Goal: Task Accomplishment & Management: Use online tool/utility

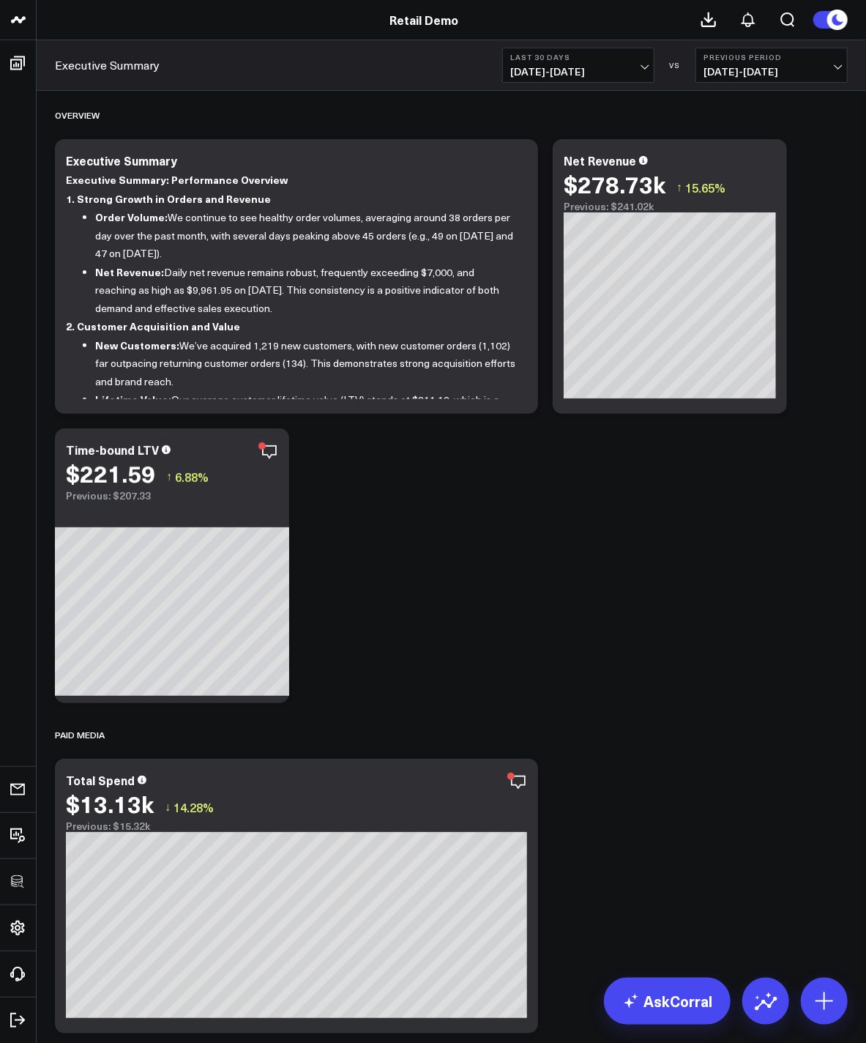
click at [729, 72] on span "[DATE] - [DATE]" at bounding box center [772, 72] width 136 height 12
click at [719, 152] on link "YoY" at bounding box center [772, 154] width 151 height 28
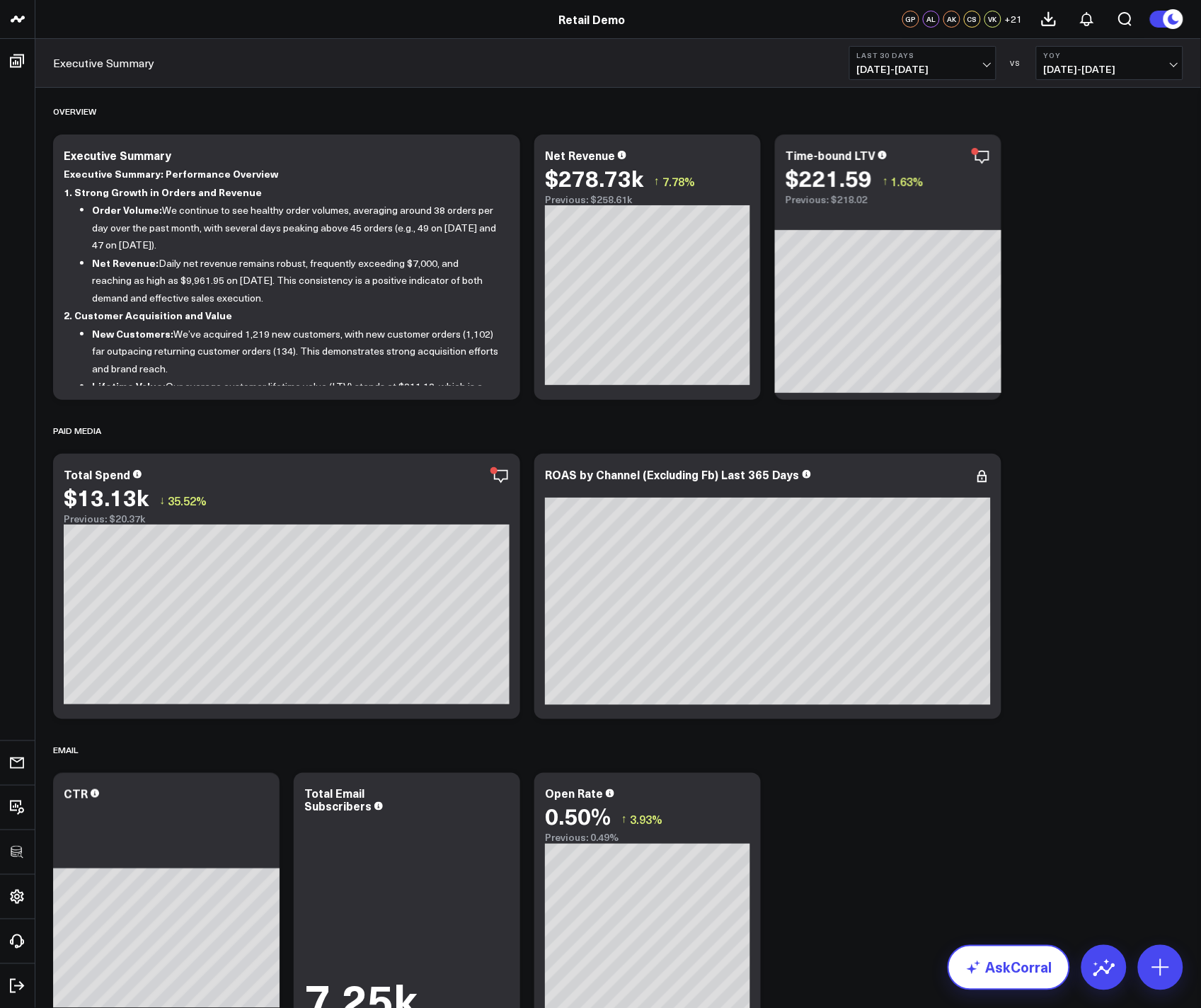
click at [837, 975] on link "AskCorral" at bounding box center [1009, 967] width 123 height 45
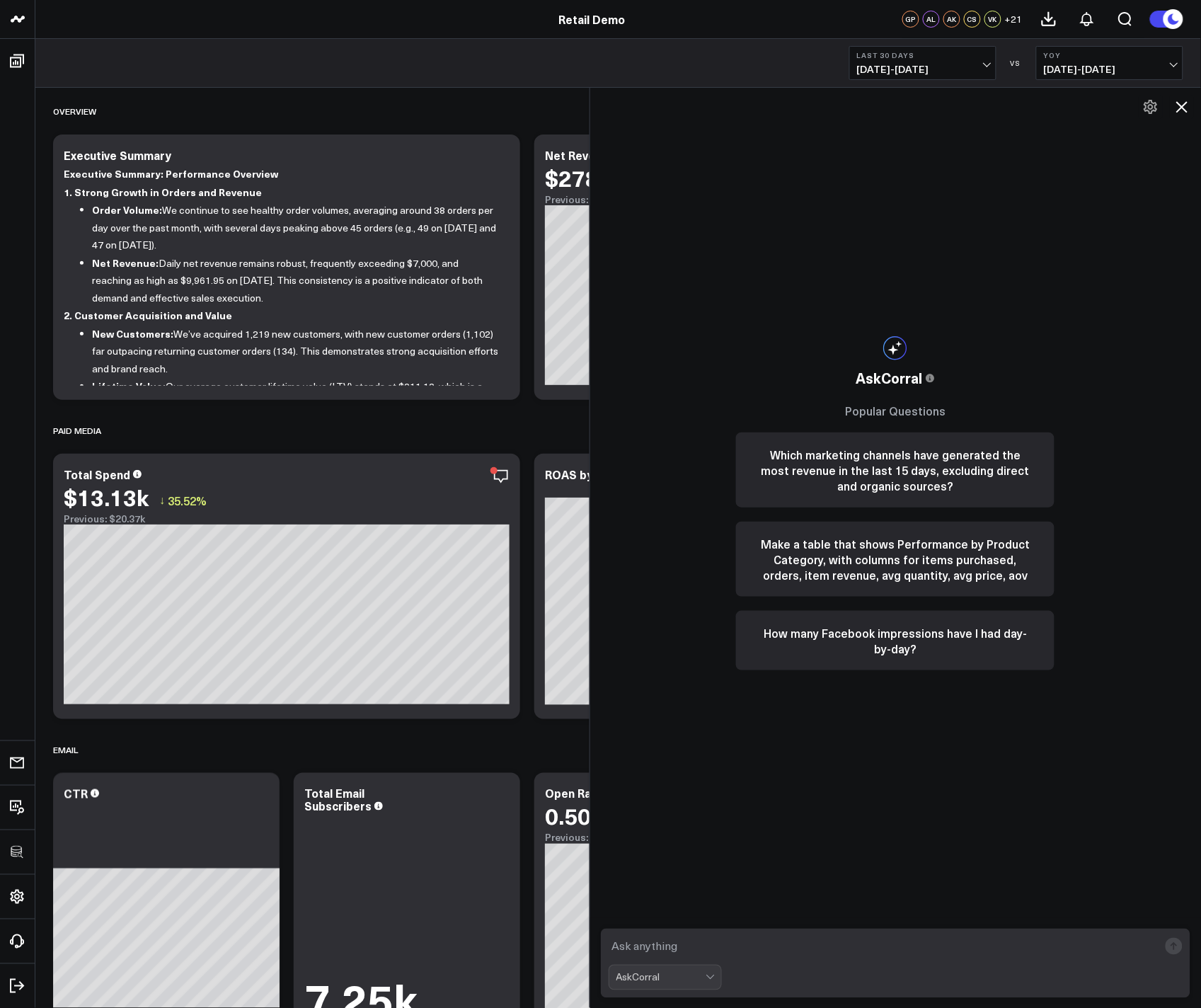
click at [837, 949] on textarea at bounding box center [884, 946] width 551 height 25
type textarea "What is my total paid media spend for the last 30, 60 and 90 days by channel?"
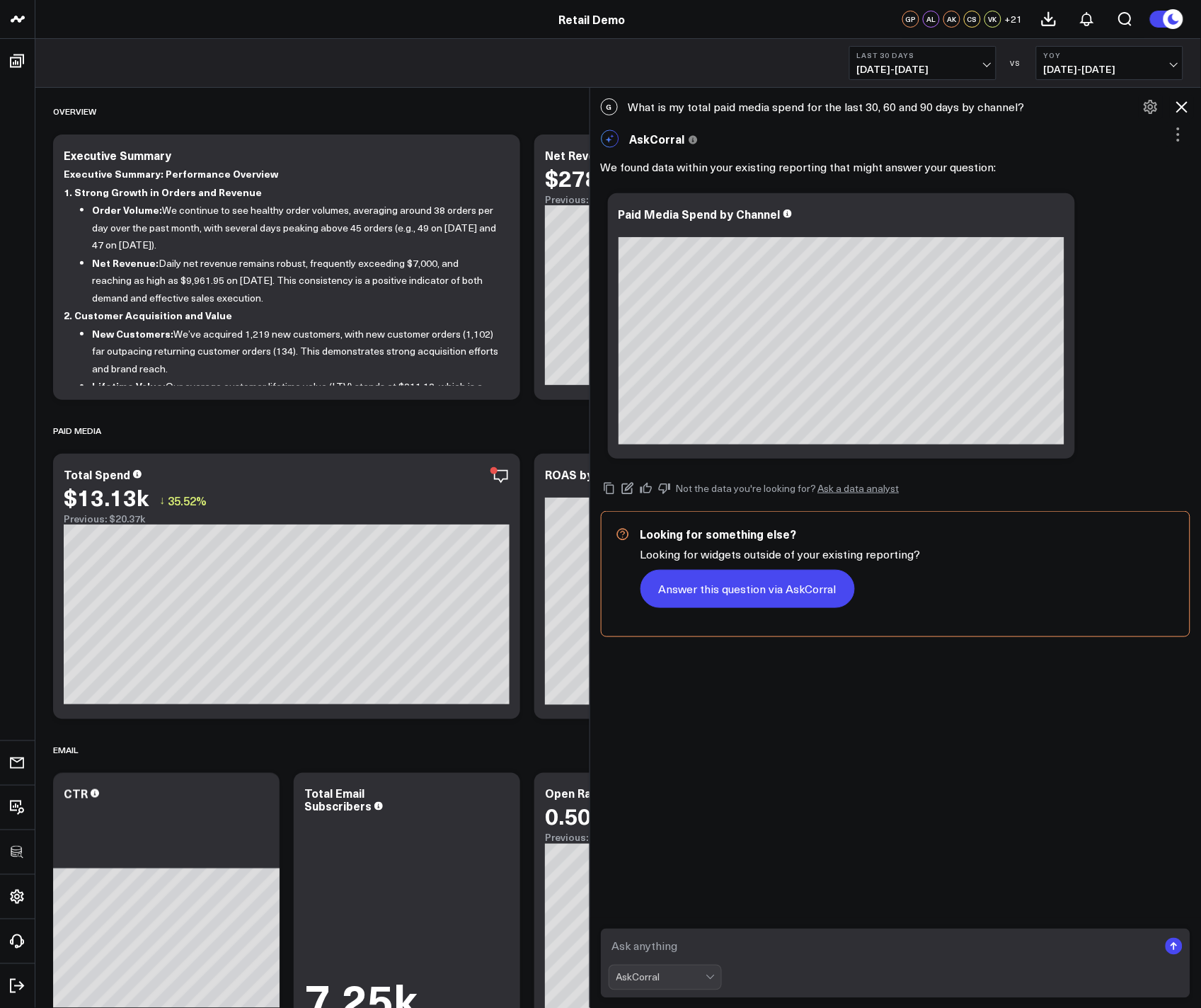
click at [777, 599] on button "Answer this question via AskCorral" at bounding box center [748, 590] width 214 height 39
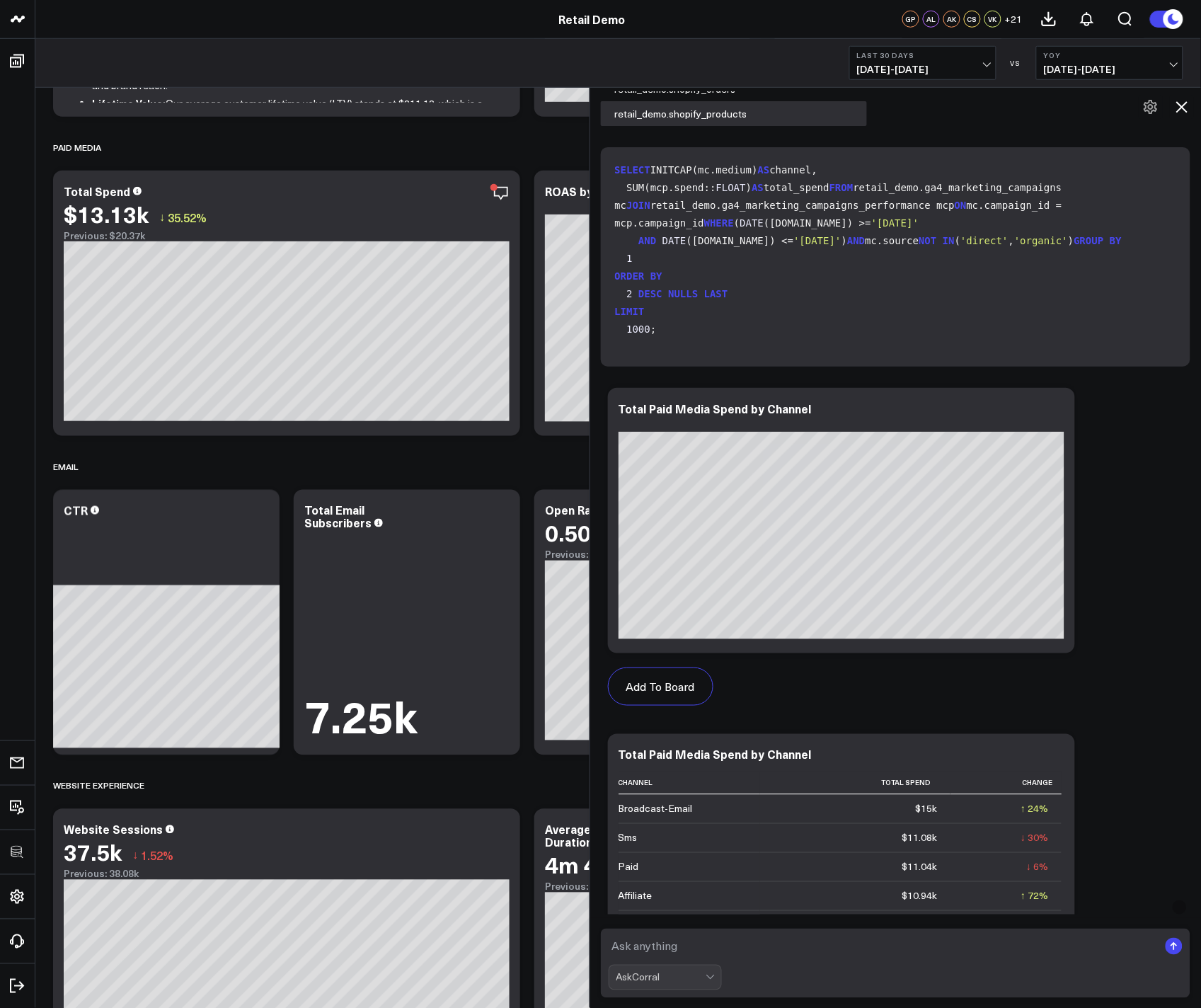
scroll to position [695, 0]
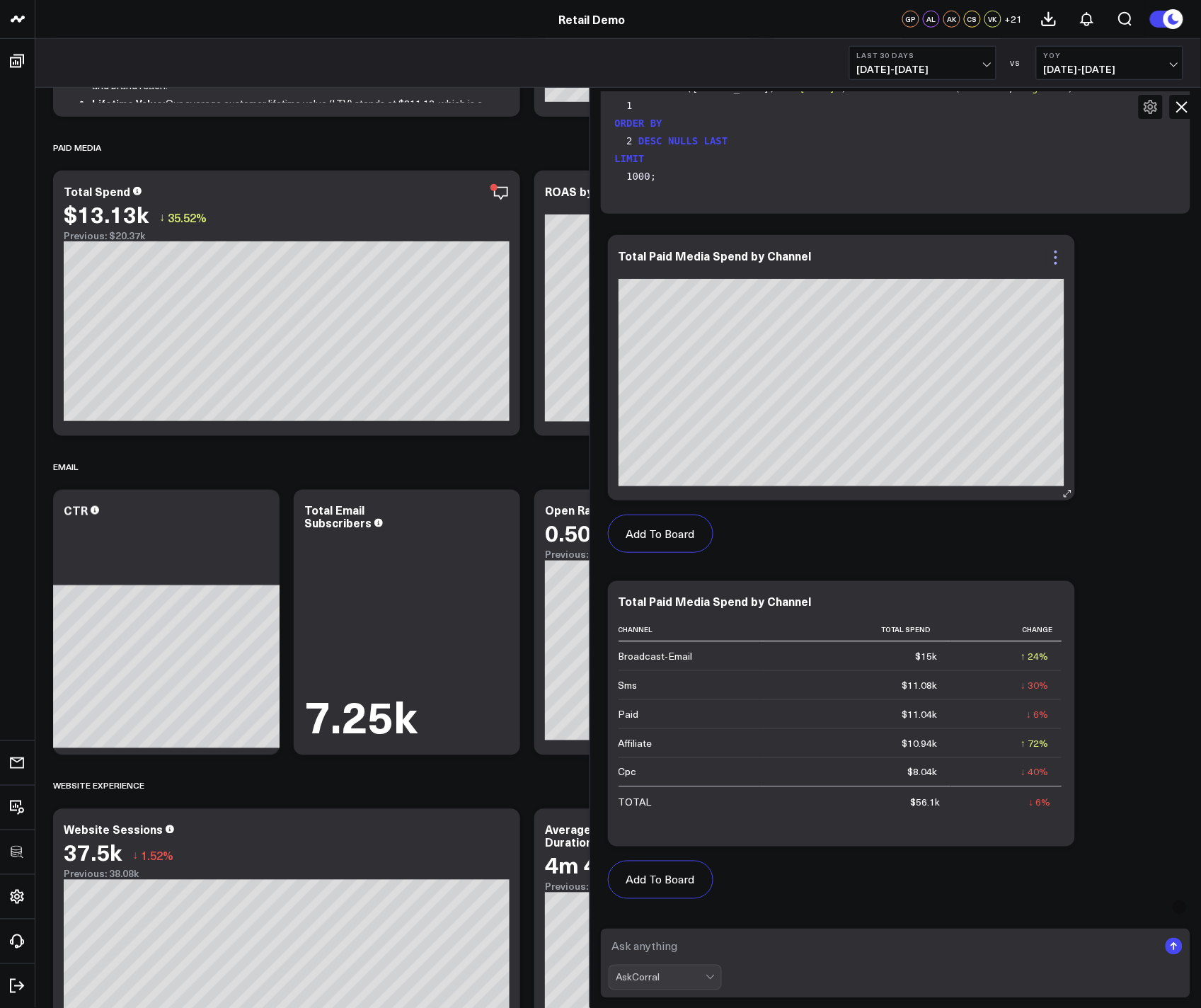
click at [837, 256] on icon at bounding box center [1055, 257] width 3 height 3
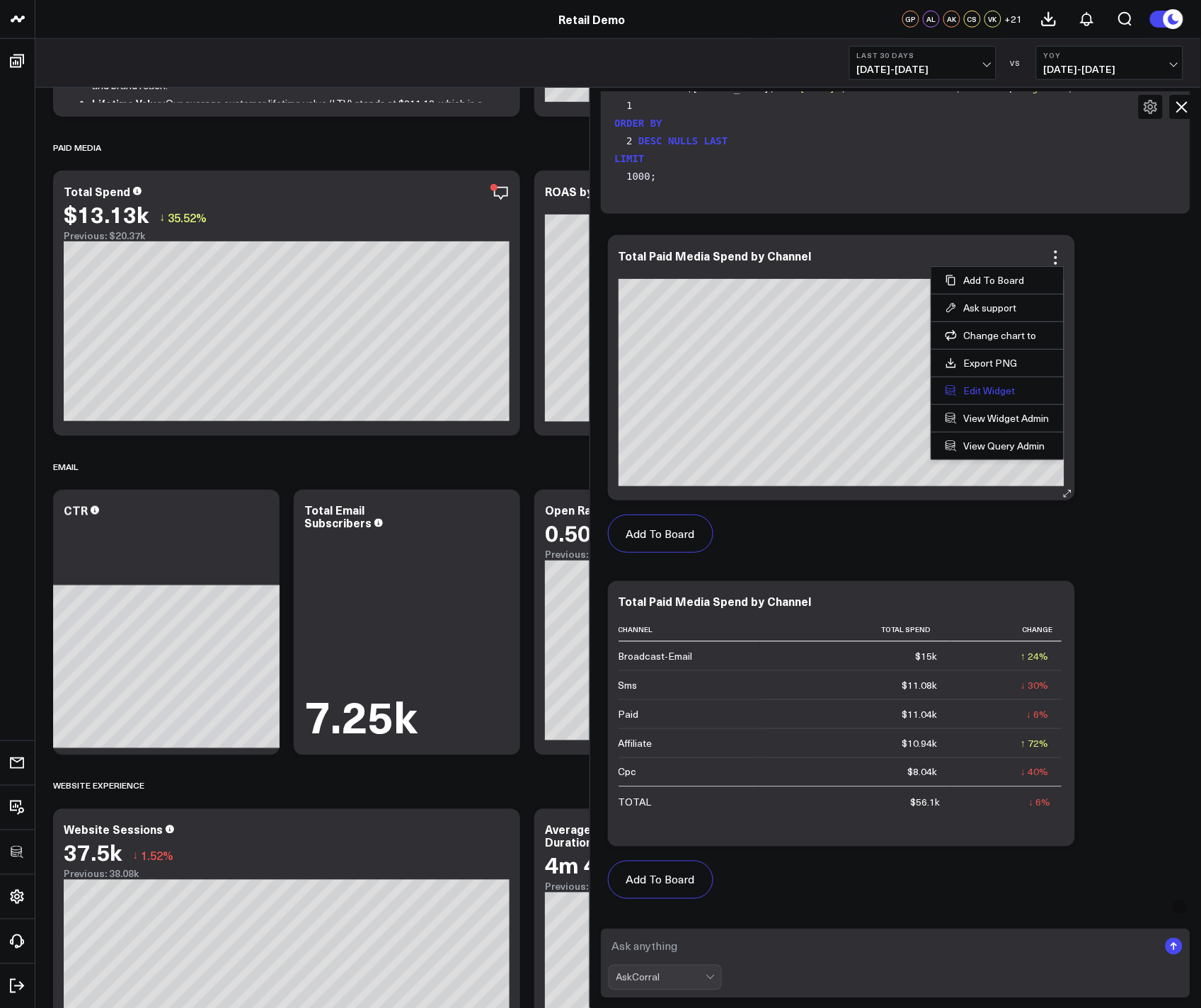
click at [837, 393] on button "Edit Widget" at bounding box center [998, 390] width 104 height 13
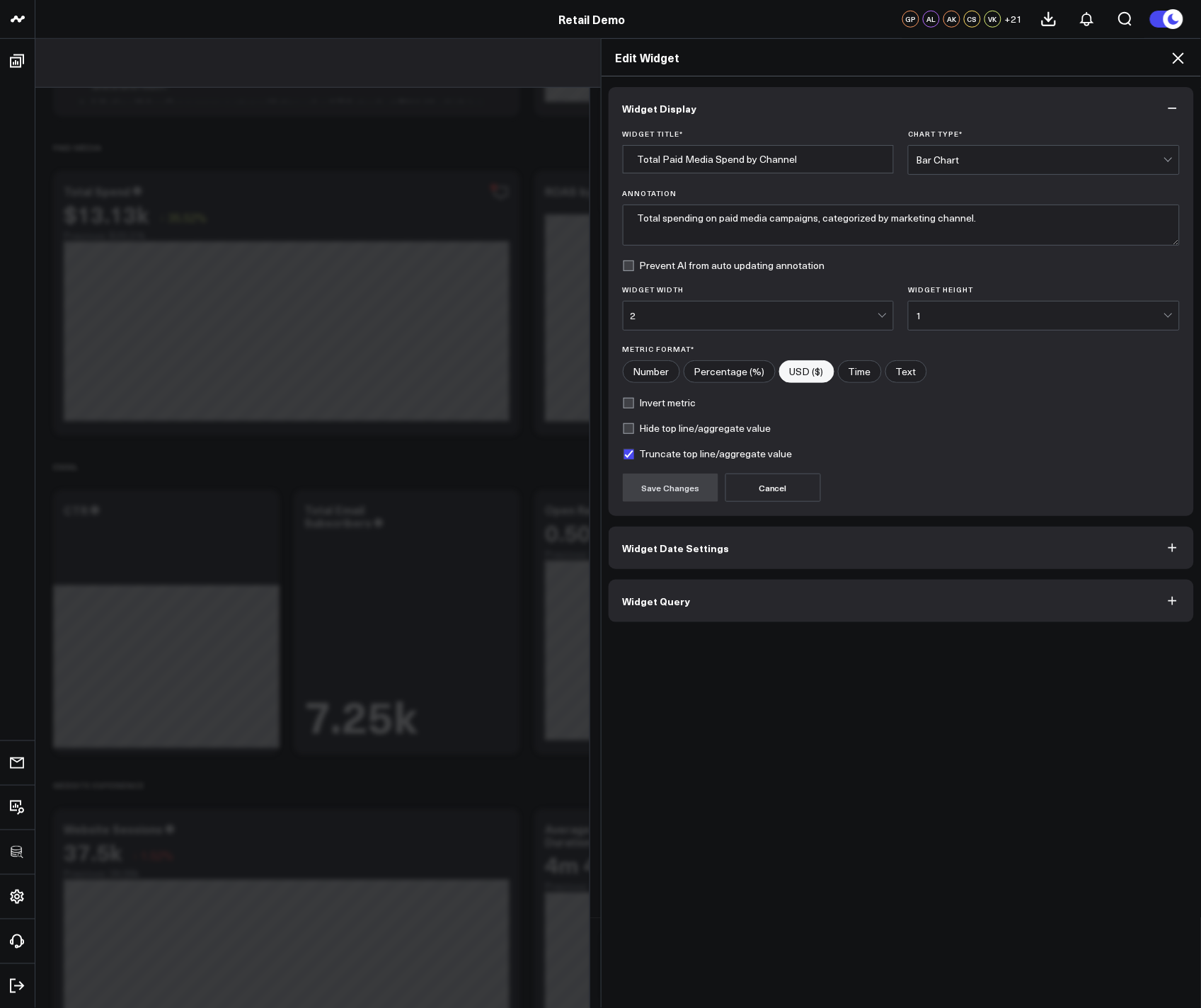
click at [779, 599] on button "Widget Query" at bounding box center [901, 601] width 586 height 43
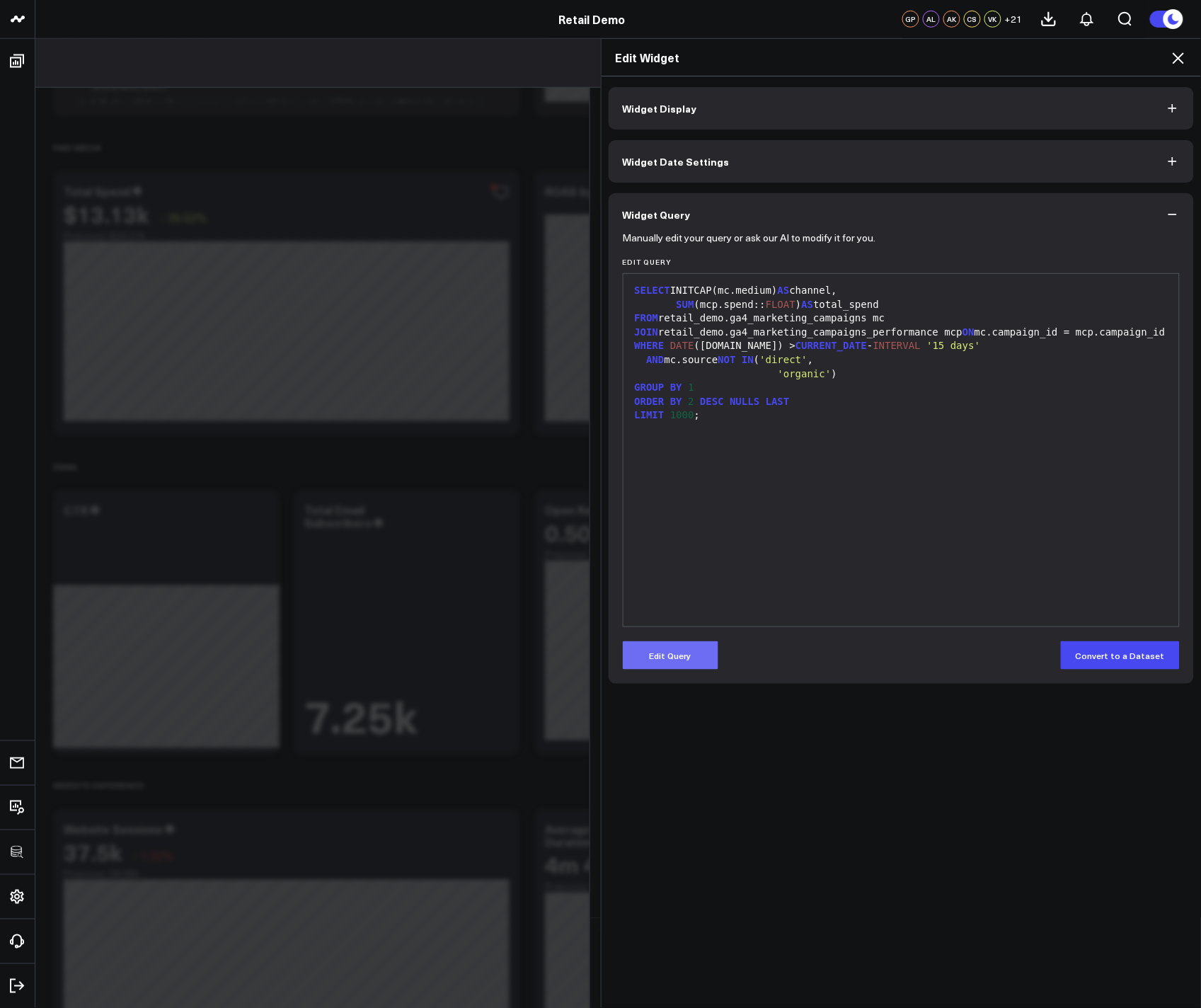
click at [644, 649] on button "Edit Query" at bounding box center [671, 655] width 96 height 28
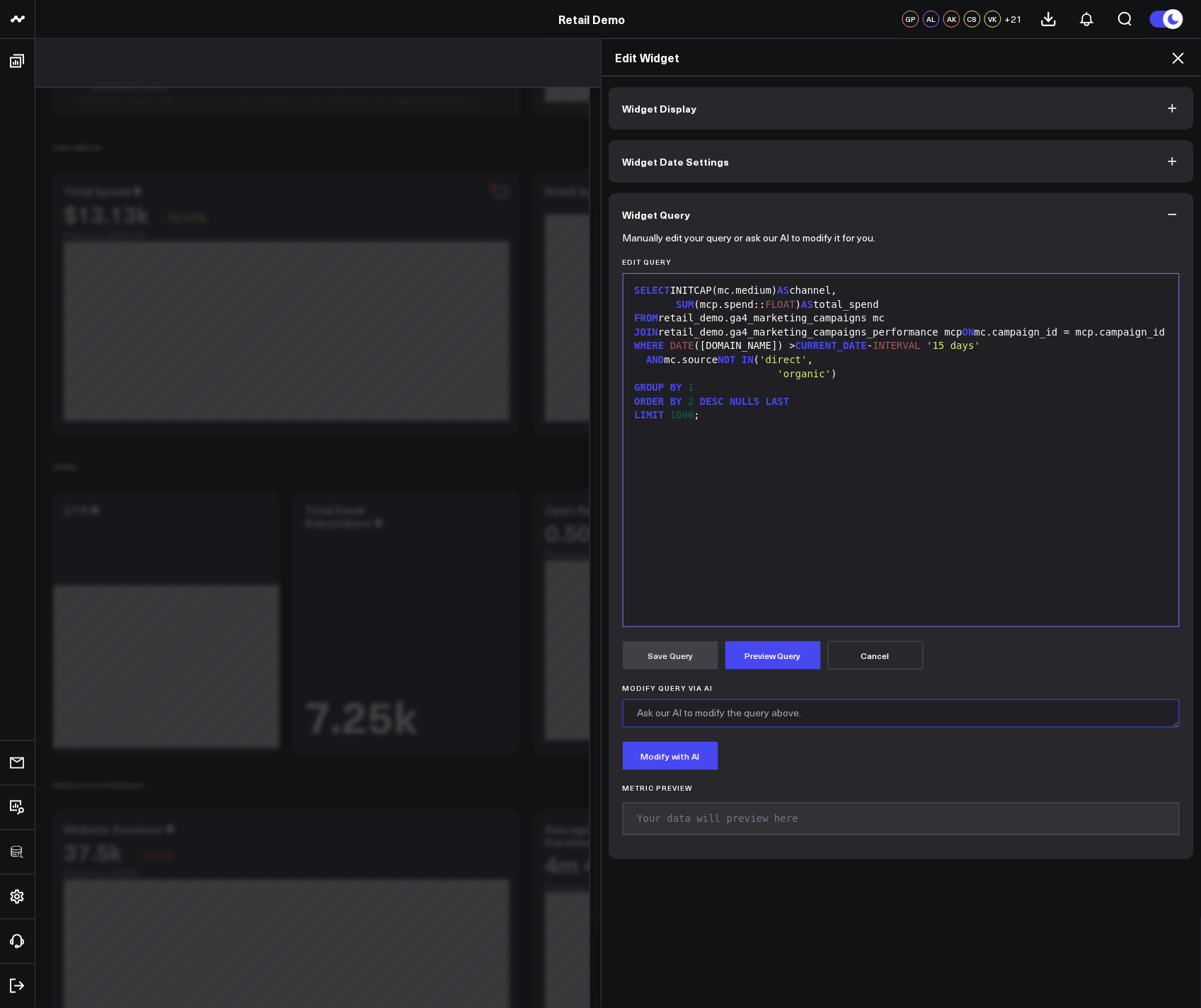
click at [709, 718] on textarea "Modify Query via AI" at bounding box center [901, 713] width 558 height 28
type textarea "Show the values for the last 30, 60 and 90 days"
click at [687, 752] on button "Modify with AI" at bounding box center [671, 756] width 96 height 28
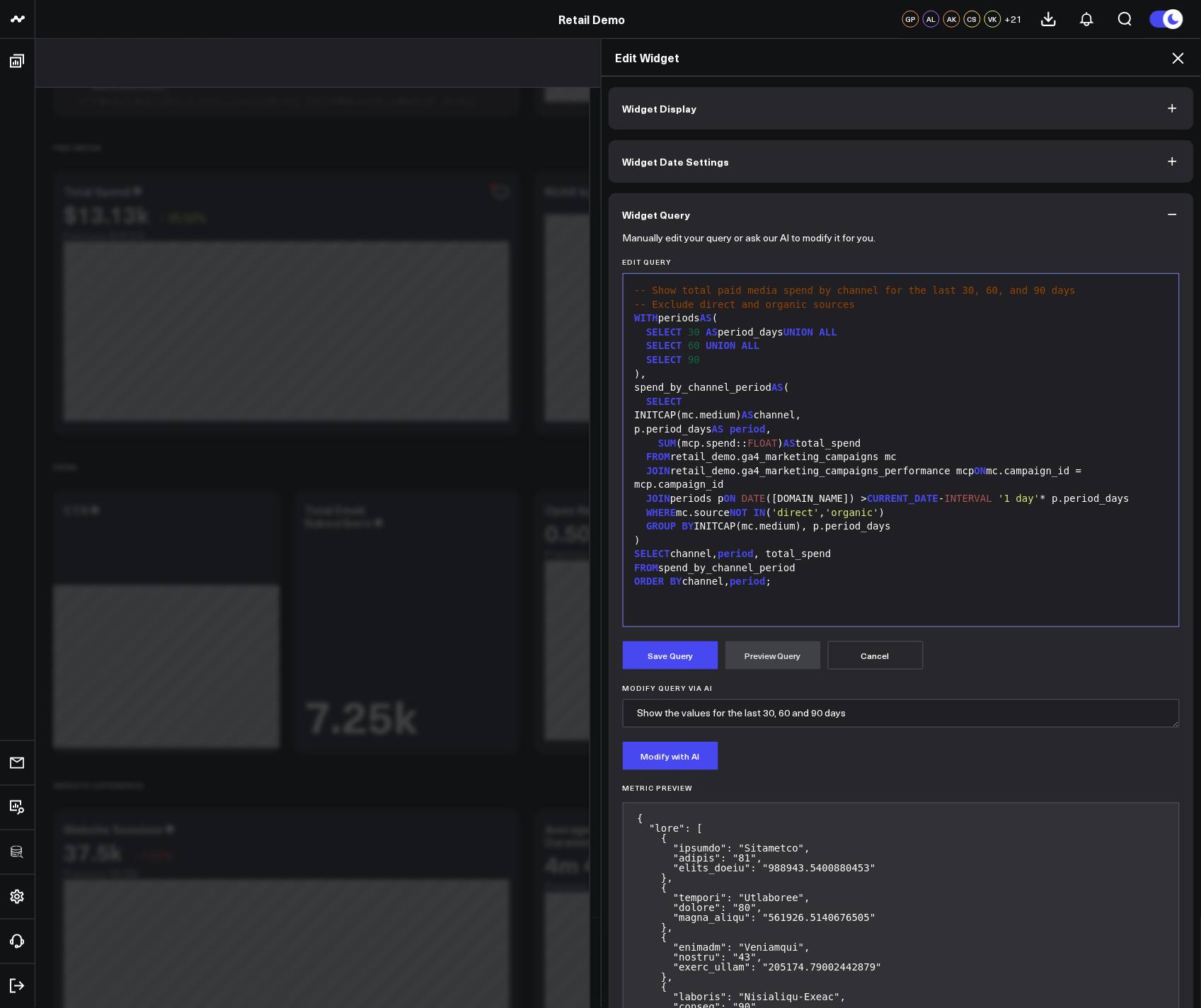
click at [762, 182] on button "Widget Date Settings" at bounding box center [901, 161] width 586 height 43
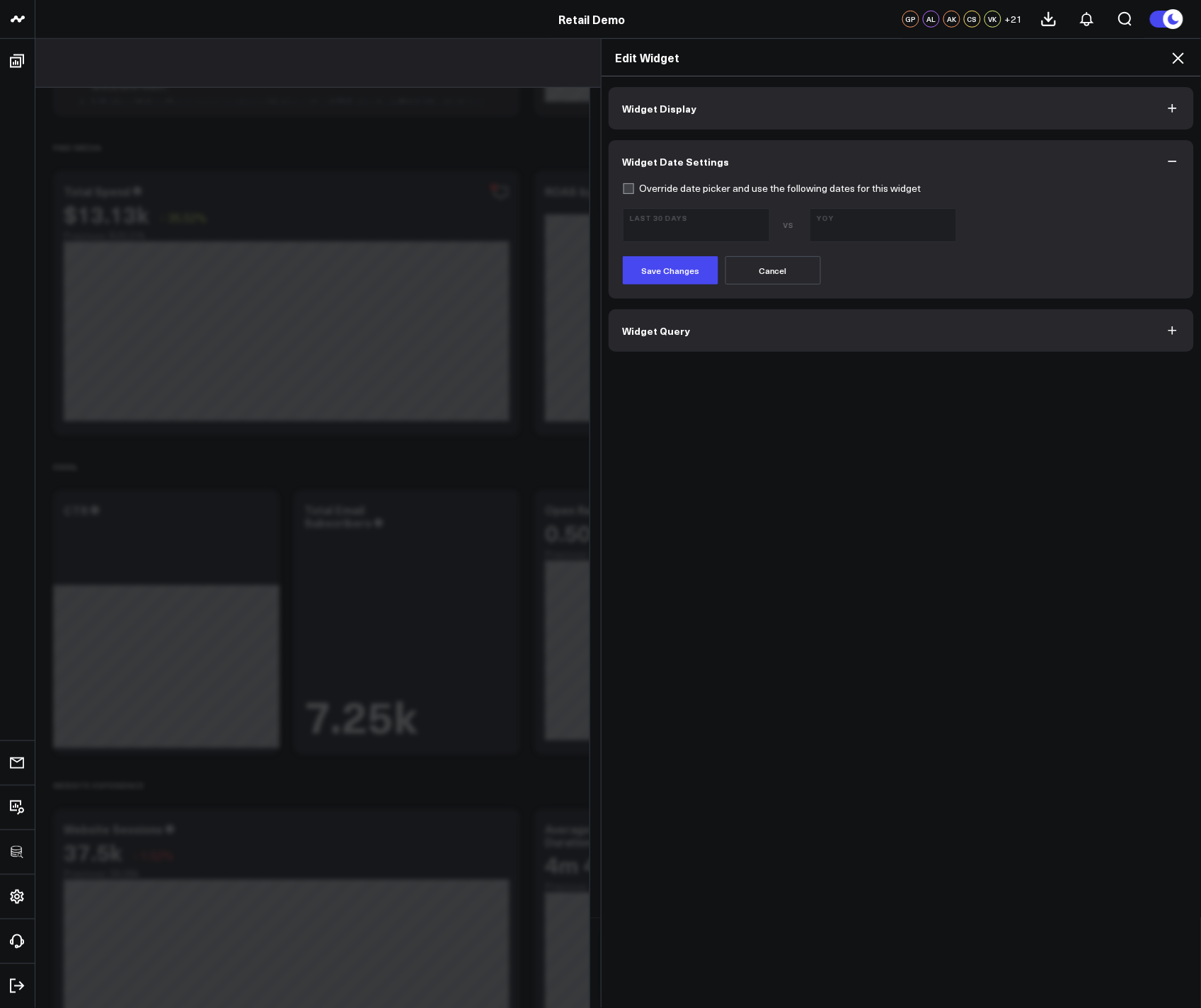
click at [696, 319] on button "Widget Query" at bounding box center [901, 331] width 586 height 43
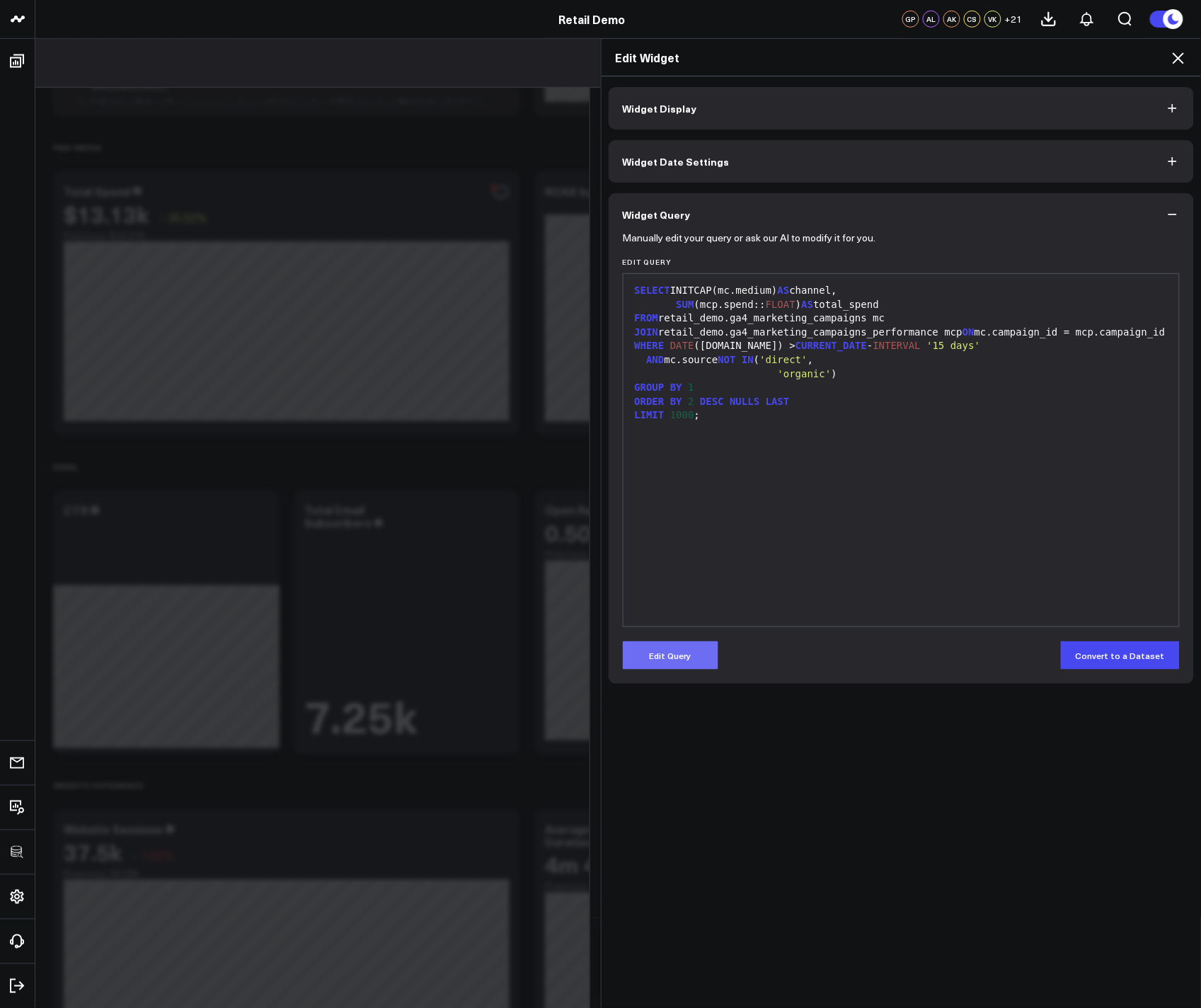
click at [692, 648] on button "Edit Query" at bounding box center [671, 655] width 96 height 28
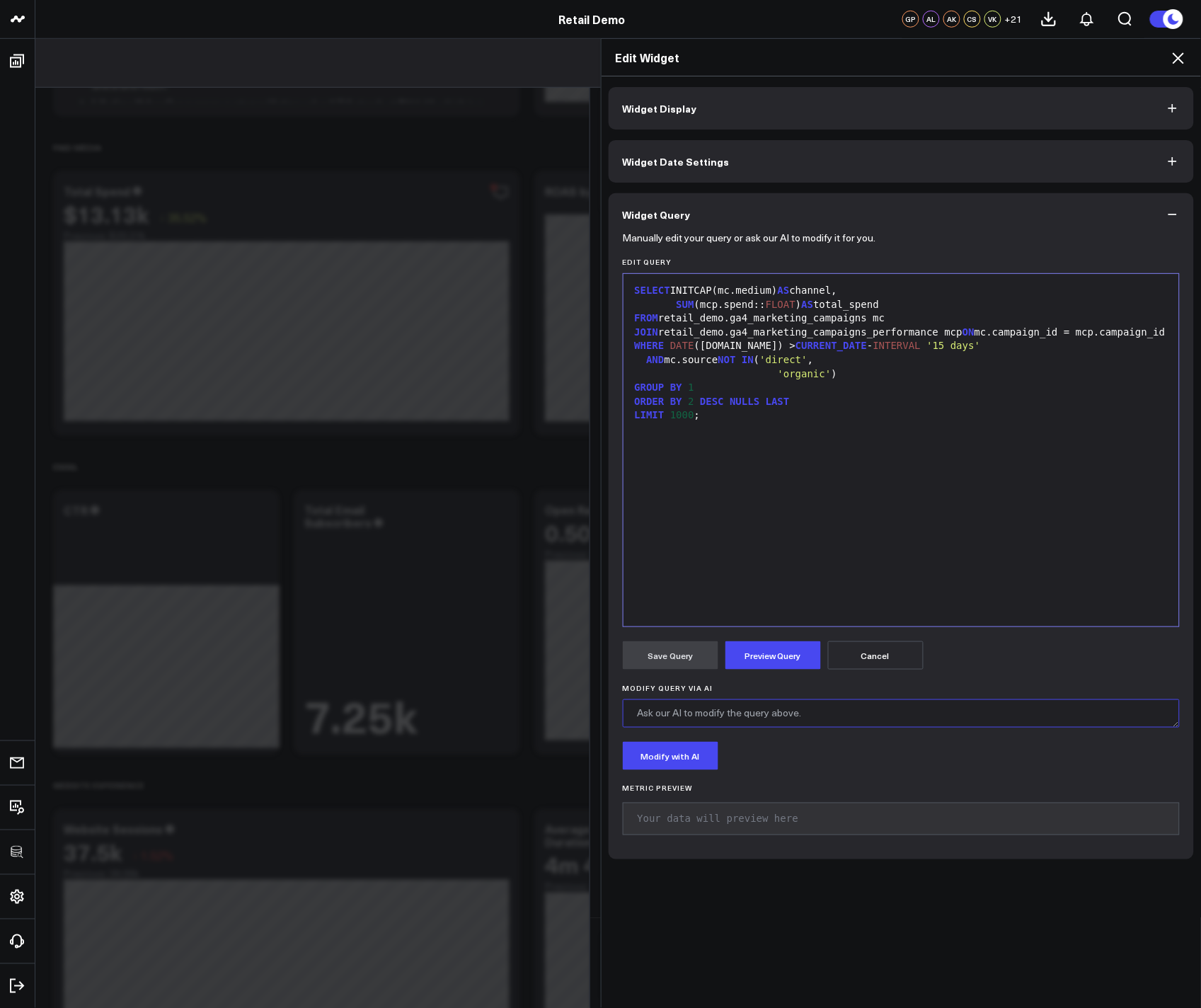
click at [765, 711] on textarea "Modify Query via AI" at bounding box center [901, 713] width 558 height 28
type textarea "Show for 30, 60 and 90 days"
click at [658, 758] on button "Modify with AI" at bounding box center [671, 756] width 96 height 28
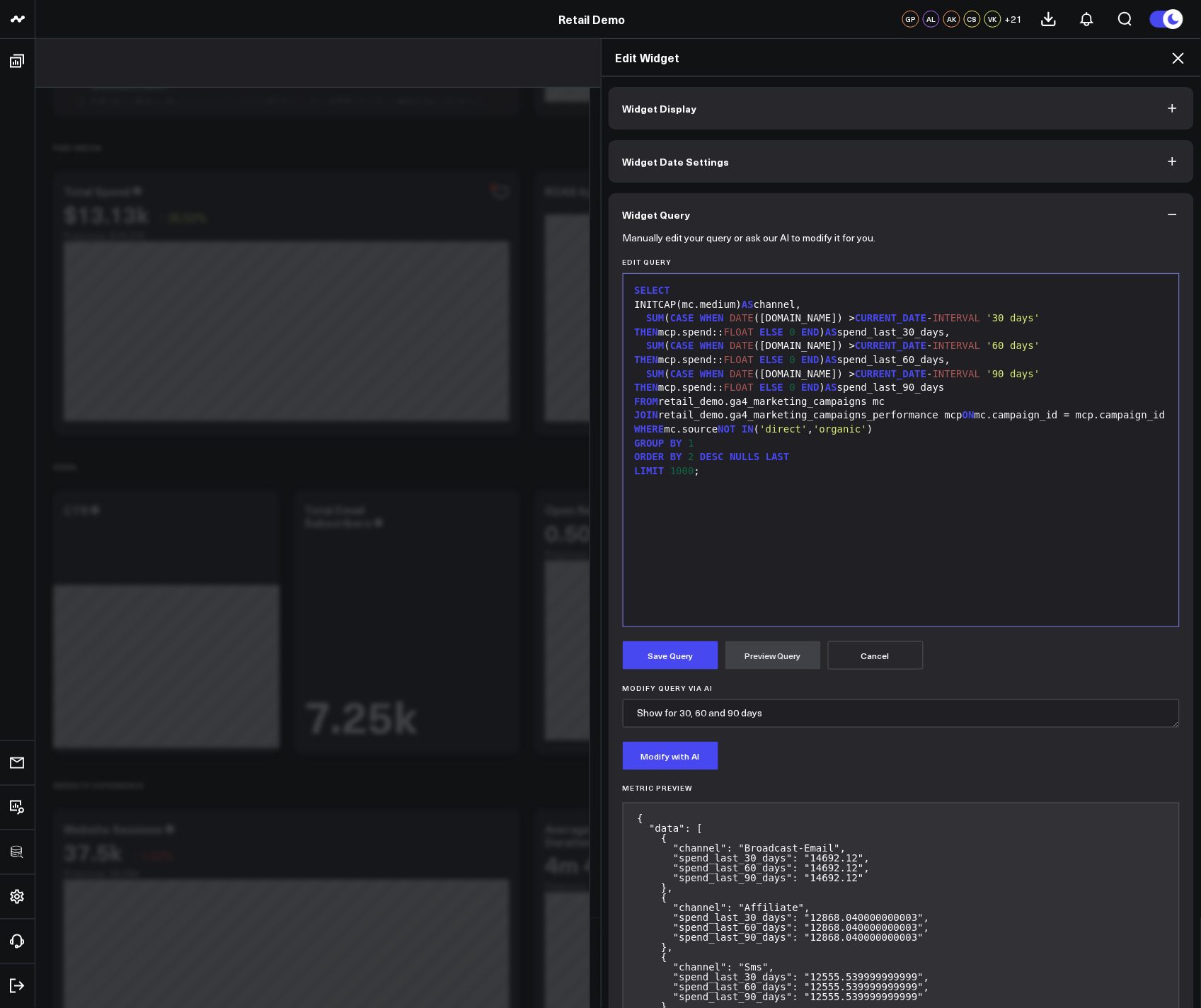
scroll to position [187, 0]
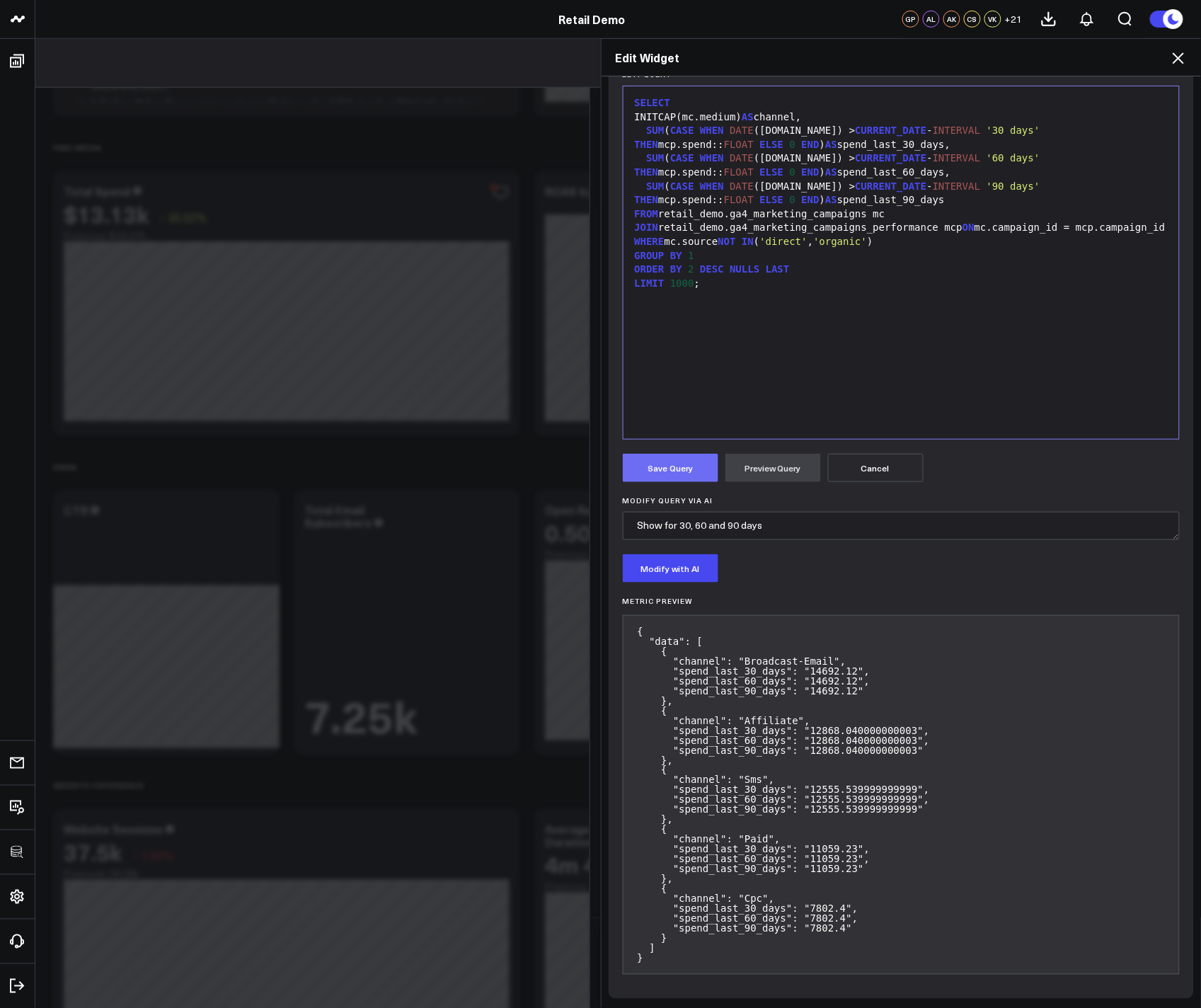
click at [674, 467] on button "Save Query" at bounding box center [671, 467] width 96 height 28
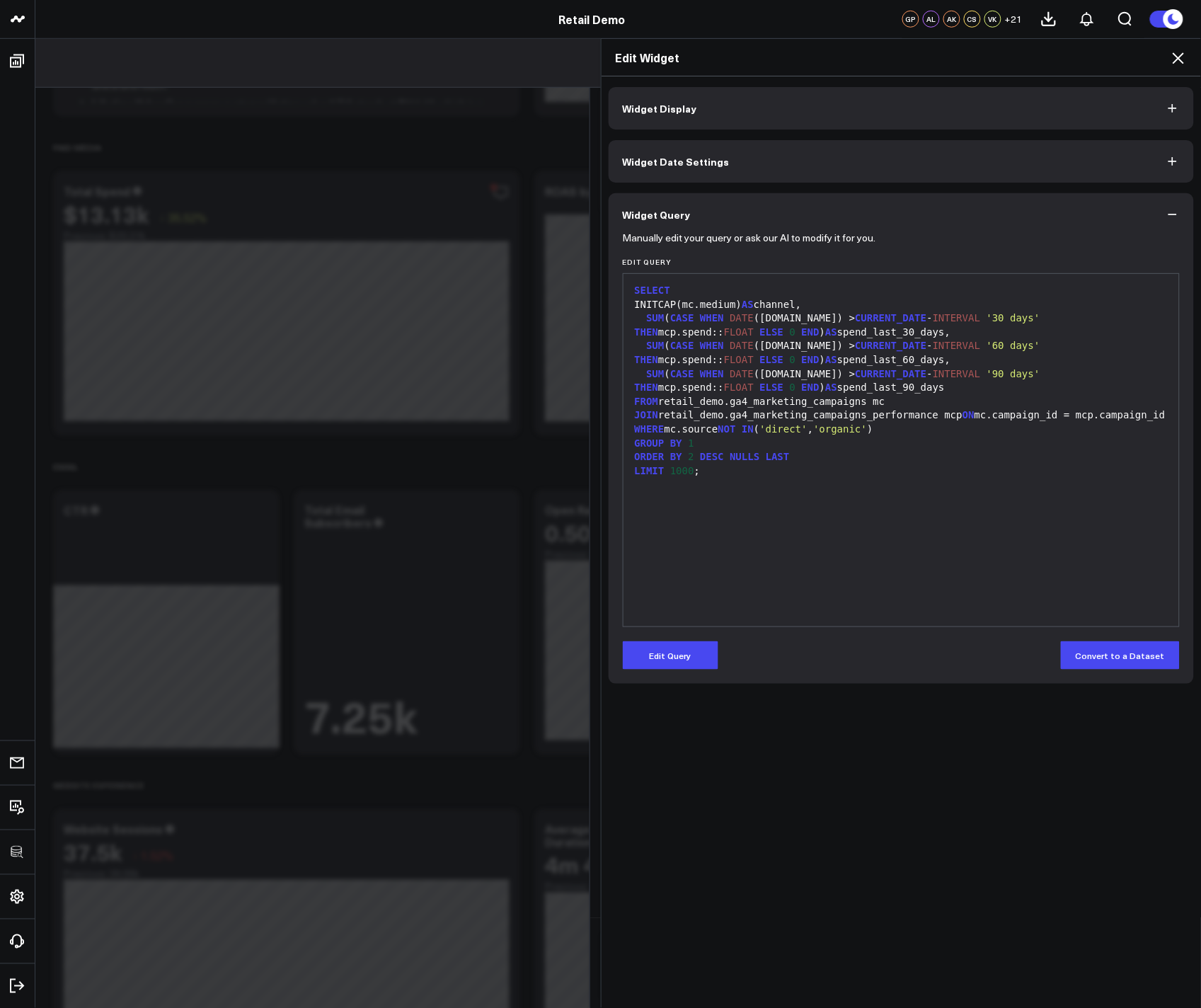
scroll to position [0, 0]
click at [837, 60] on icon at bounding box center [1179, 58] width 17 height 17
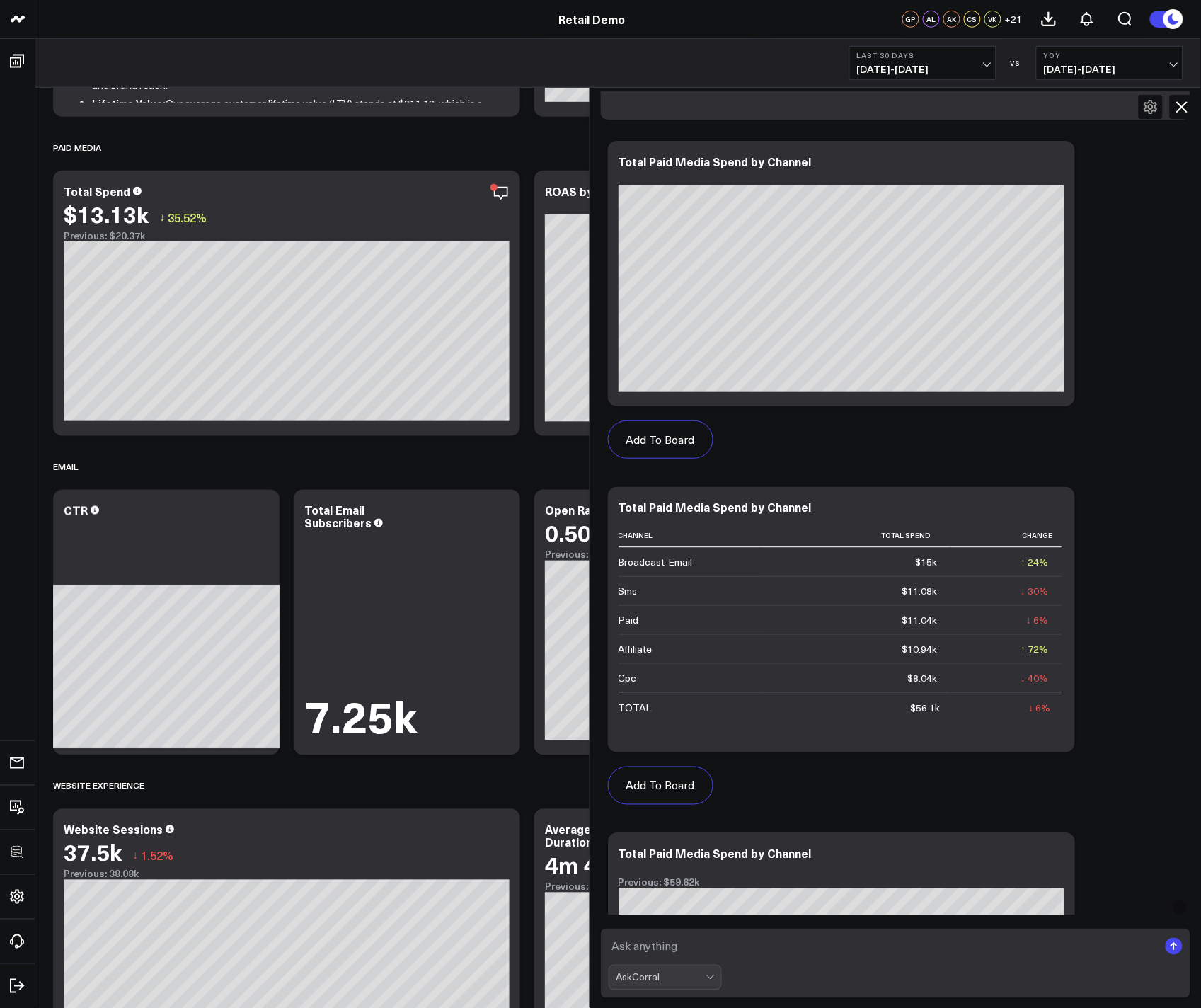
scroll to position [695, 0]
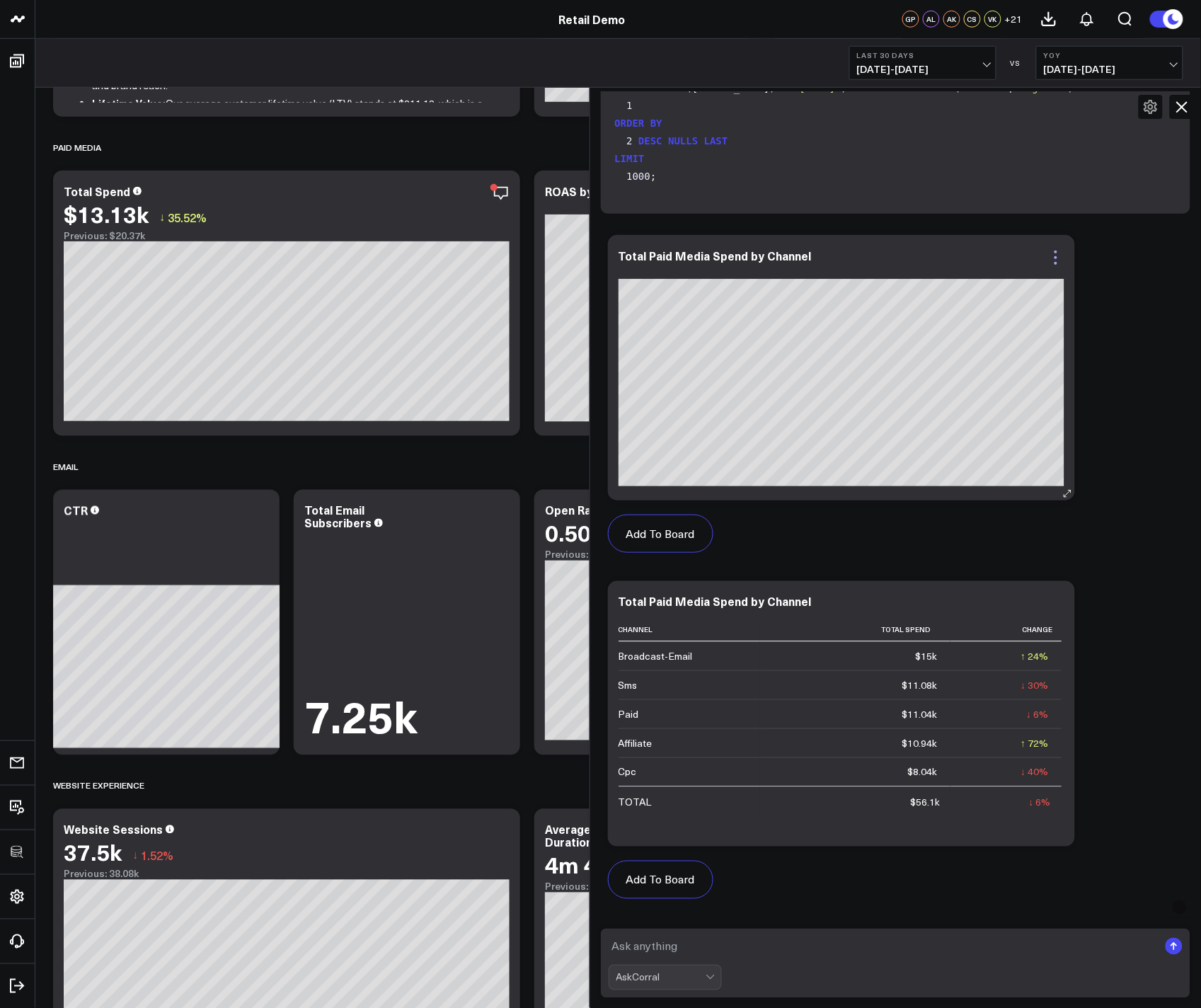
click at [837, 251] on icon at bounding box center [1056, 258] width 17 height 17
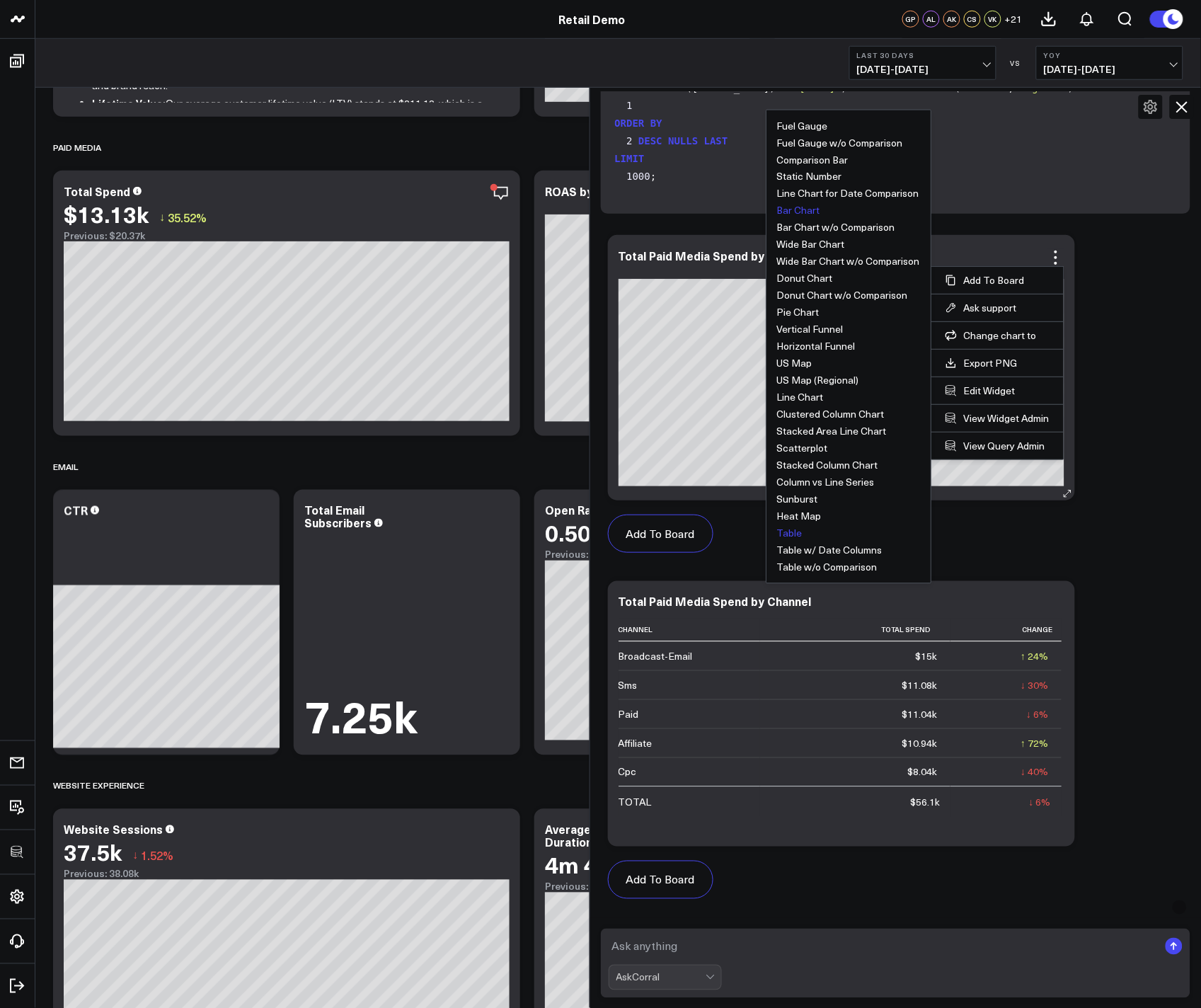
click at [803, 529] on button "Table" at bounding box center [789, 533] width 25 height 10
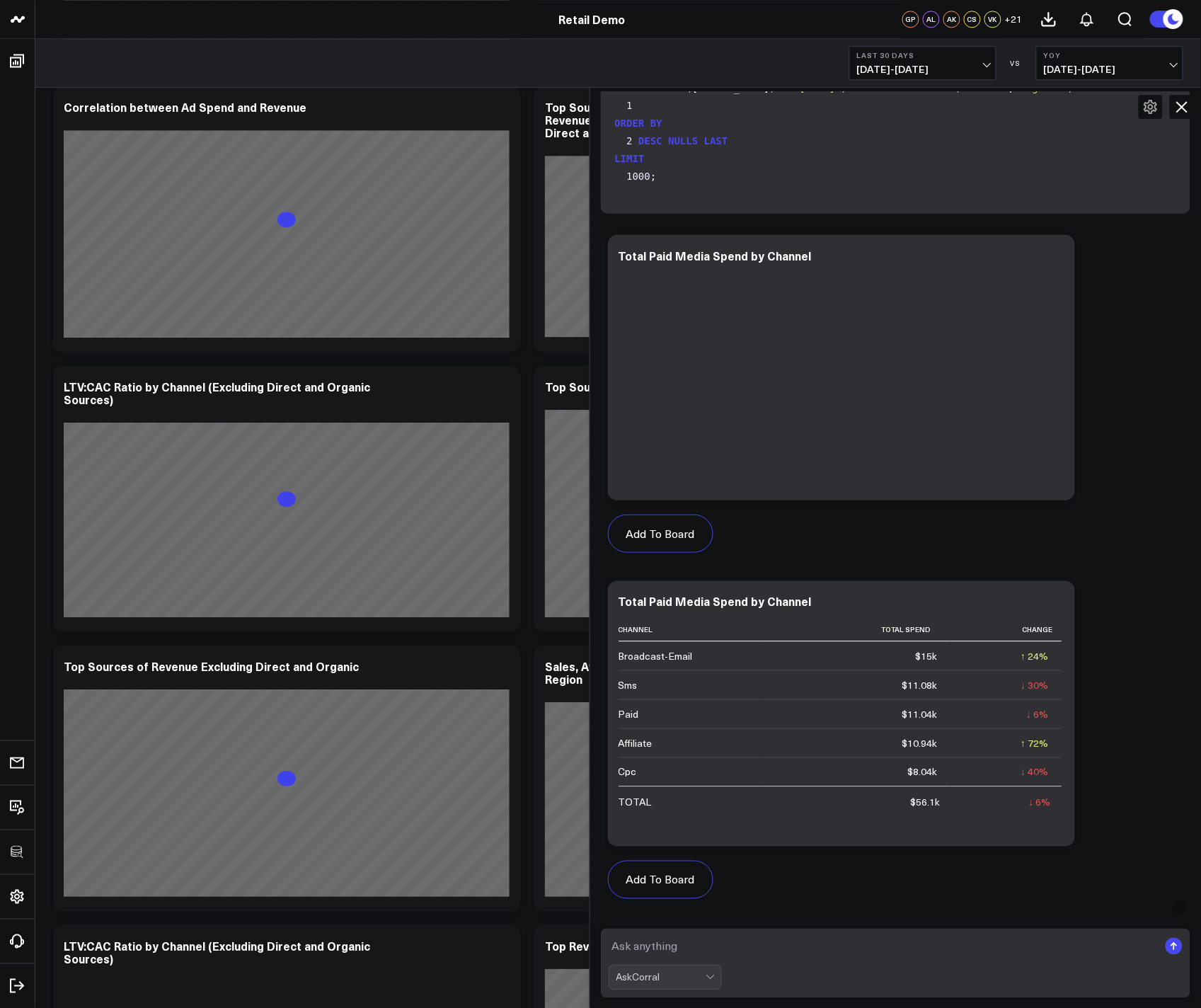
scroll to position [6592, 0]
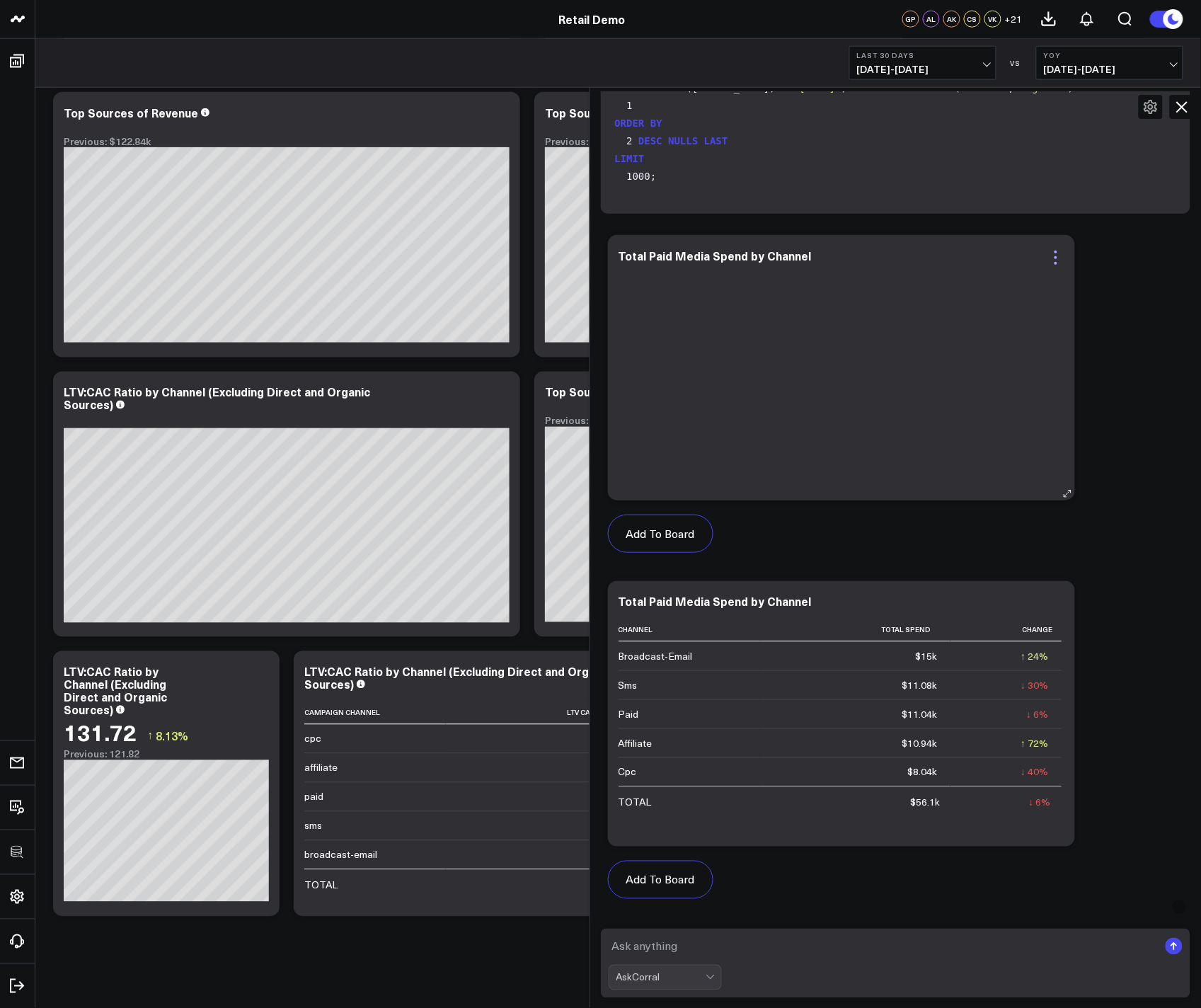
click at [837, 261] on icon at bounding box center [1056, 258] width 17 height 17
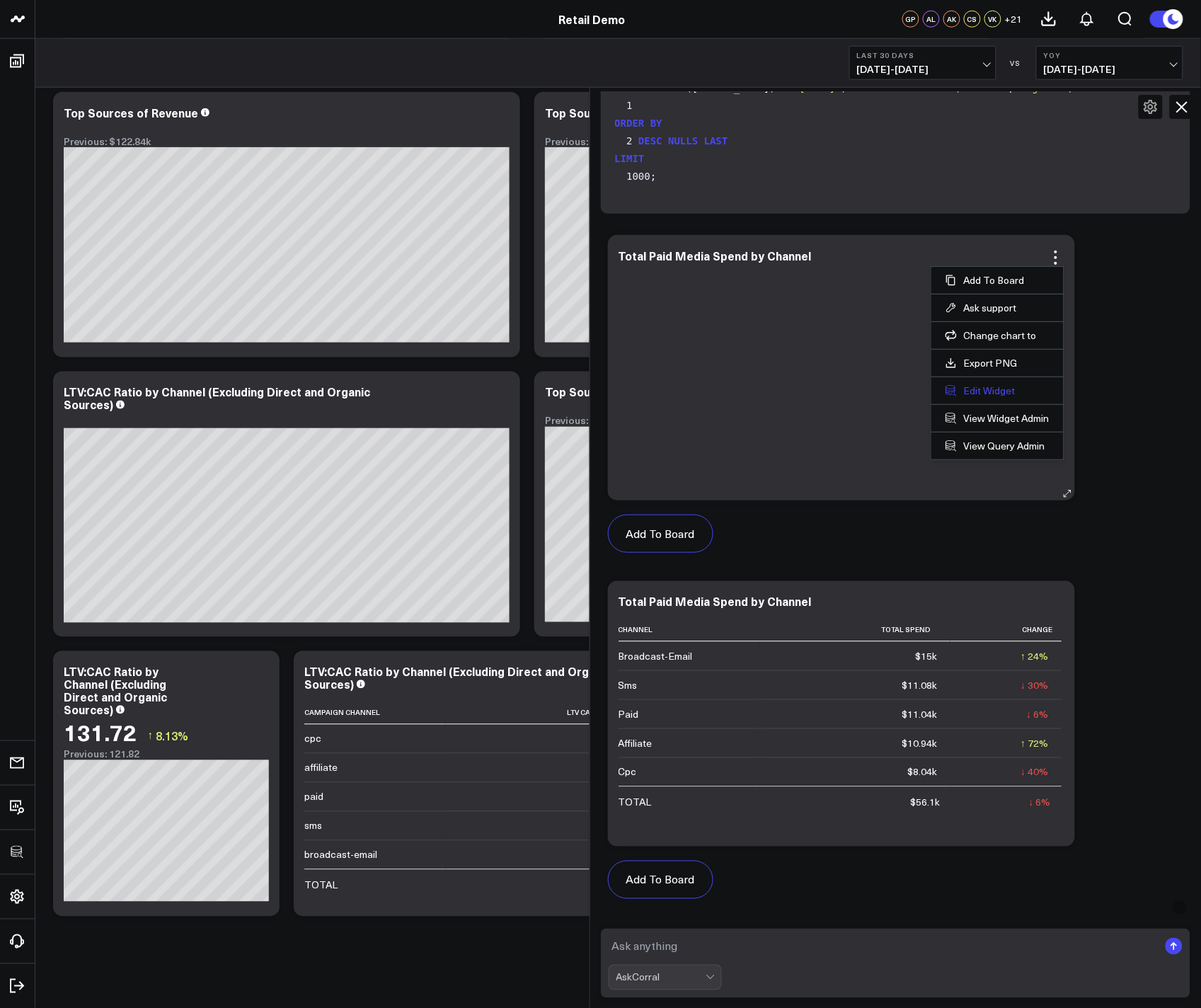
click at [837, 392] on button "Edit Widget" at bounding box center [998, 390] width 104 height 13
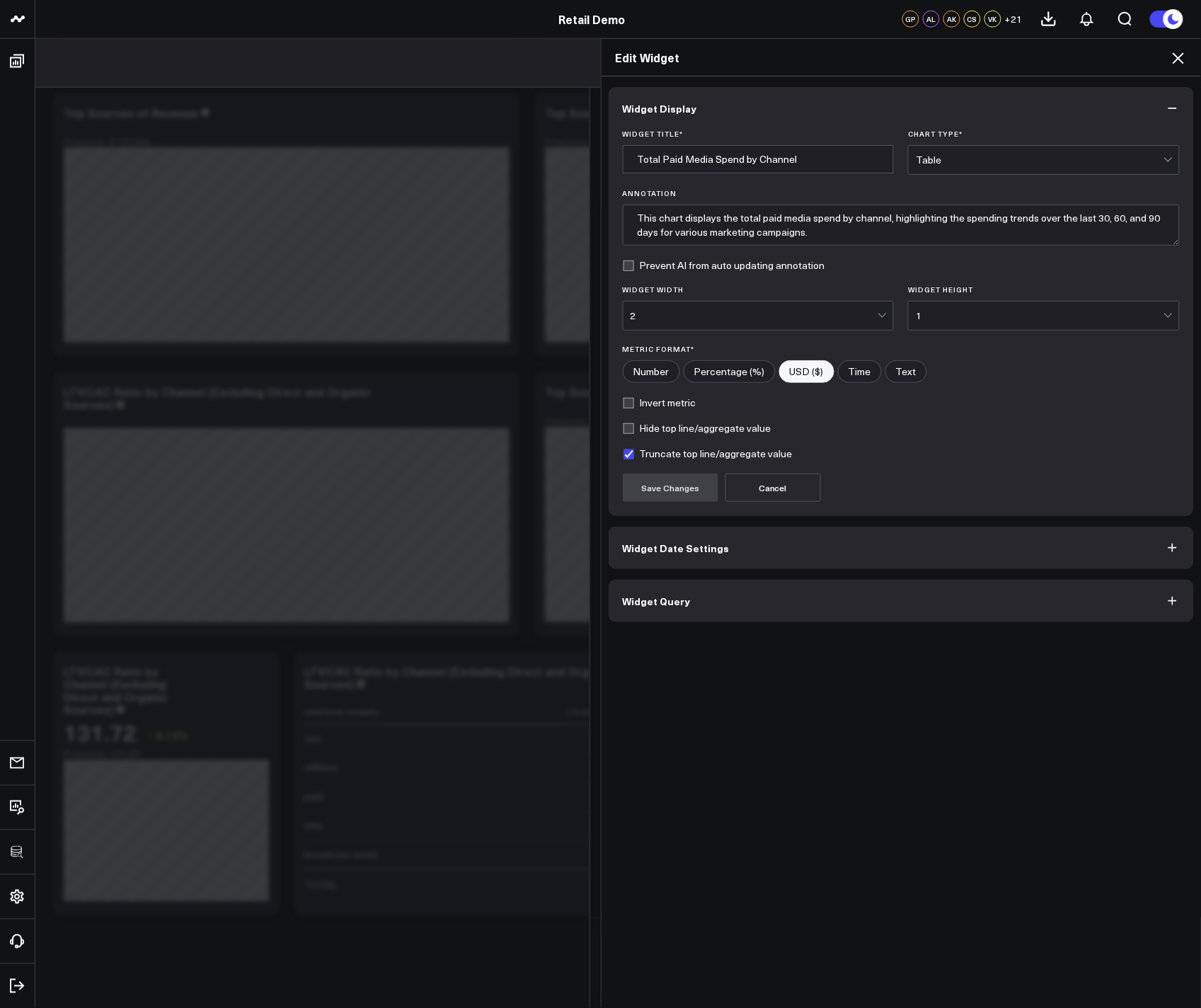
click at [729, 594] on button "Widget Query" at bounding box center [901, 601] width 586 height 43
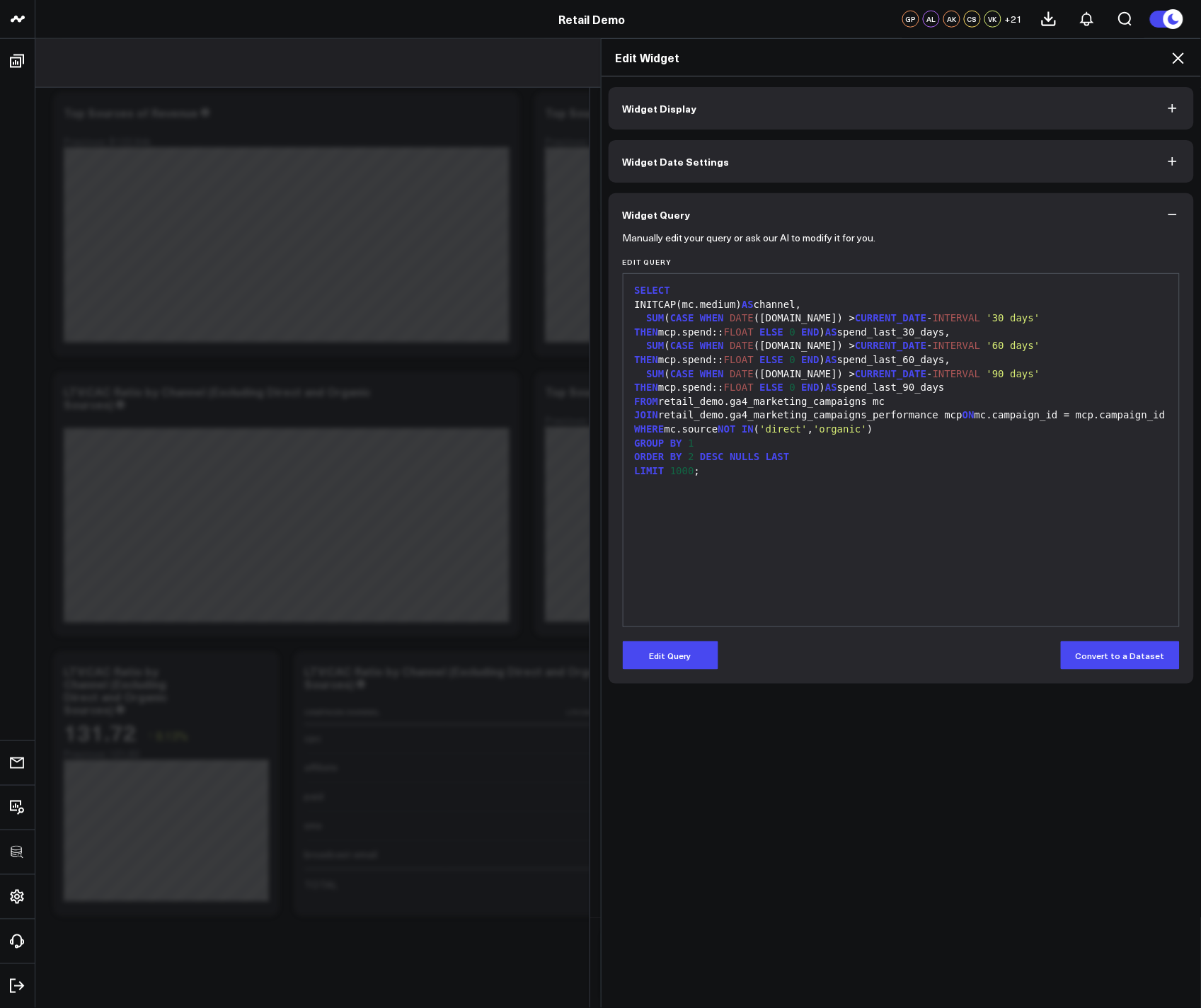
click at [811, 508] on div "SELECT INITCAP(mc.medium) AS channel, SUM ( CASE WHEN DATE ([DOMAIN_NAME]) > CU…" at bounding box center [901, 450] width 542 height 338
click at [667, 668] on button "Edit Query" at bounding box center [671, 655] width 96 height 28
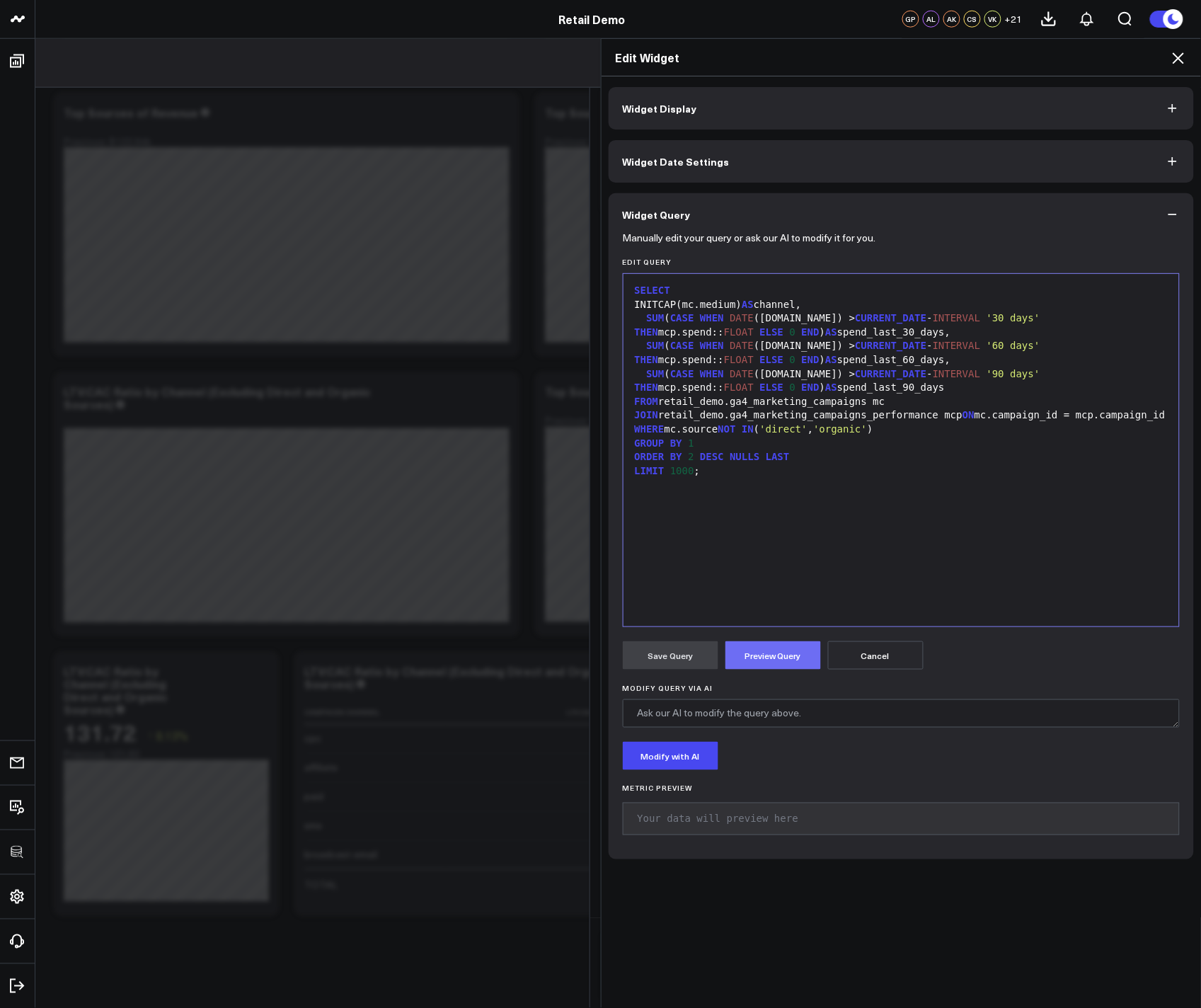
click at [753, 659] on button "Preview Query" at bounding box center [773, 655] width 96 height 28
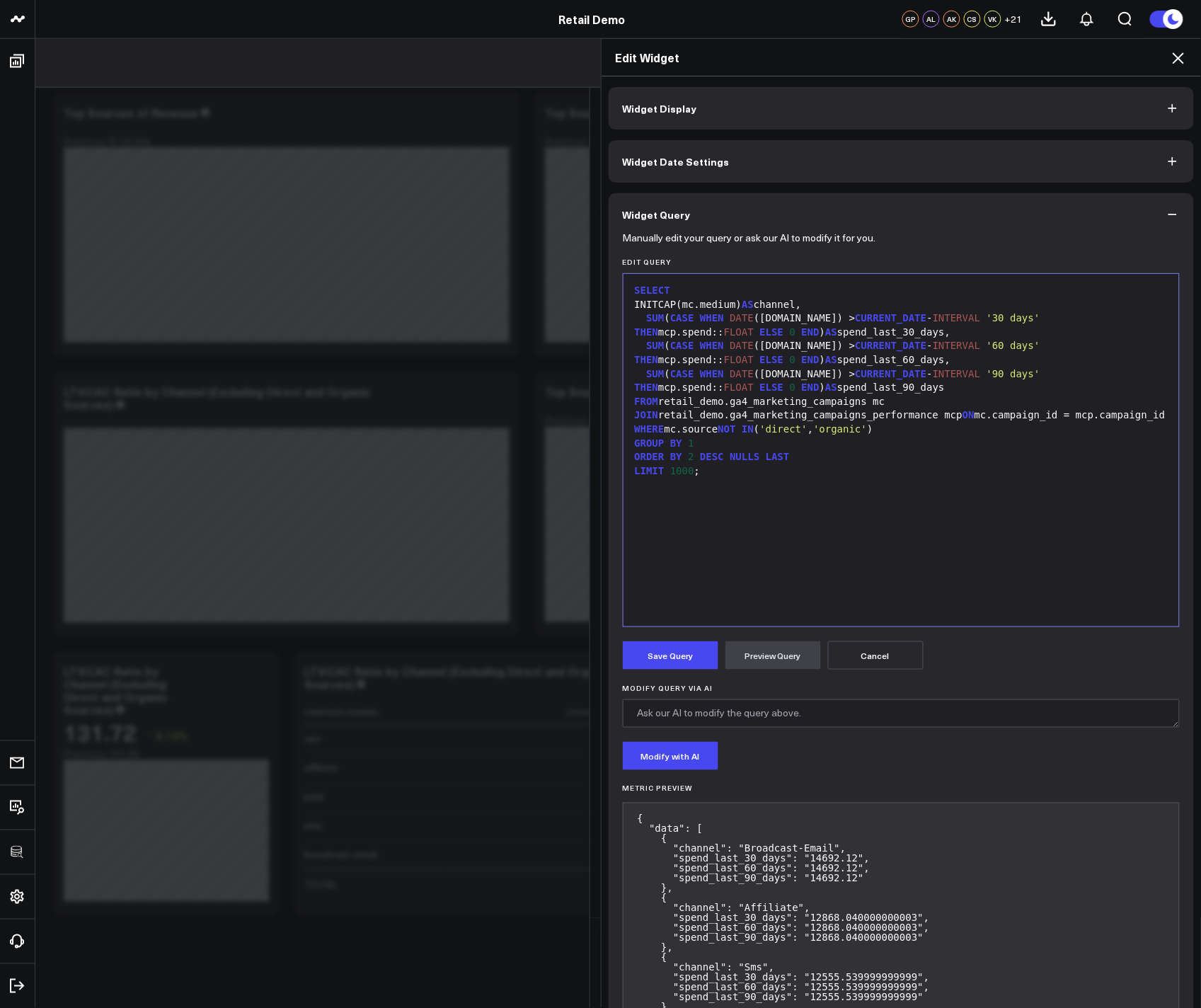
click at [733, 555] on div "SELECT INITCAP(mc.medium) AS channel, SUM ( CASE WHEN DATE ([DOMAIN_NAME]) > CU…" at bounding box center [901, 450] width 542 height 338
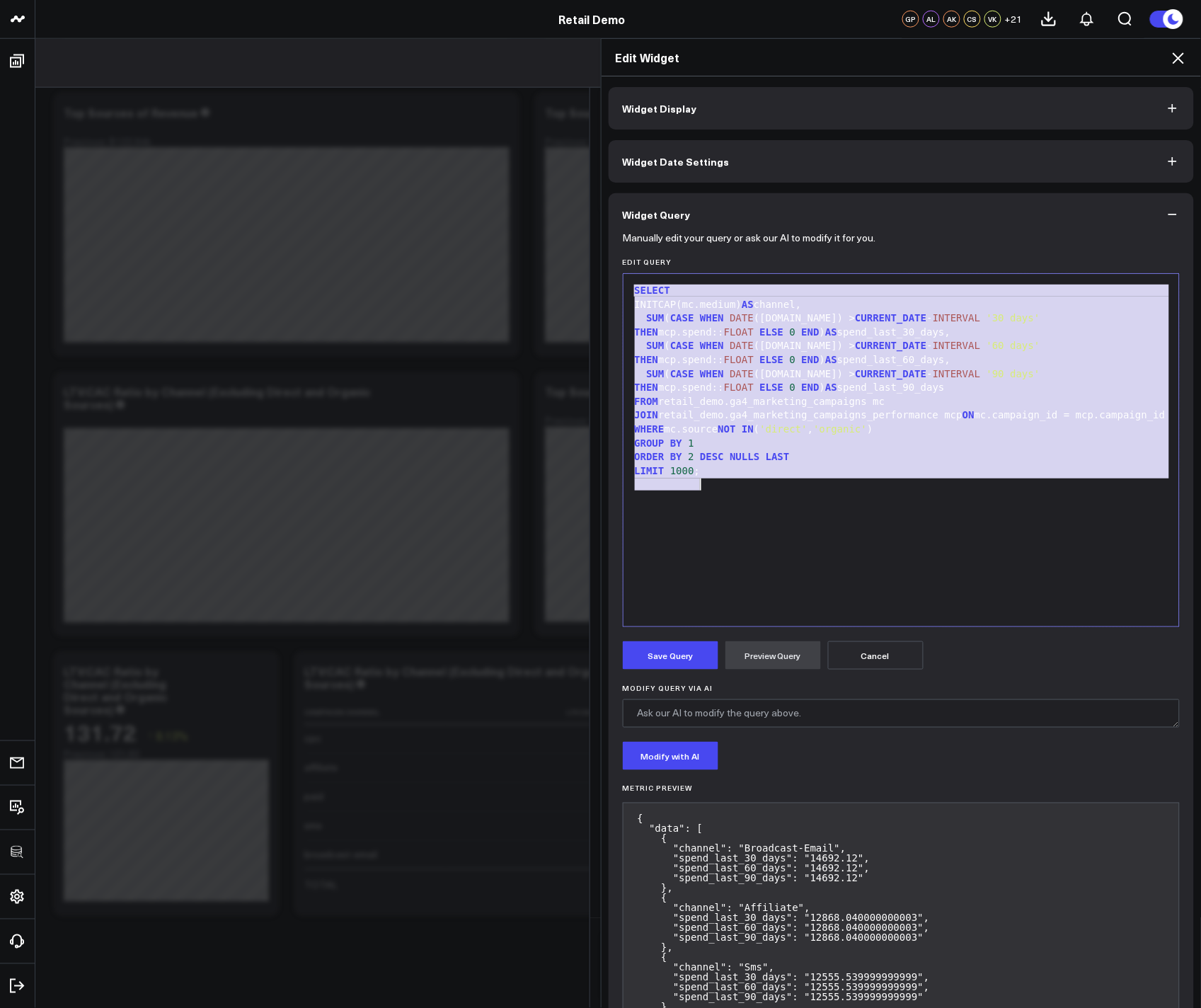
copy div "SELECT INITCAP(mc.medium) AS channel, SUM ( CASE WHEN DATE ([DOMAIN_NAME]) > CU…"
click at [680, 656] on button "Save Query" at bounding box center [671, 655] width 96 height 28
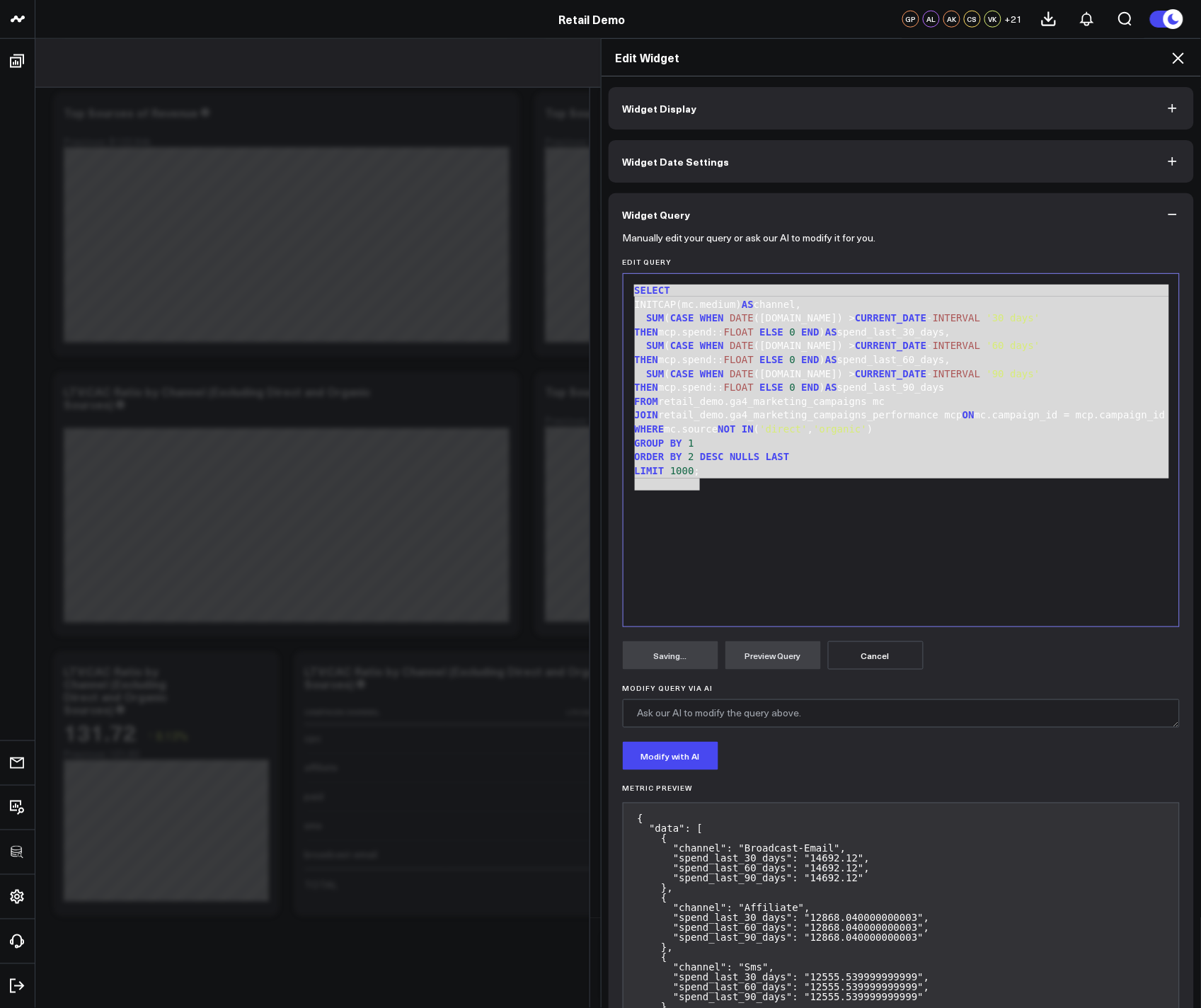
click at [837, 60] on icon at bounding box center [1179, 58] width 17 height 17
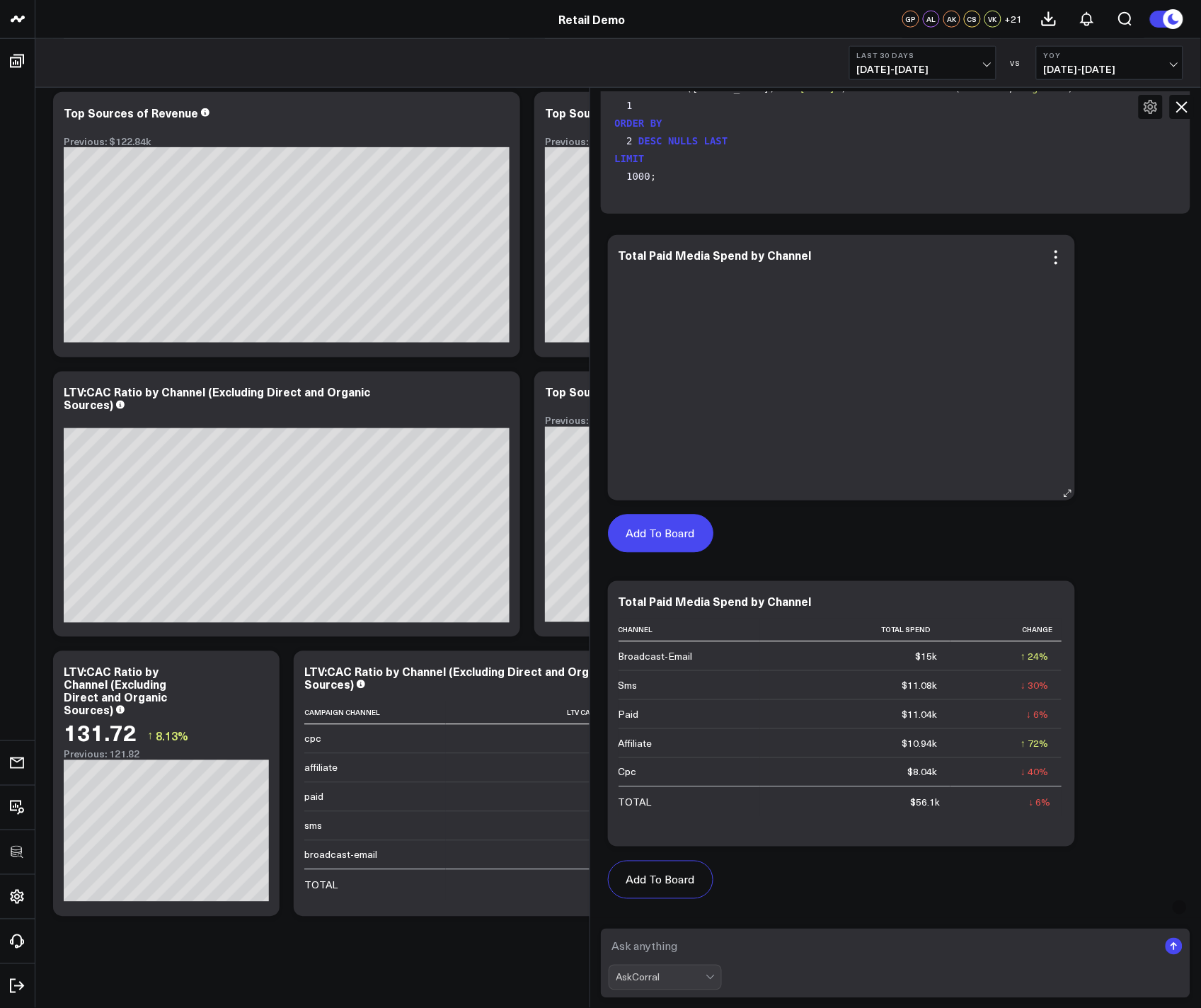
click at [697, 540] on button "Add To Board" at bounding box center [660, 533] width 105 height 39
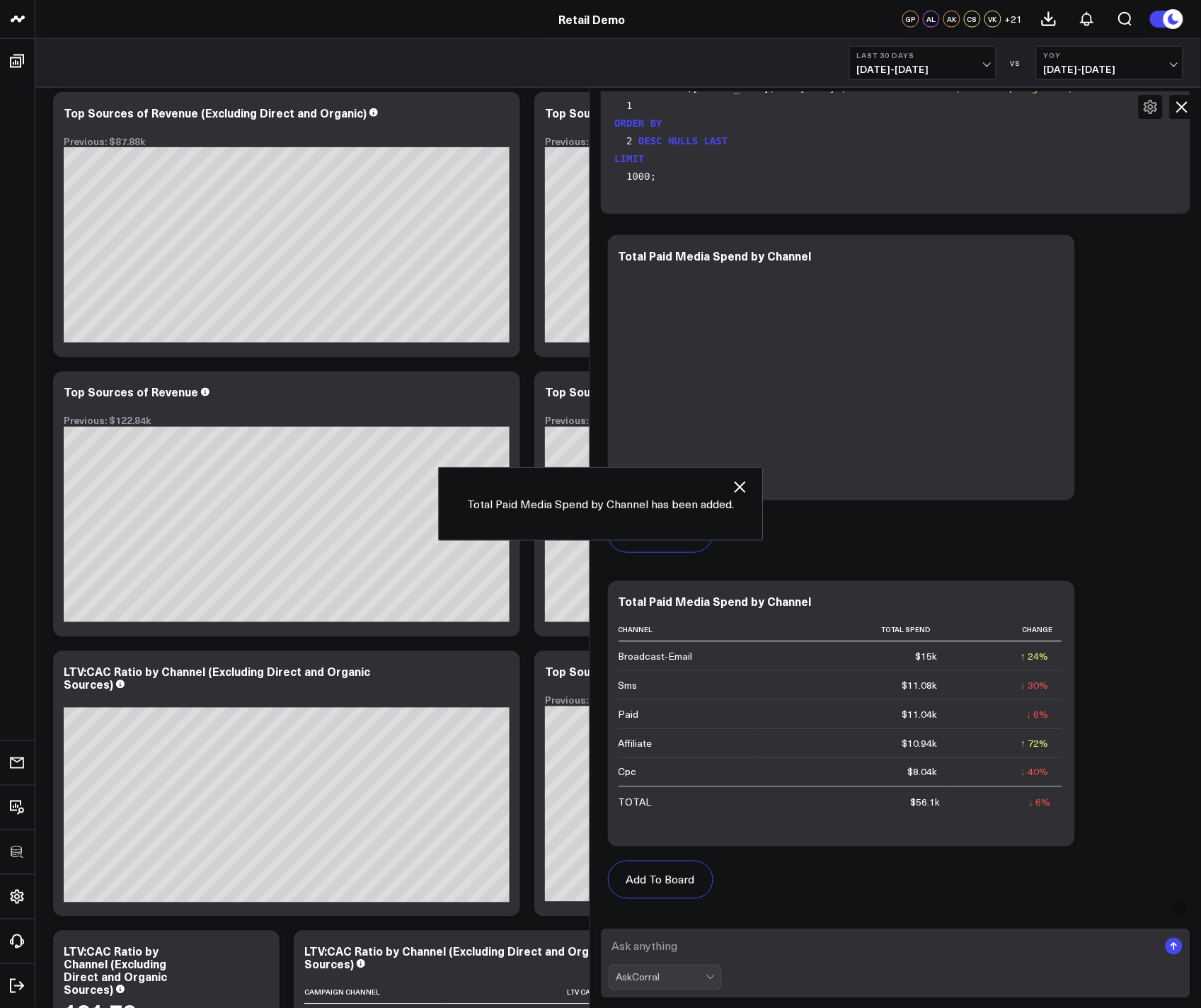
click at [837, 110] on icon at bounding box center [1182, 107] width 17 height 17
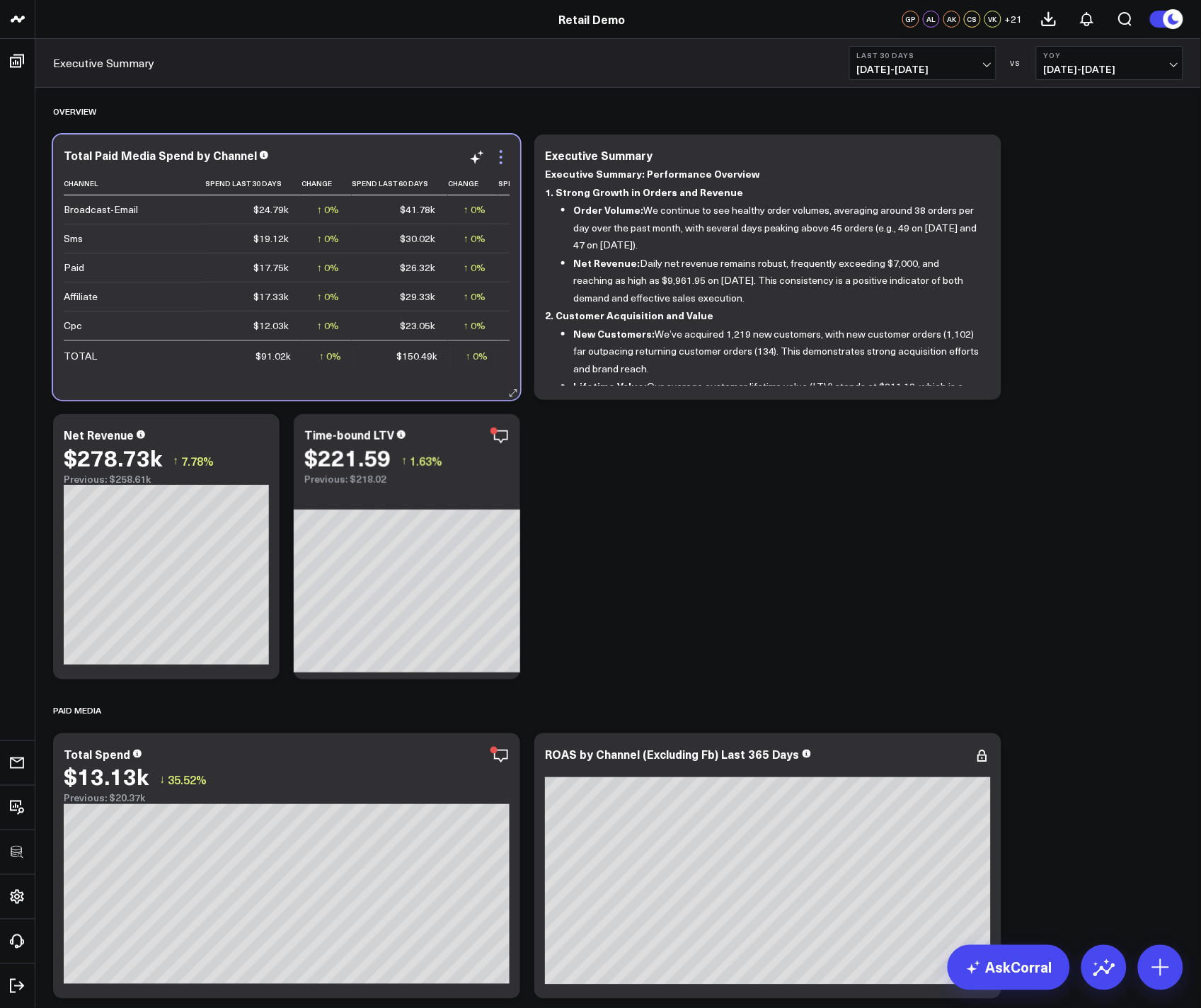
click at [500, 158] on icon at bounding box center [501, 158] width 17 height 17
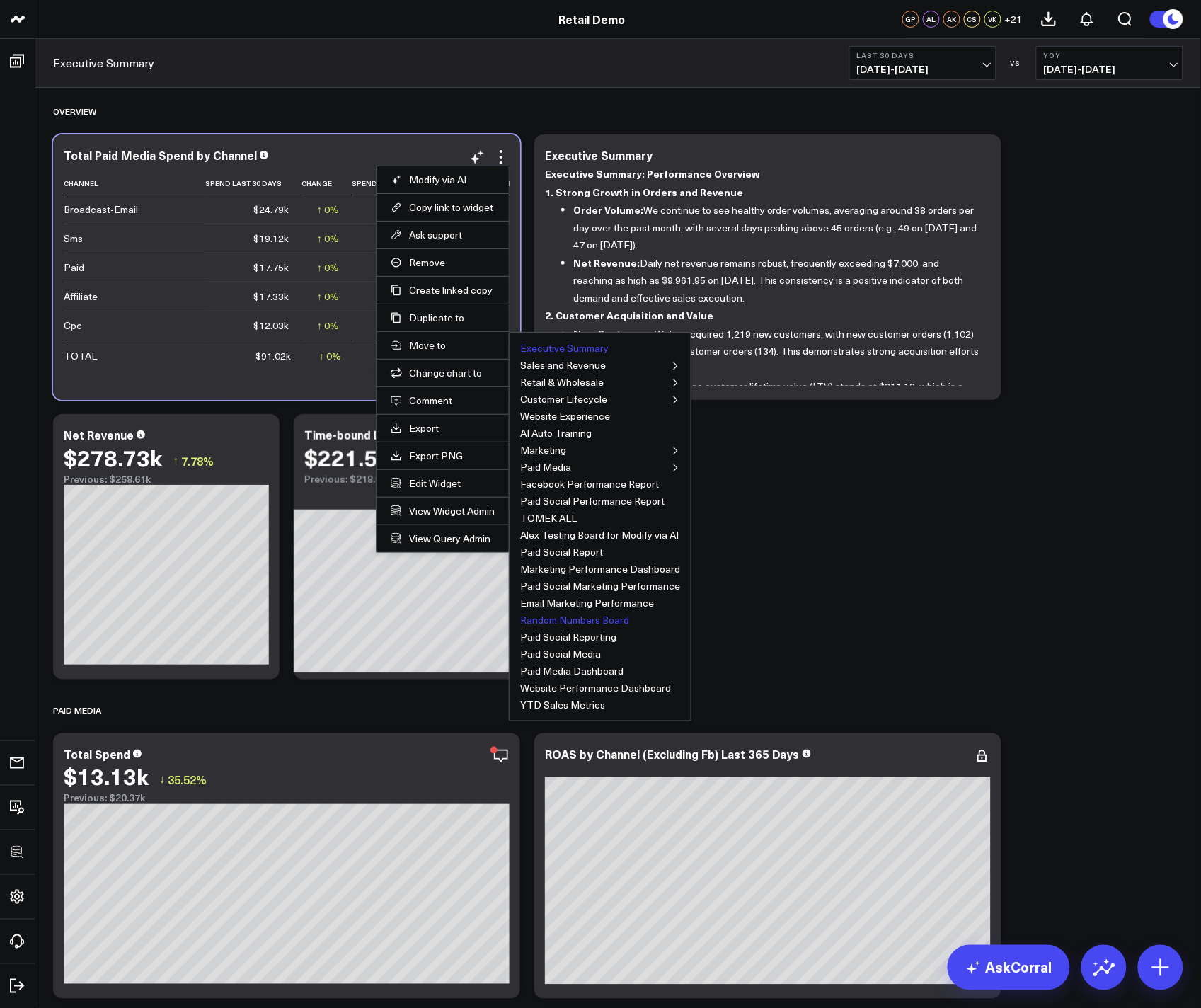
click at [602, 619] on button "Random Numbers Board" at bounding box center [574, 619] width 109 height 10
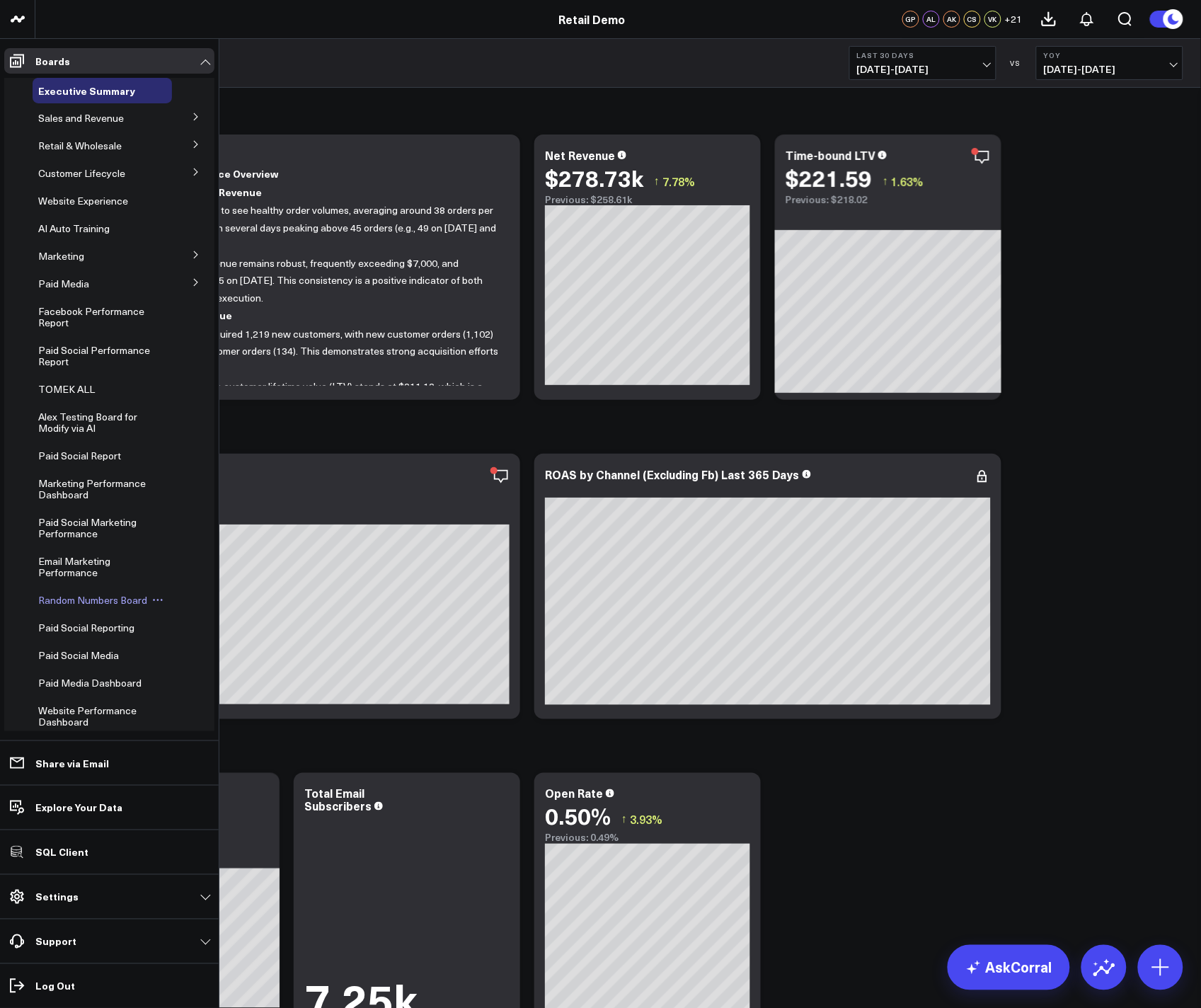
click at [75, 590] on div "Random Numbers Board" at bounding box center [102, 600] width 139 height 25
click at [81, 603] on span "Random Numbers Board" at bounding box center [93, 600] width 109 height 14
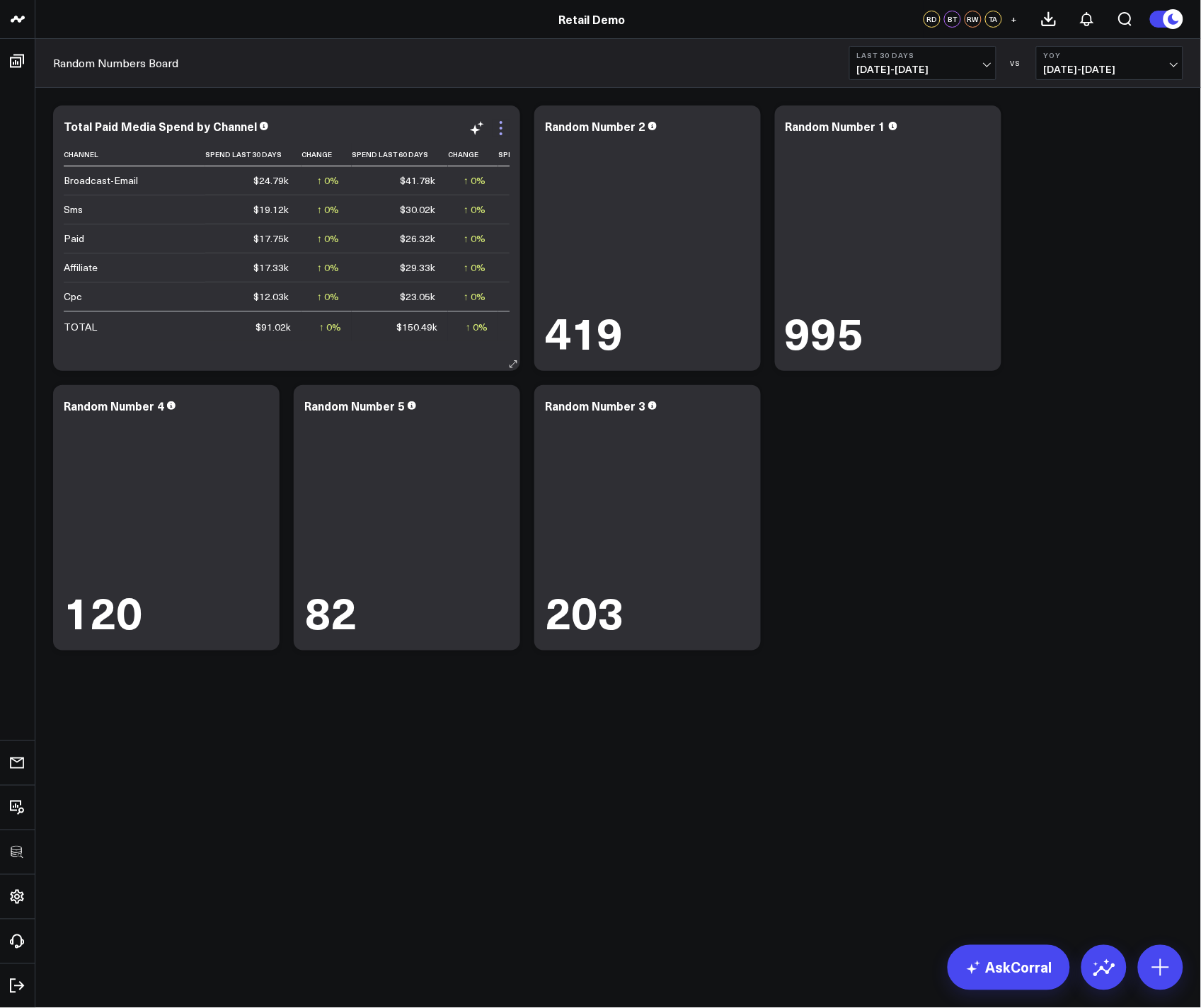
click at [505, 132] on icon at bounding box center [501, 129] width 17 height 17
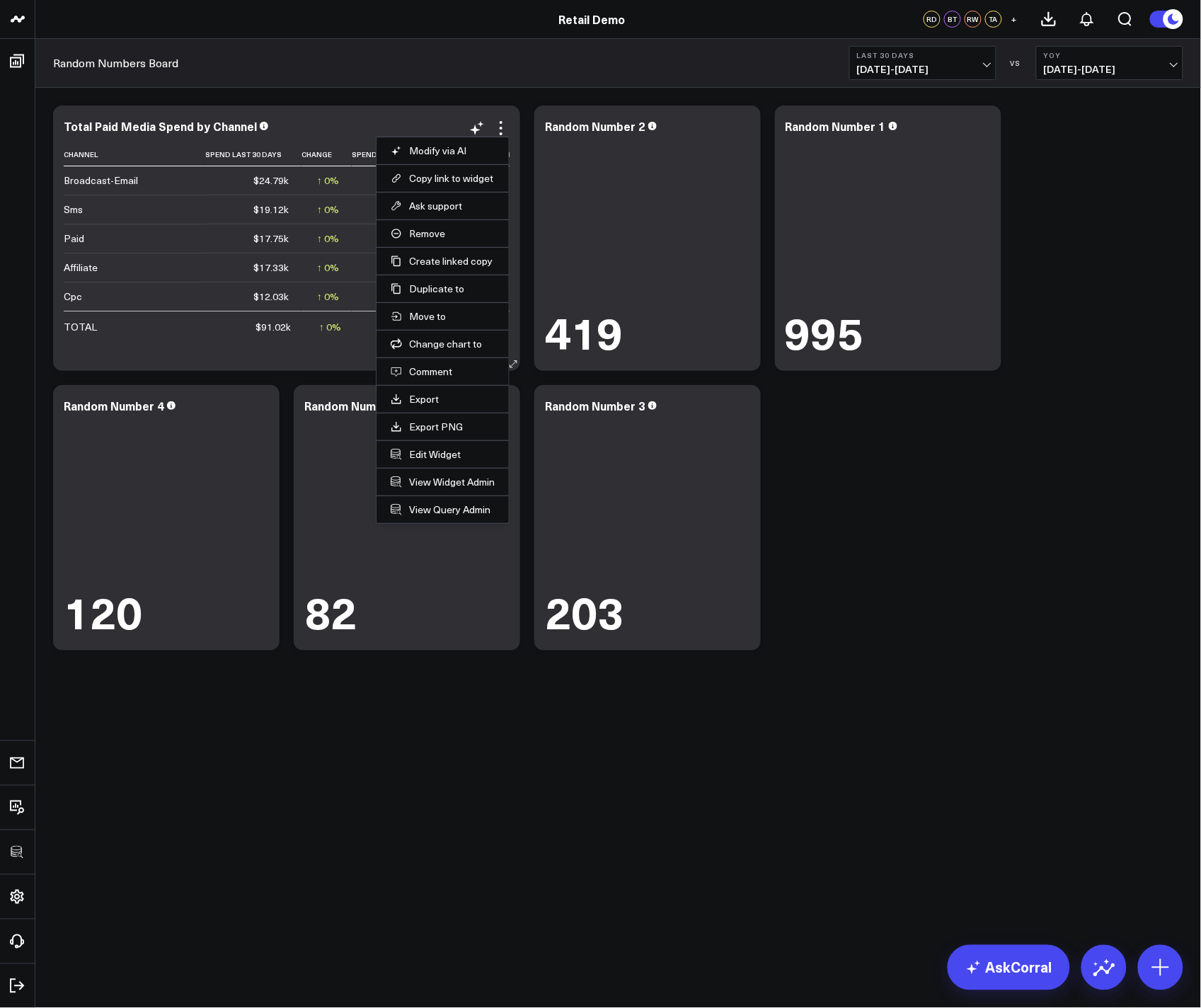
click at [324, 133] on div "Total Paid Media Spend by Channel" at bounding box center [286, 128] width 445 height 16
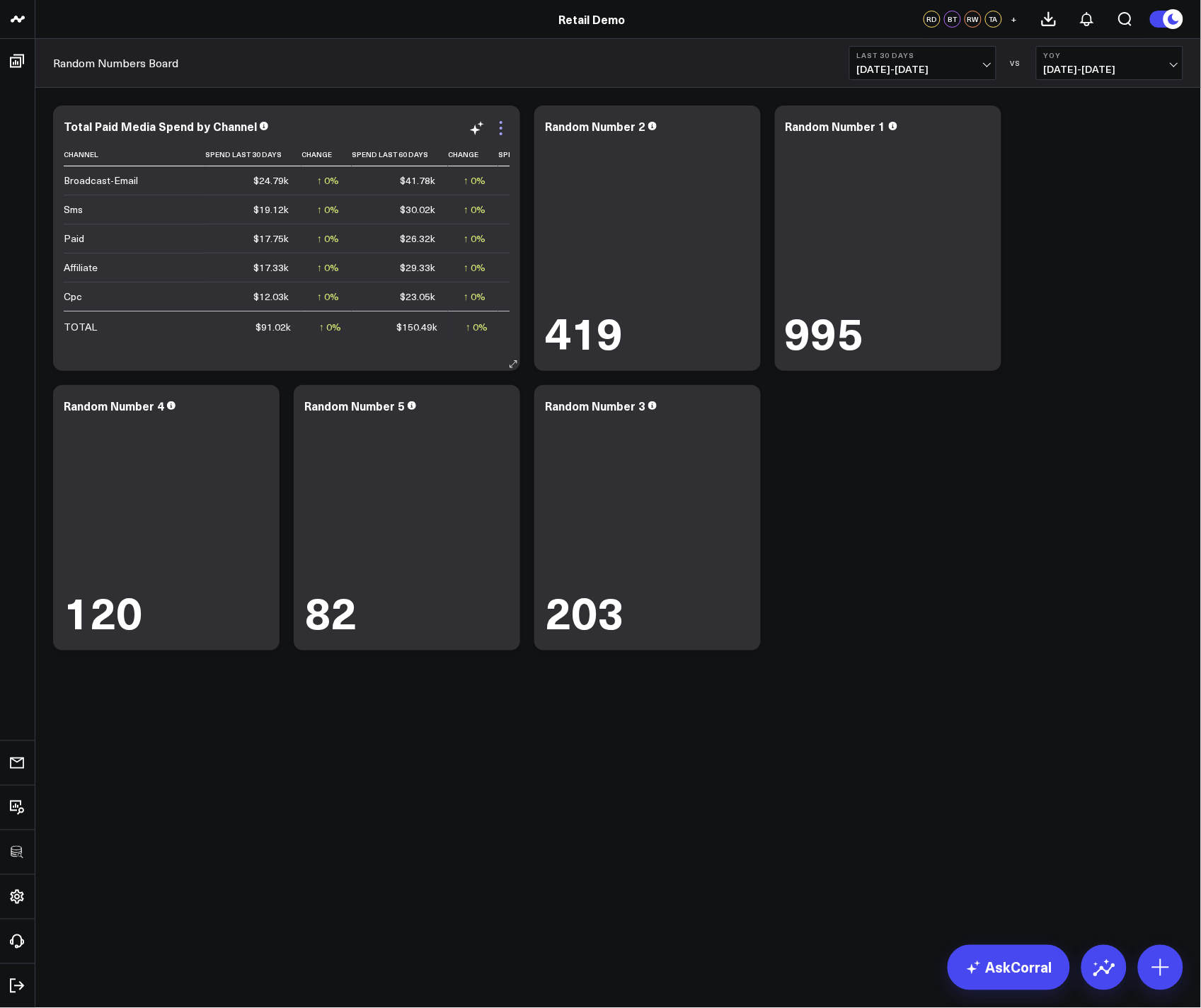
click at [497, 122] on icon at bounding box center [501, 129] width 17 height 17
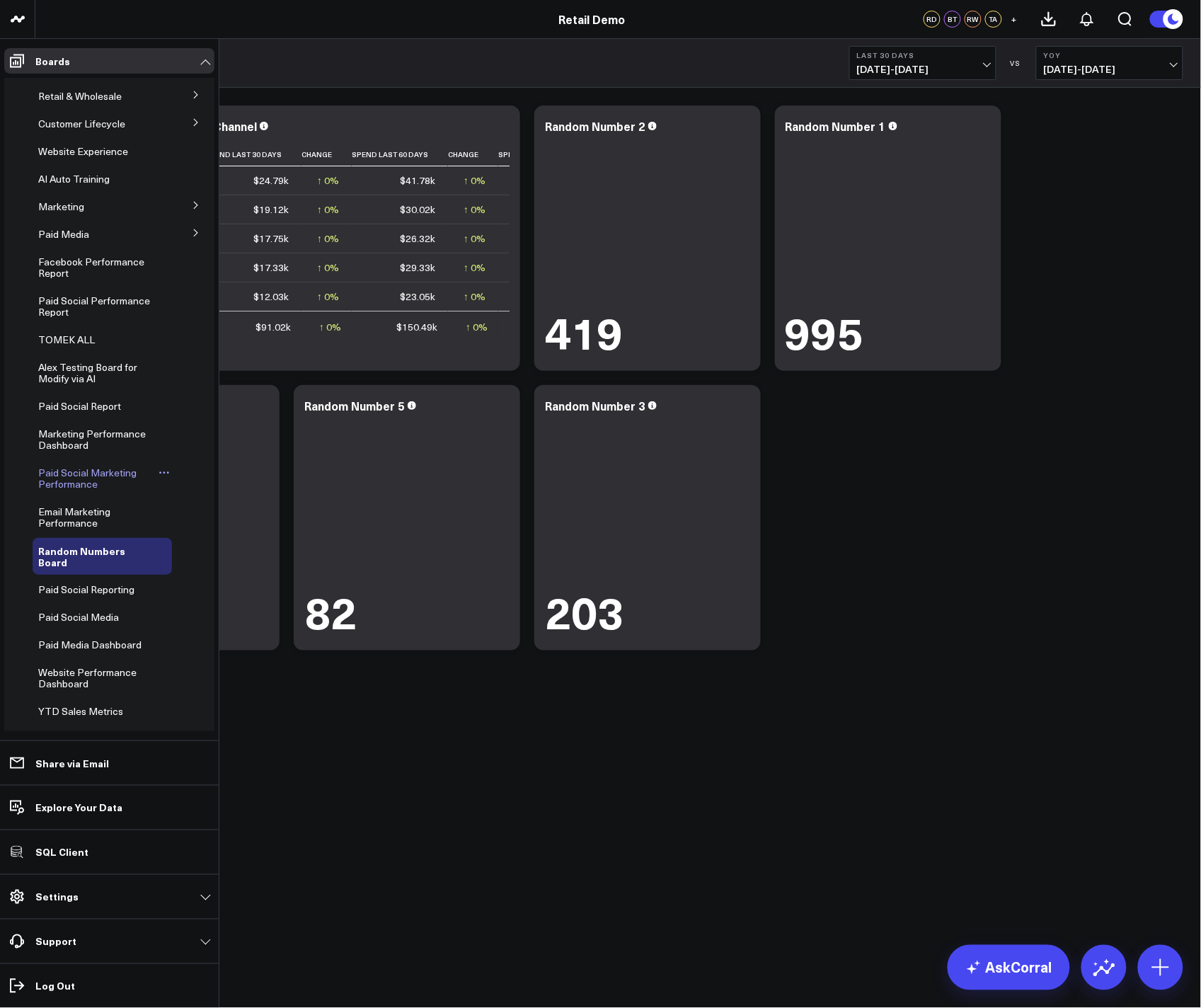
scroll to position [92, 0]
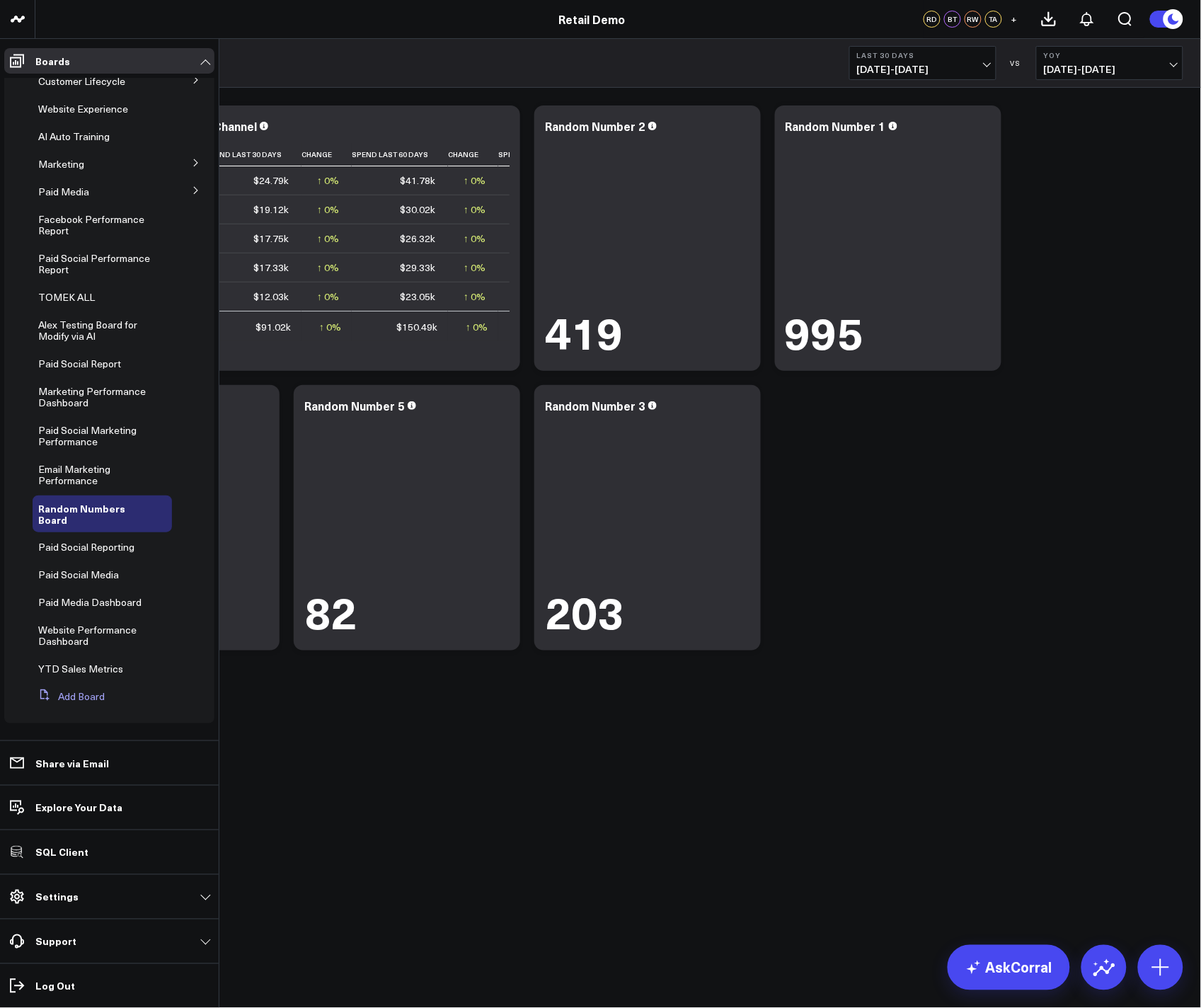
click at [85, 695] on button "Add Board" at bounding box center [69, 697] width 72 height 25
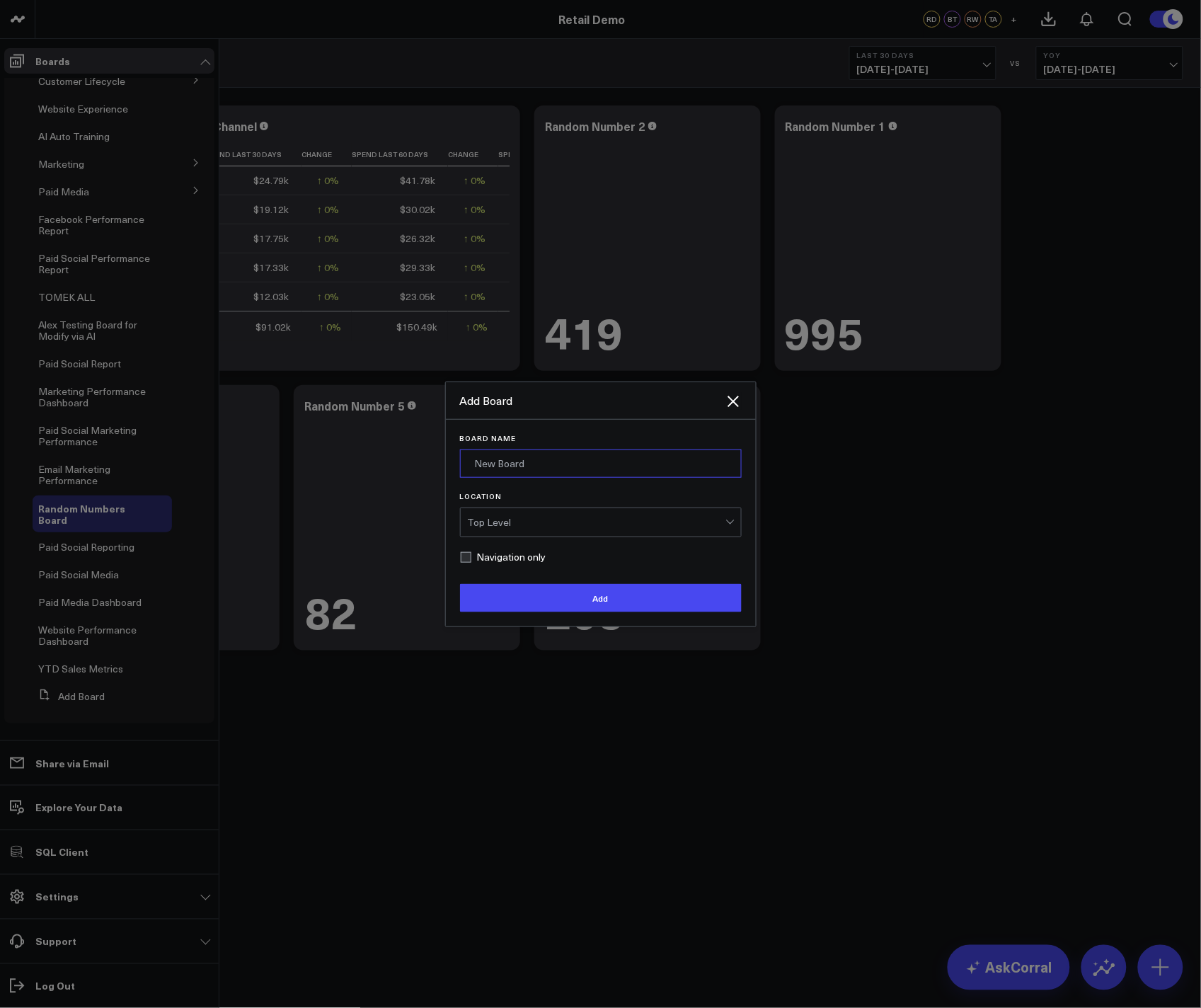
click at [506, 451] on input "Board Name" at bounding box center [601, 463] width 282 height 28
type input "Sandbox"
click at [562, 602] on button "Add" at bounding box center [601, 597] width 282 height 28
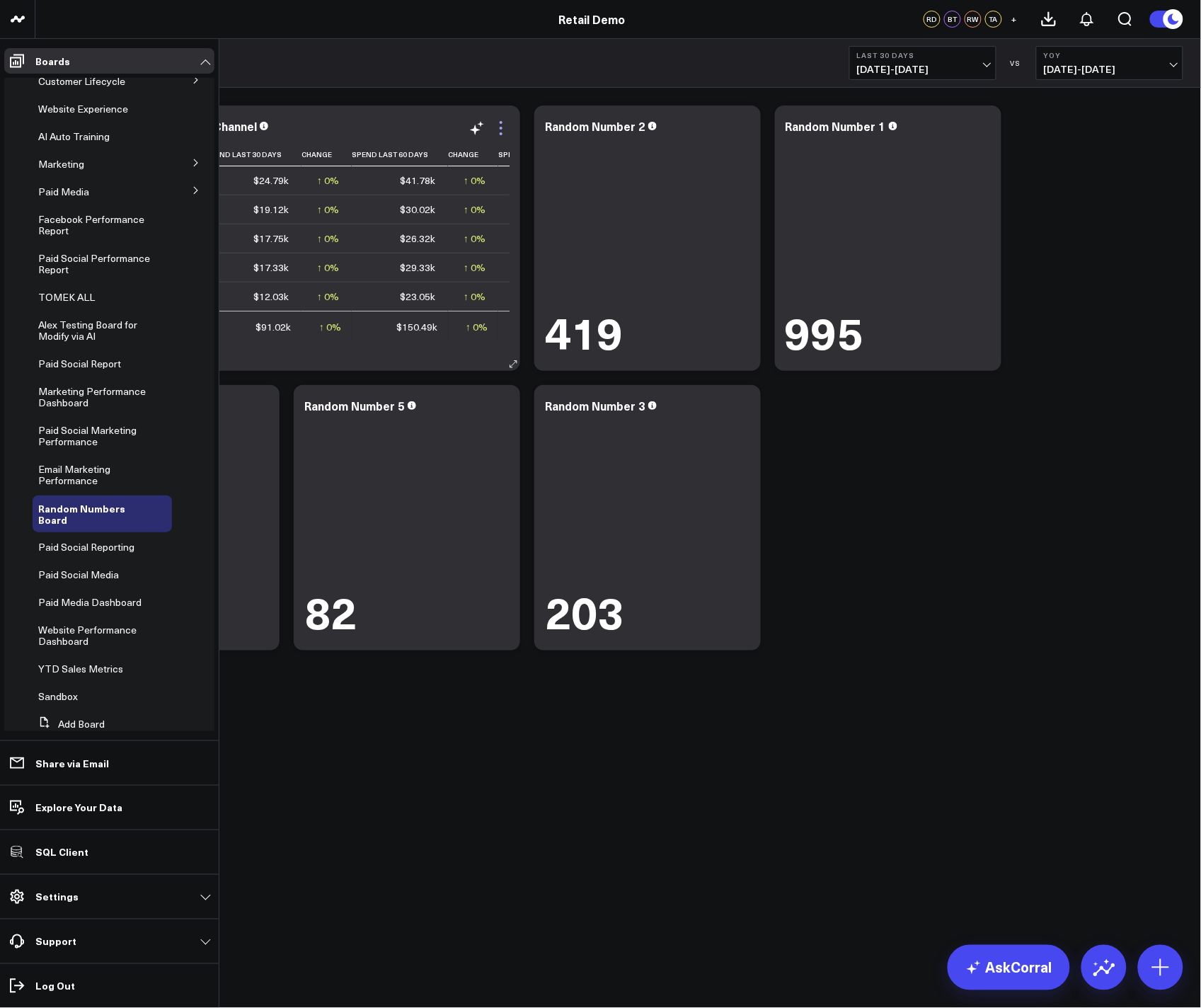
click at [500, 126] on icon at bounding box center [501, 129] width 17 height 17
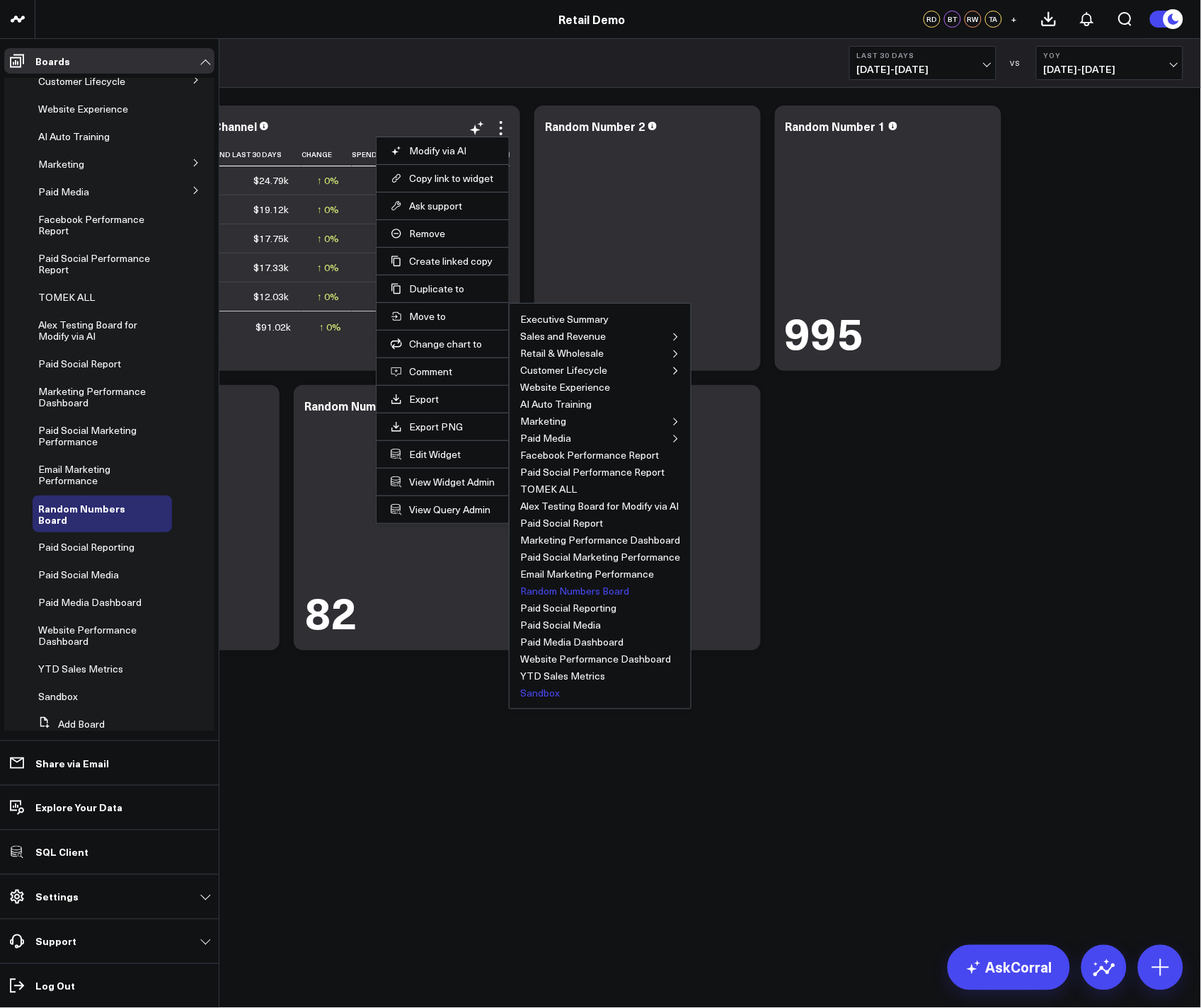
click at [539, 692] on button "Sandbox" at bounding box center [539, 693] width 40 height 10
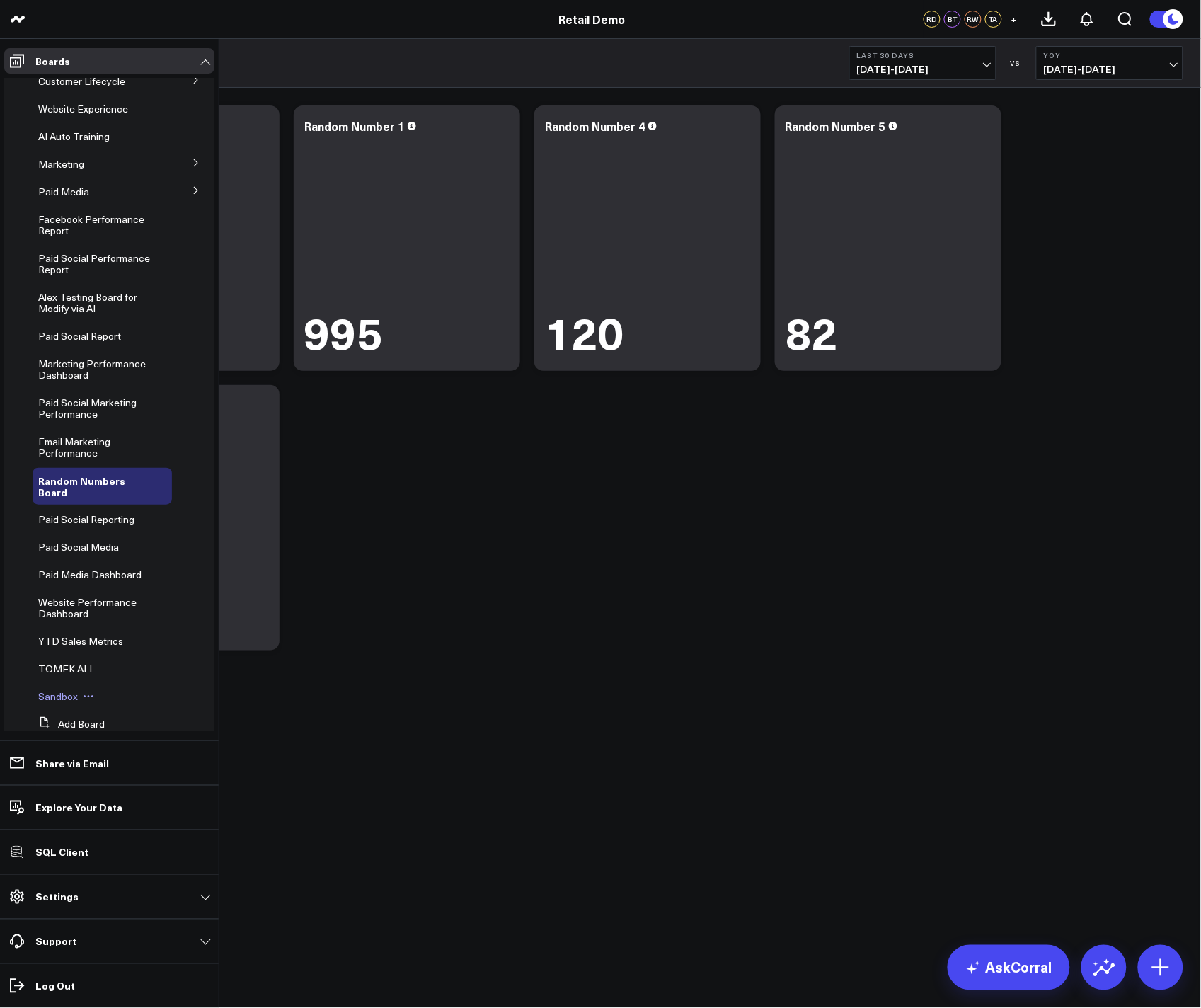
click at [88, 692] on icon at bounding box center [89, 697] width 12 height 12
click at [153, 689] on div "Sandbox Edit Name Edit Permissions Duplicate Board Delete Board" at bounding box center [102, 697] width 139 height 25
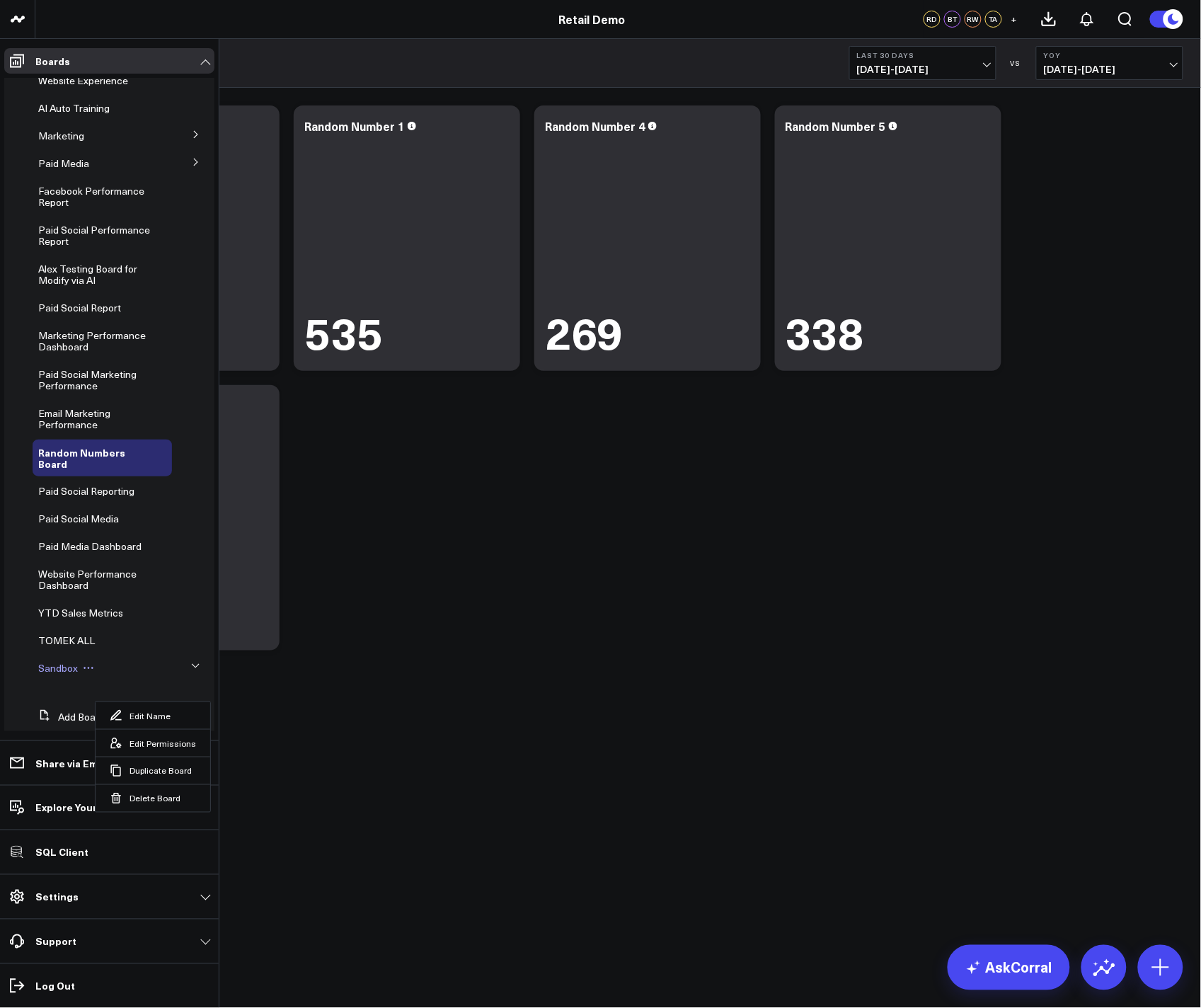
click at [62, 670] on span "Sandbox" at bounding box center [58, 668] width 40 height 14
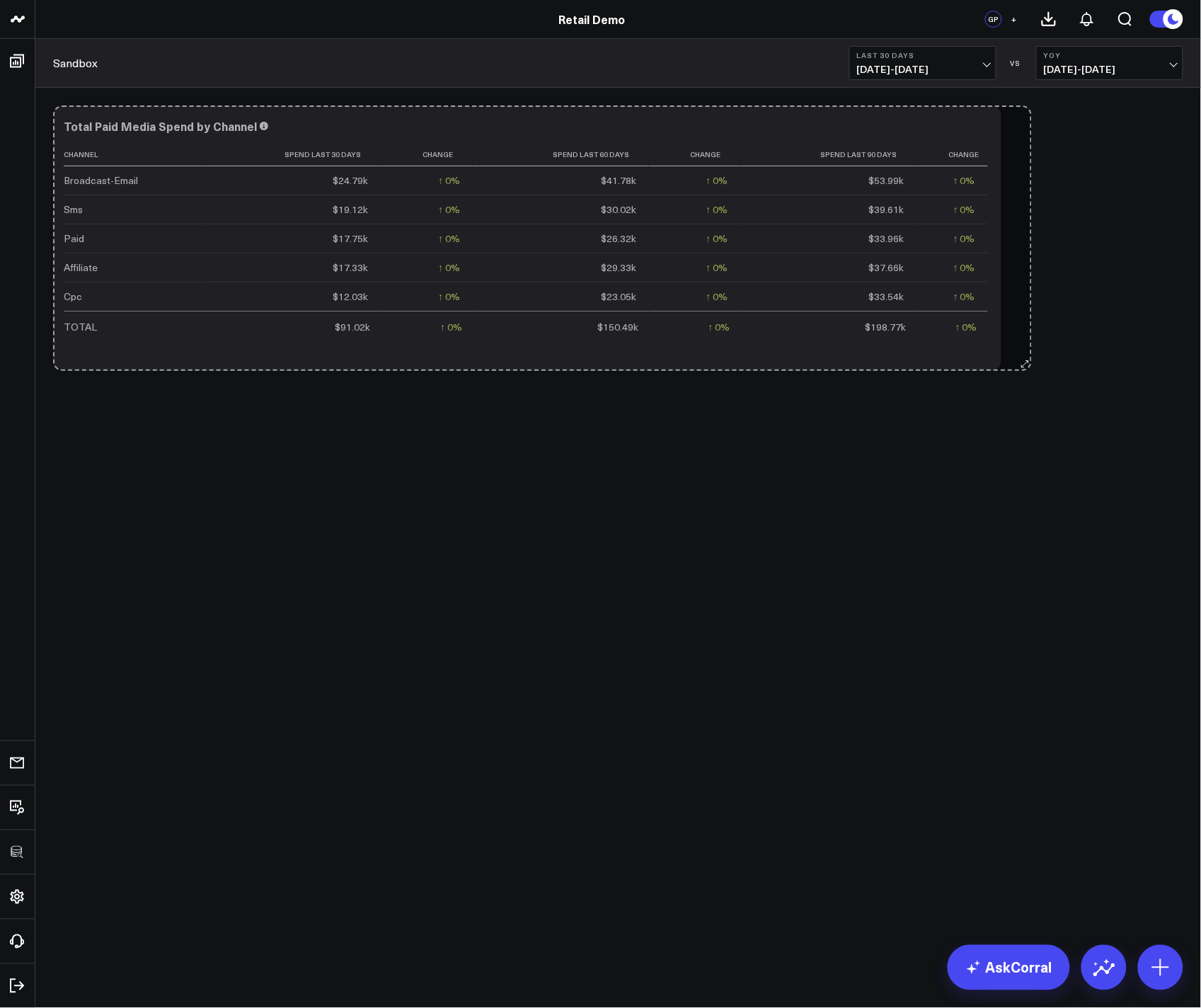
drag, startPoint x: 505, startPoint y: 357, endPoint x: 1017, endPoint y: 352, distance: 512.0
click at [837, 352] on div "Modify via AI Copy link to widget Ask support Remove Create linked copy Executi…" at bounding box center [618, 238] width 1144 height 279
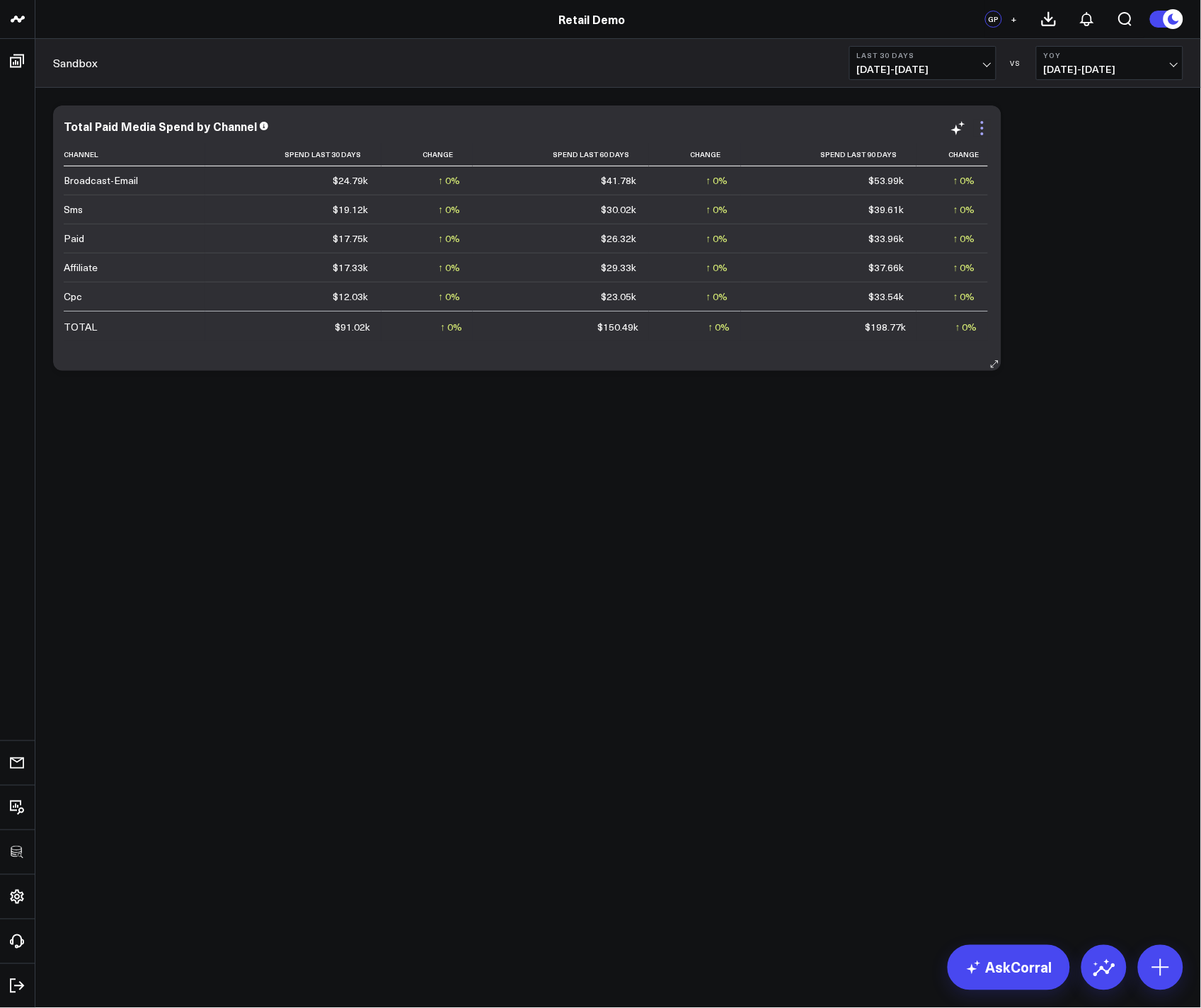
click at [837, 130] on icon at bounding box center [983, 129] width 17 height 17
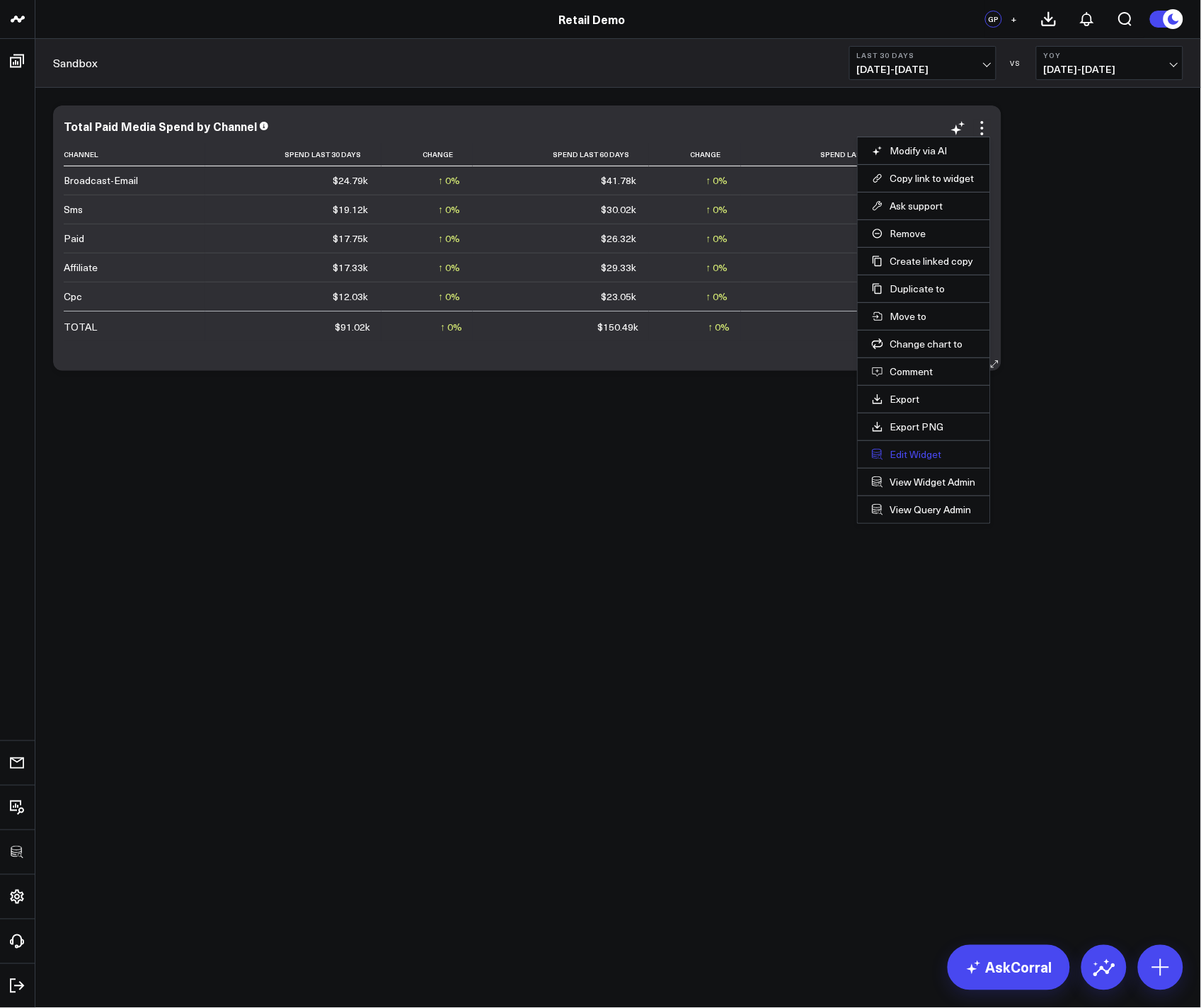
click at [837, 456] on button "Edit Widget" at bounding box center [924, 454] width 104 height 13
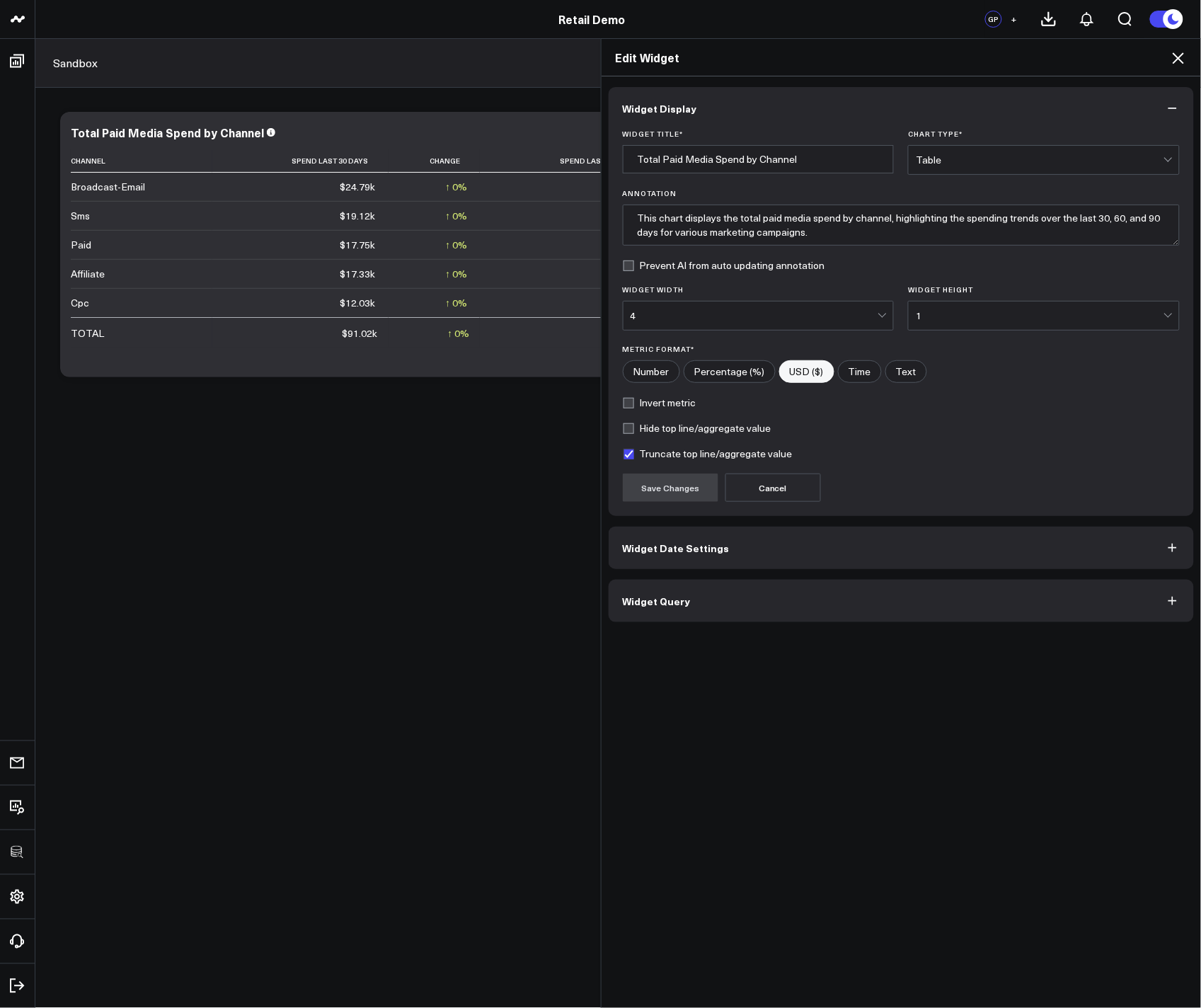
click at [663, 607] on span "Widget Query" at bounding box center [657, 601] width 68 height 12
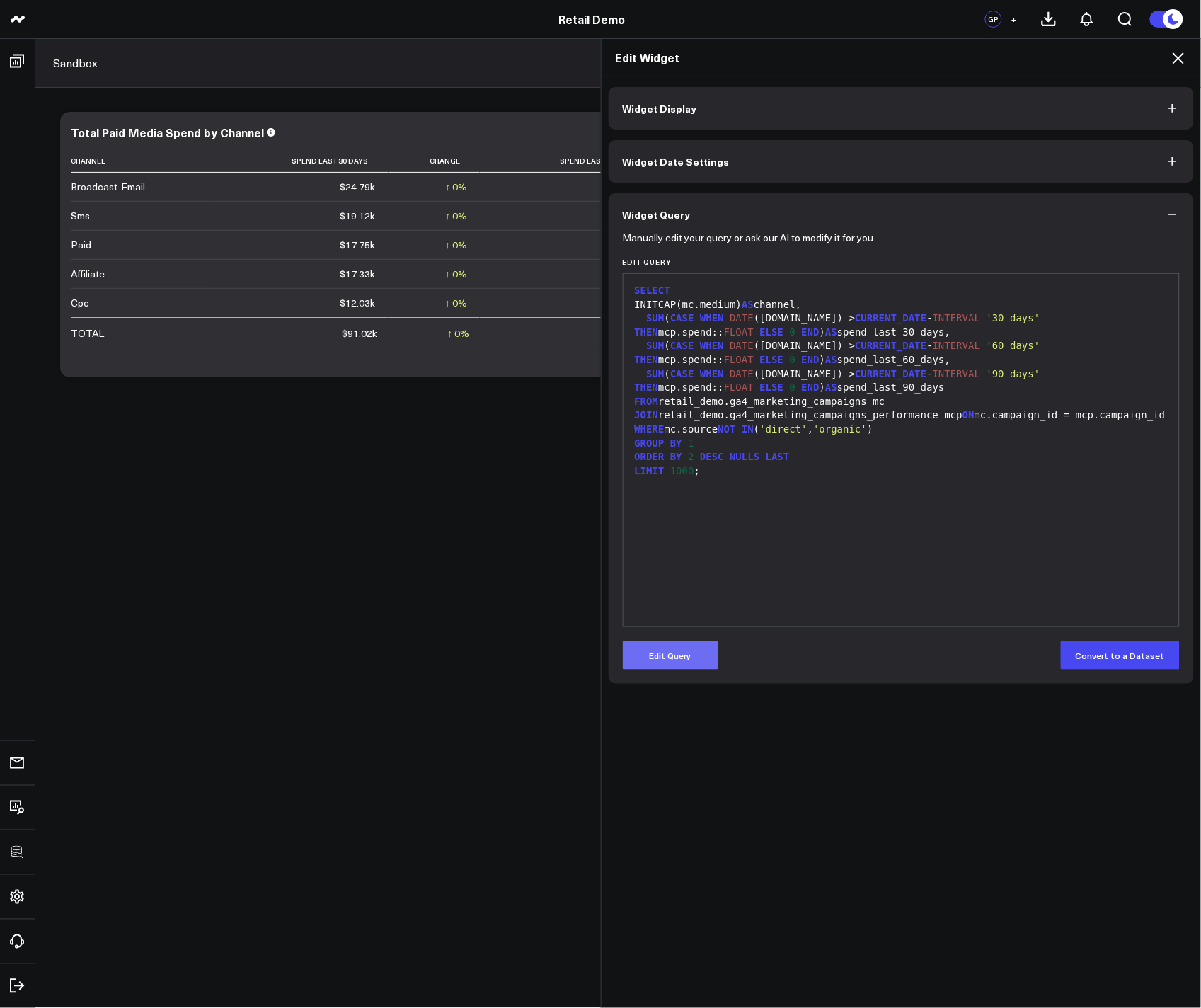
click at [680, 654] on button "Edit Query" at bounding box center [671, 655] width 96 height 28
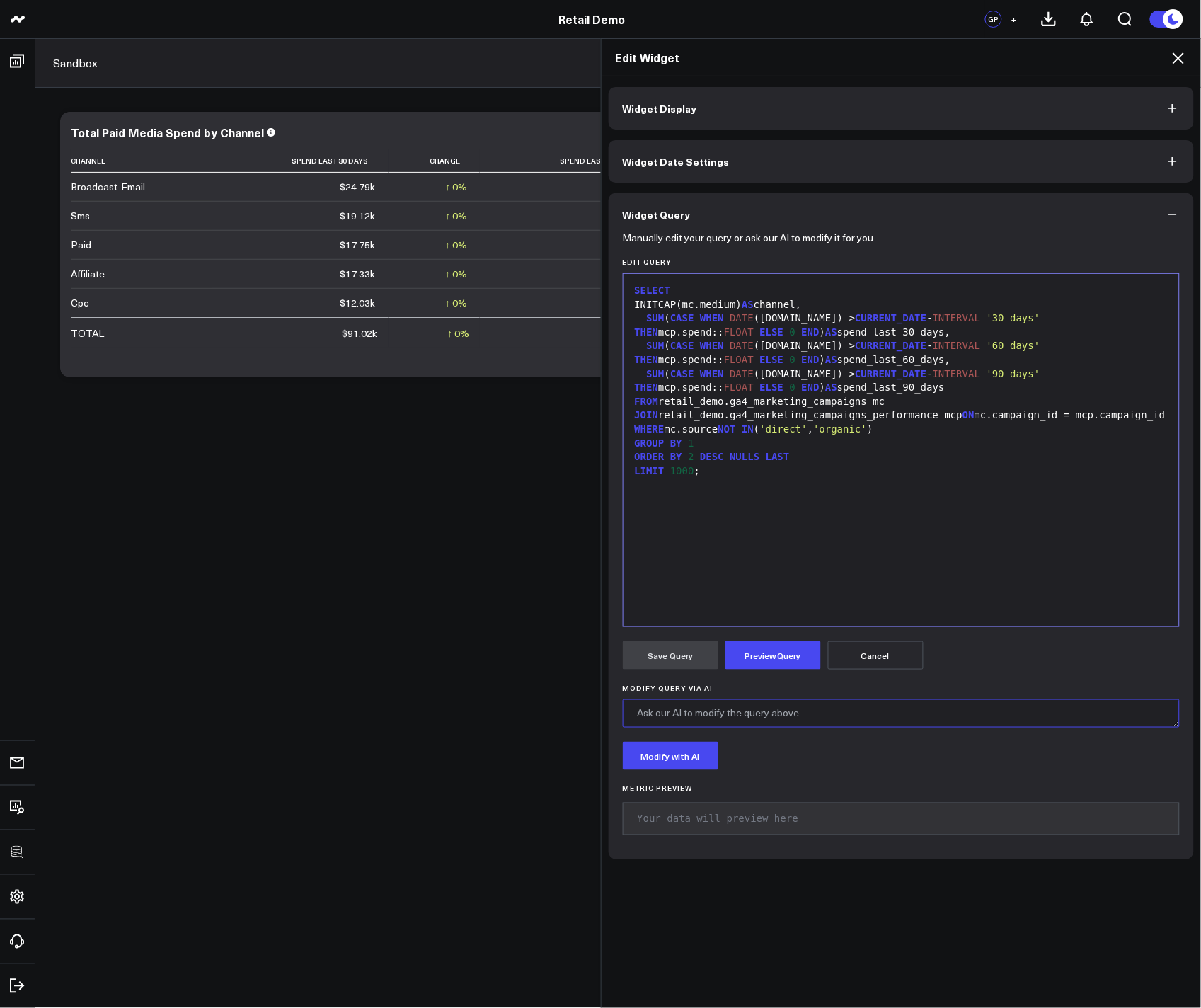
click at [724, 709] on textarea "Modify Query via AI" at bounding box center [901, 713] width 558 height 28
type textarea "Include percentage change between each date range"
click at [671, 762] on button "Modify with AI" at bounding box center [671, 756] width 96 height 28
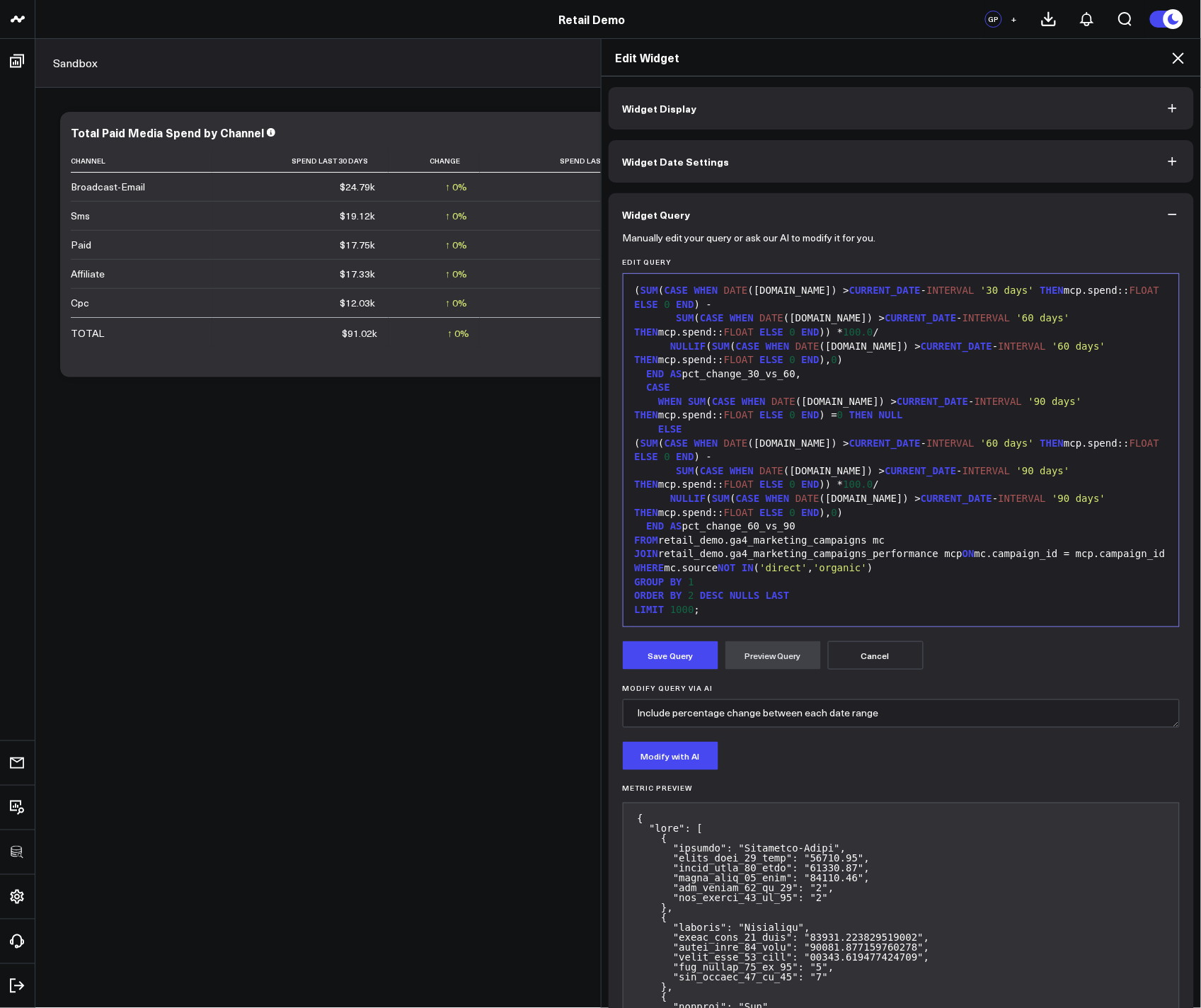
scroll to position [287, 0]
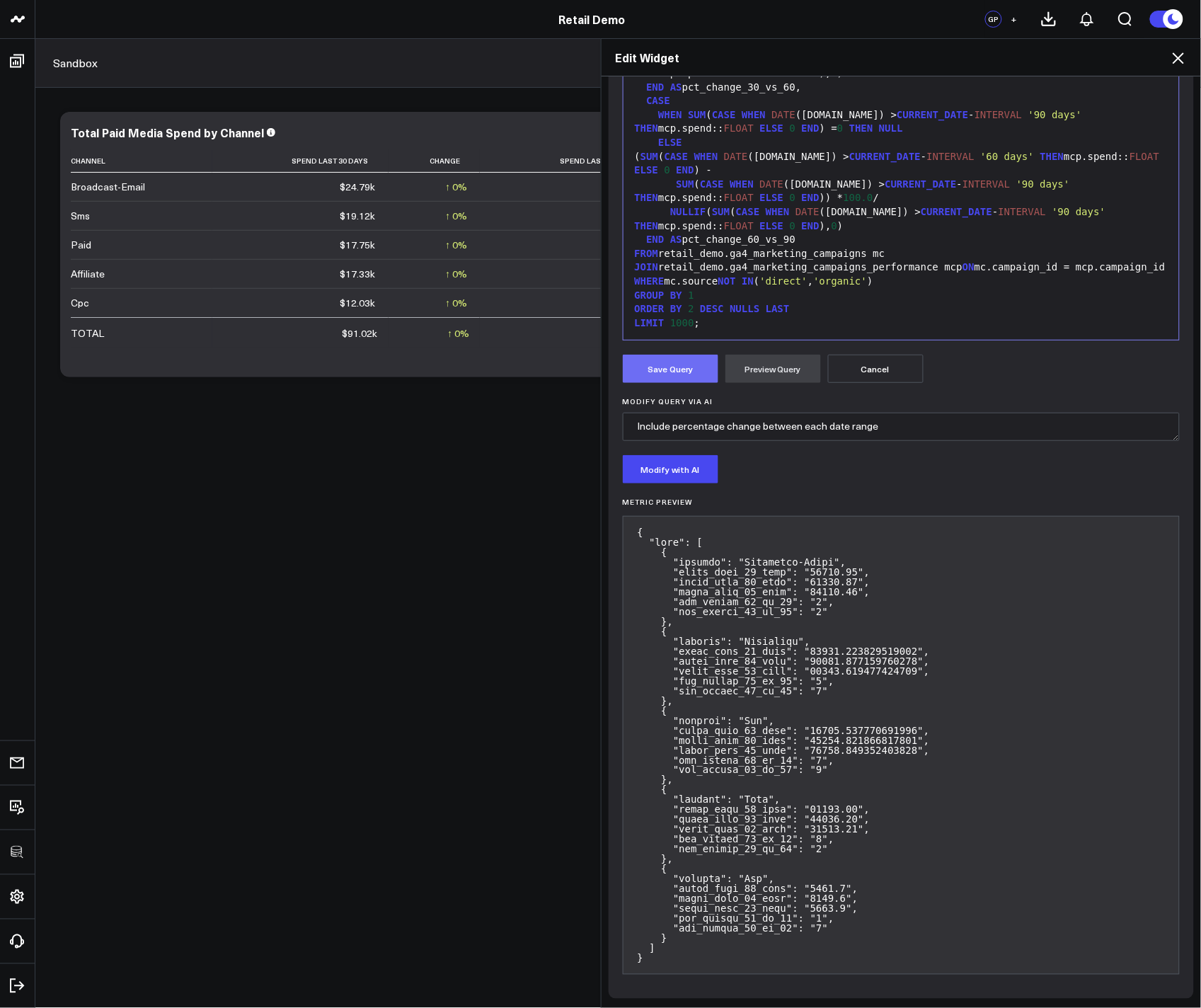
click at [655, 362] on button "Save Query" at bounding box center [671, 368] width 96 height 28
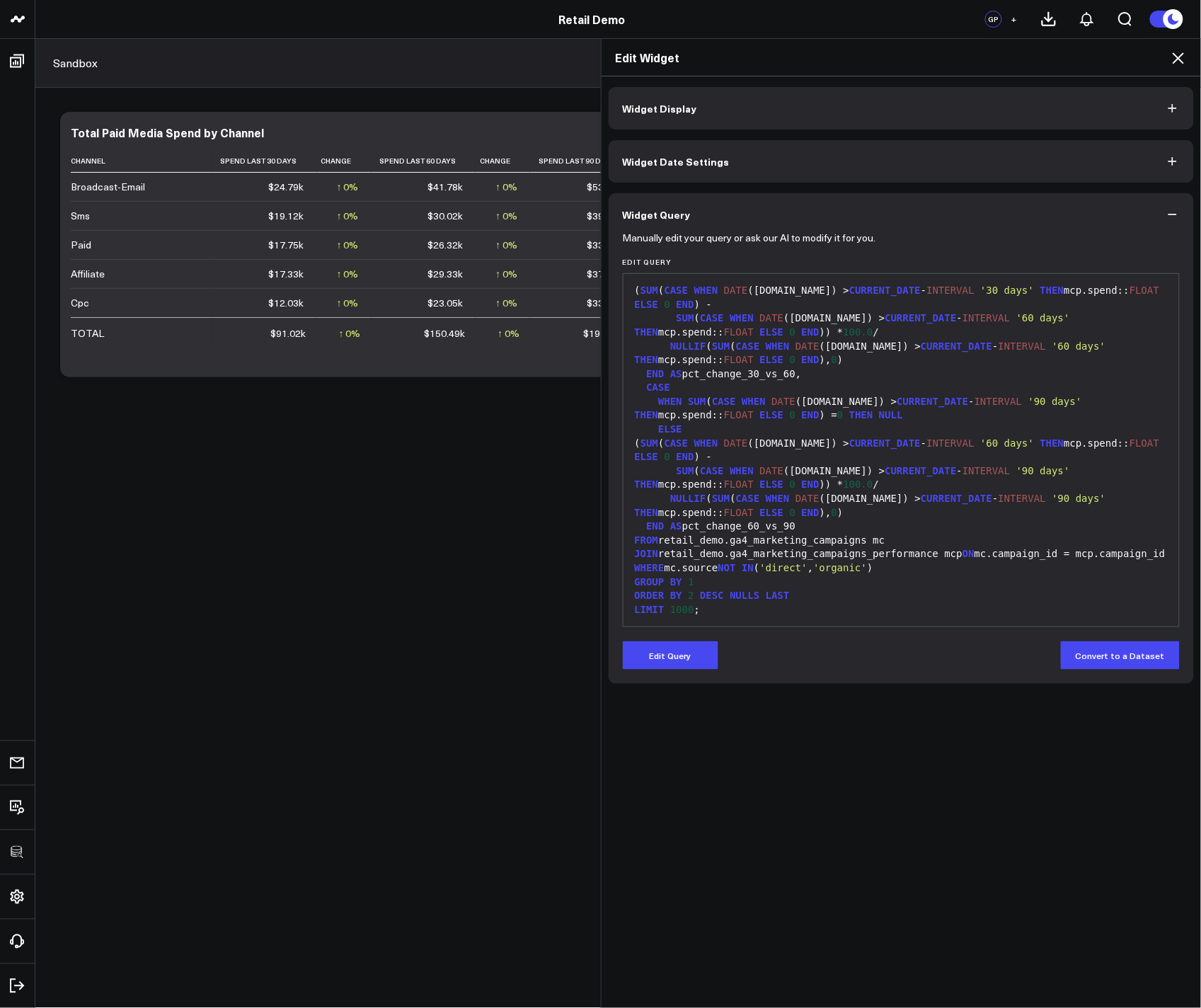
click at [837, 51] on icon at bounding box center [1179, 58] width 17 height 17
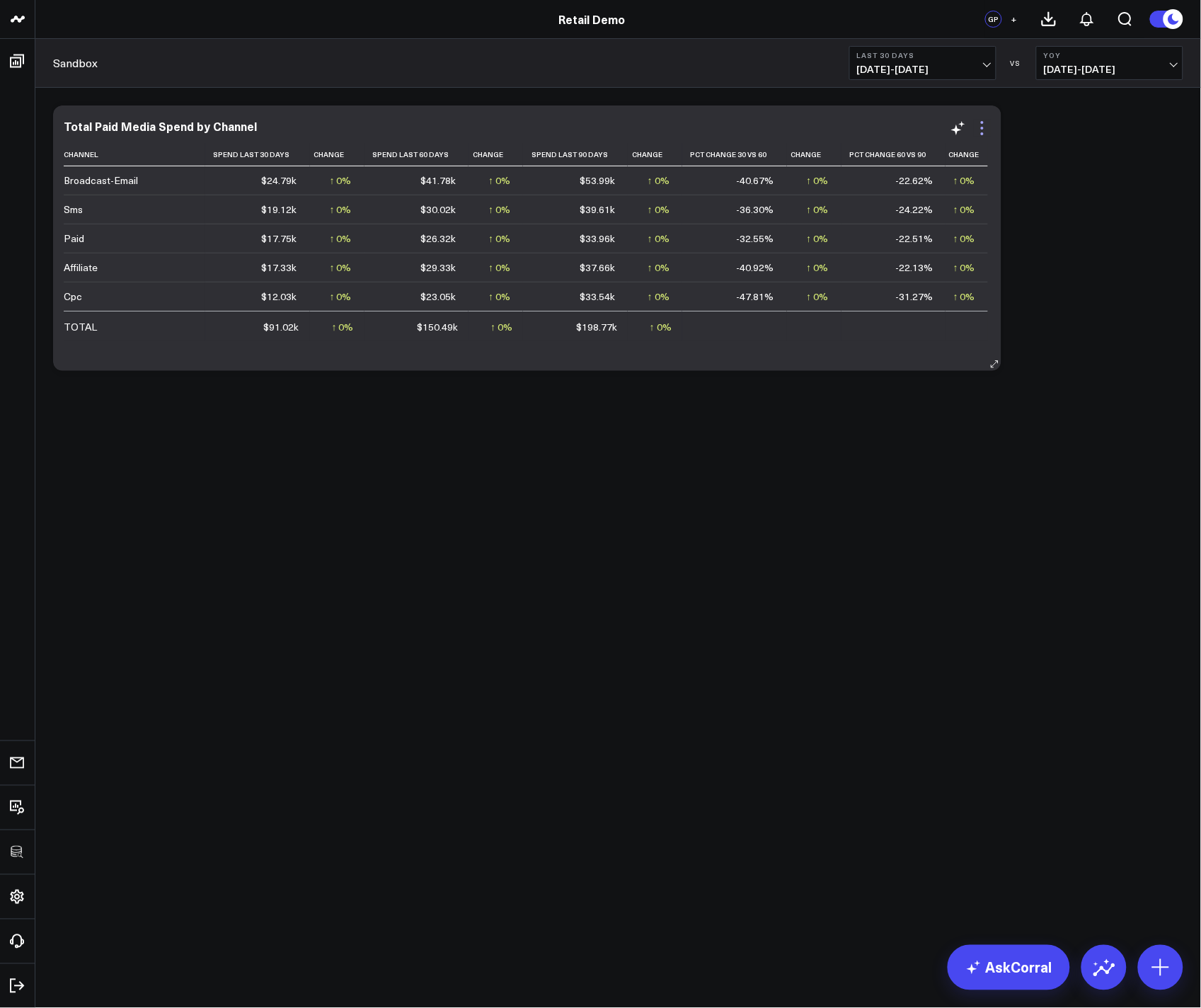
click at [837, 132] on icon at bounding box center [983, 129] width 17 height 17
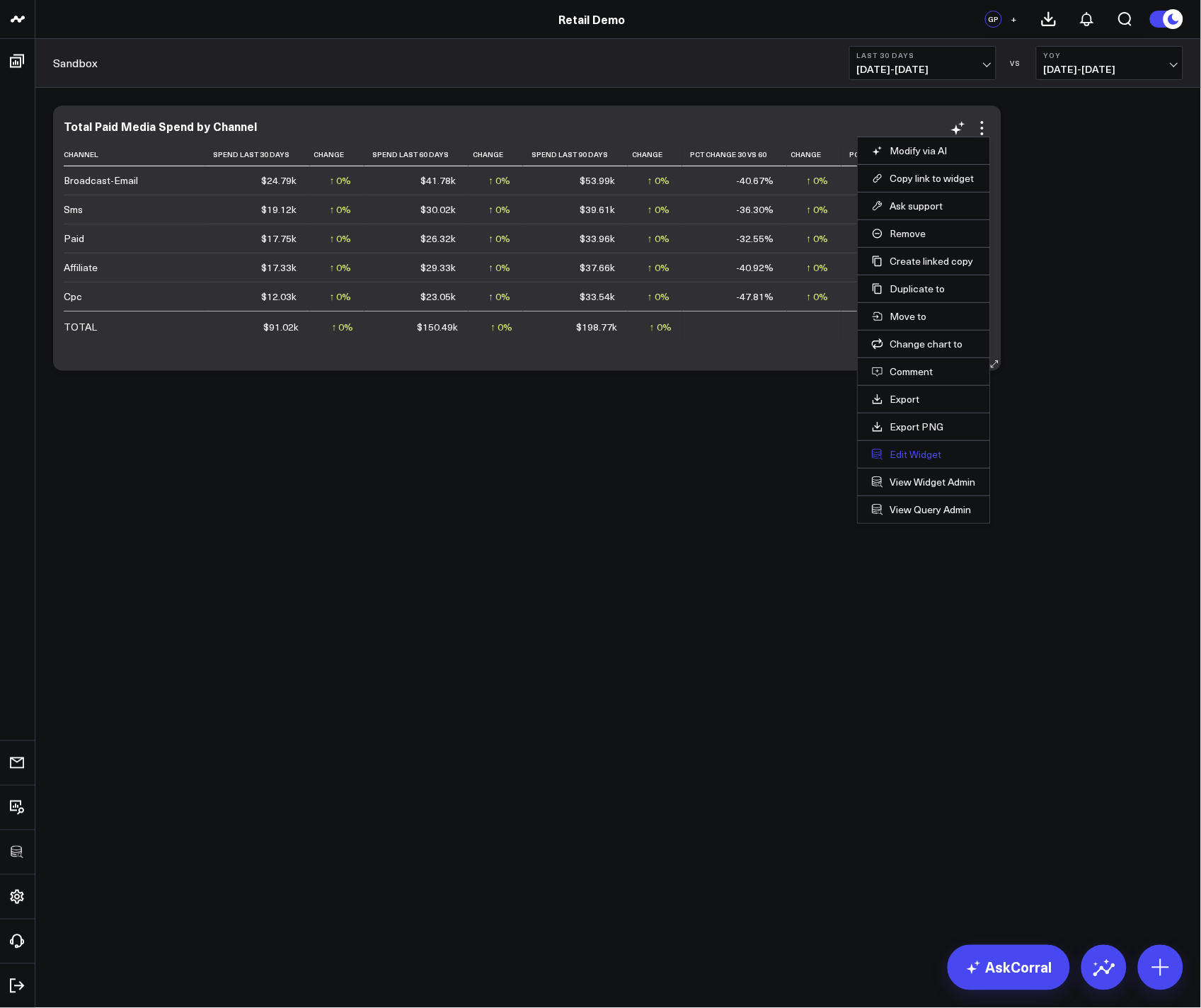
click at [837, 456] on button "Edit Widget" at bounding box center [924, 454] width 104 height 13
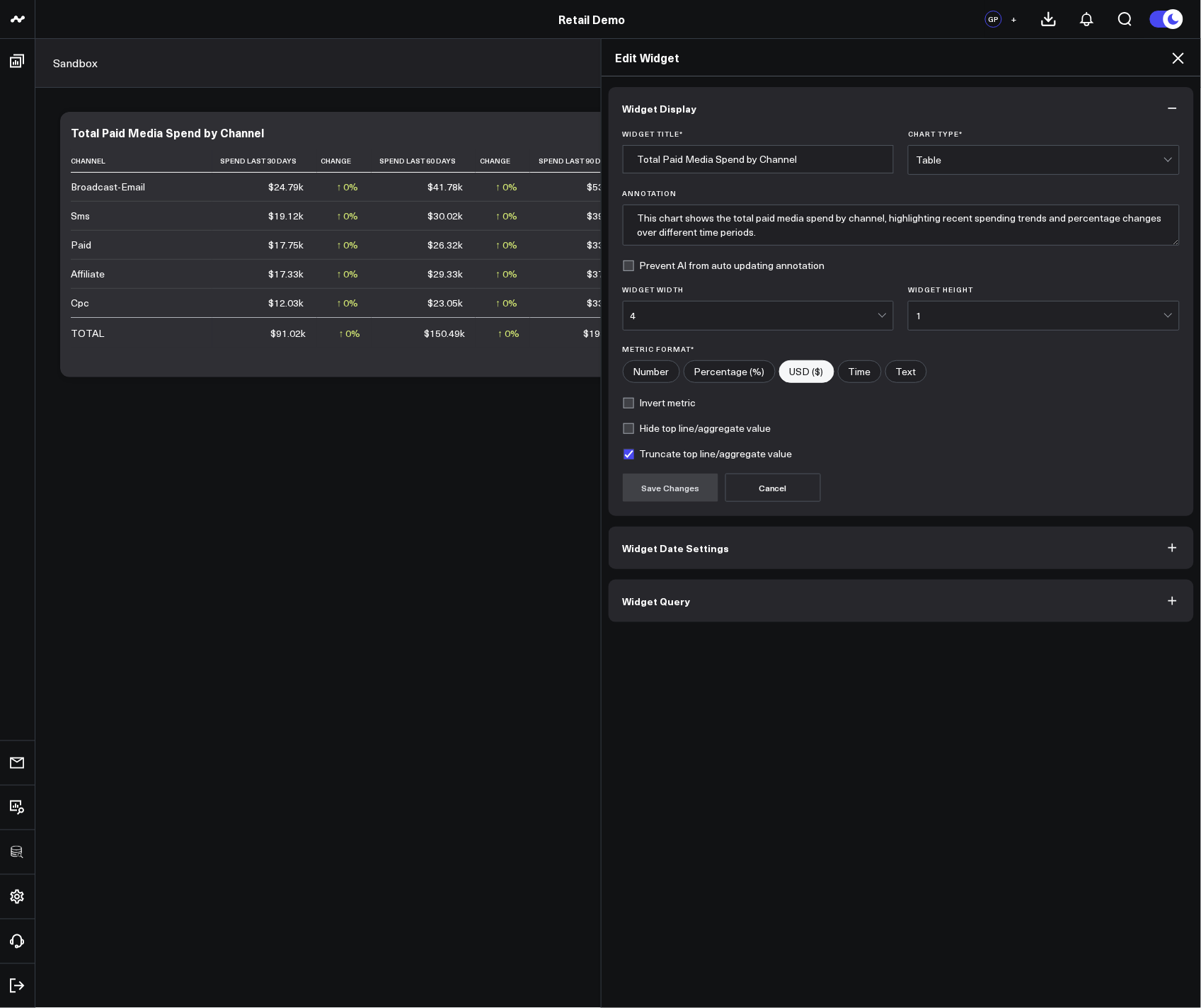
click at [837, 57] on icon at bounding box center [1179, 58] width 17 height 17
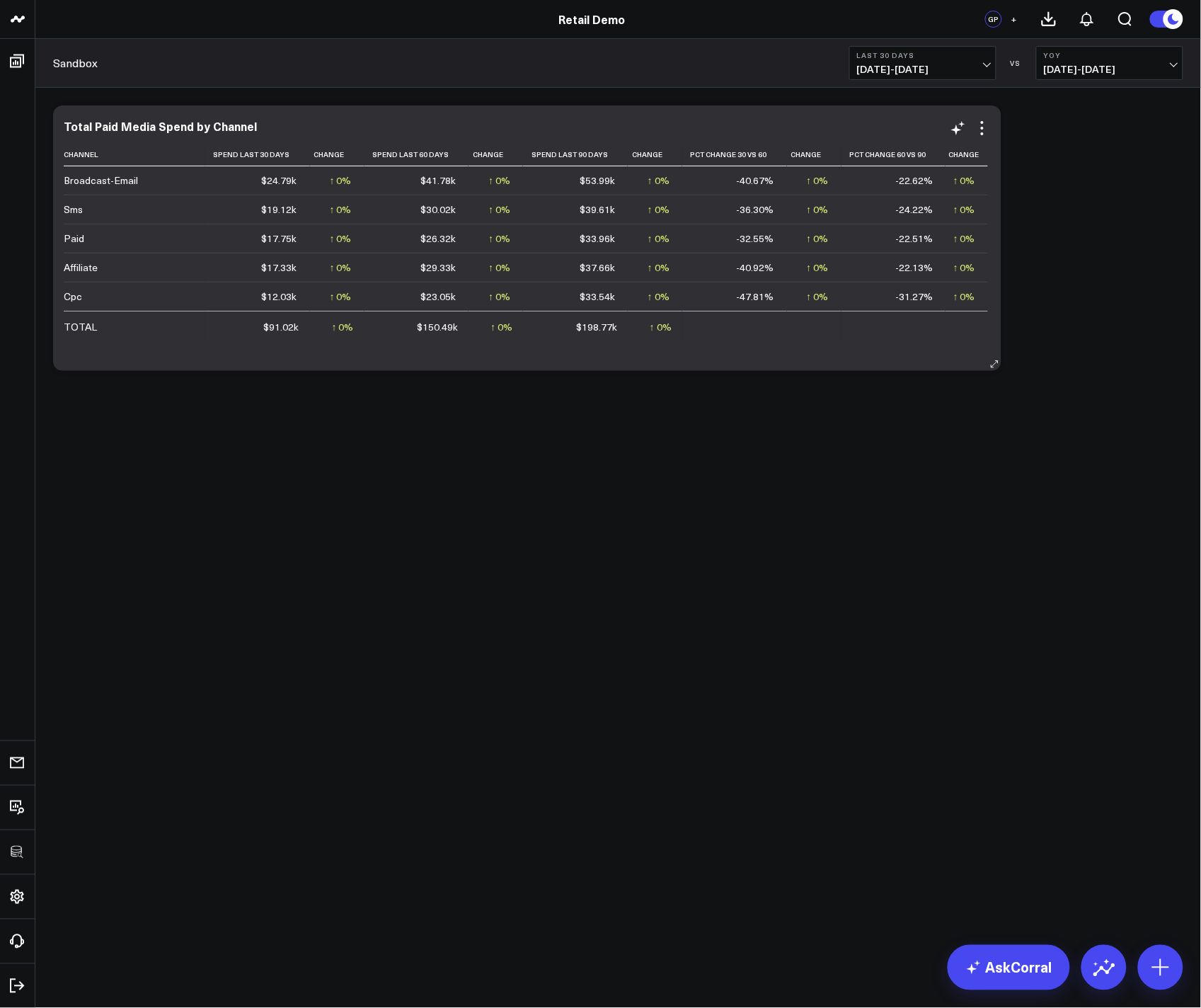
click at [837, 117] on div "Total Paid Media Spend by Channel Channel Spend Last 30 Days Change Spend Last …" at bounding box center [527, 238] width 948 height 266
click at [837, 126] on icon at bounding box center [983, 129] width 17 height 17
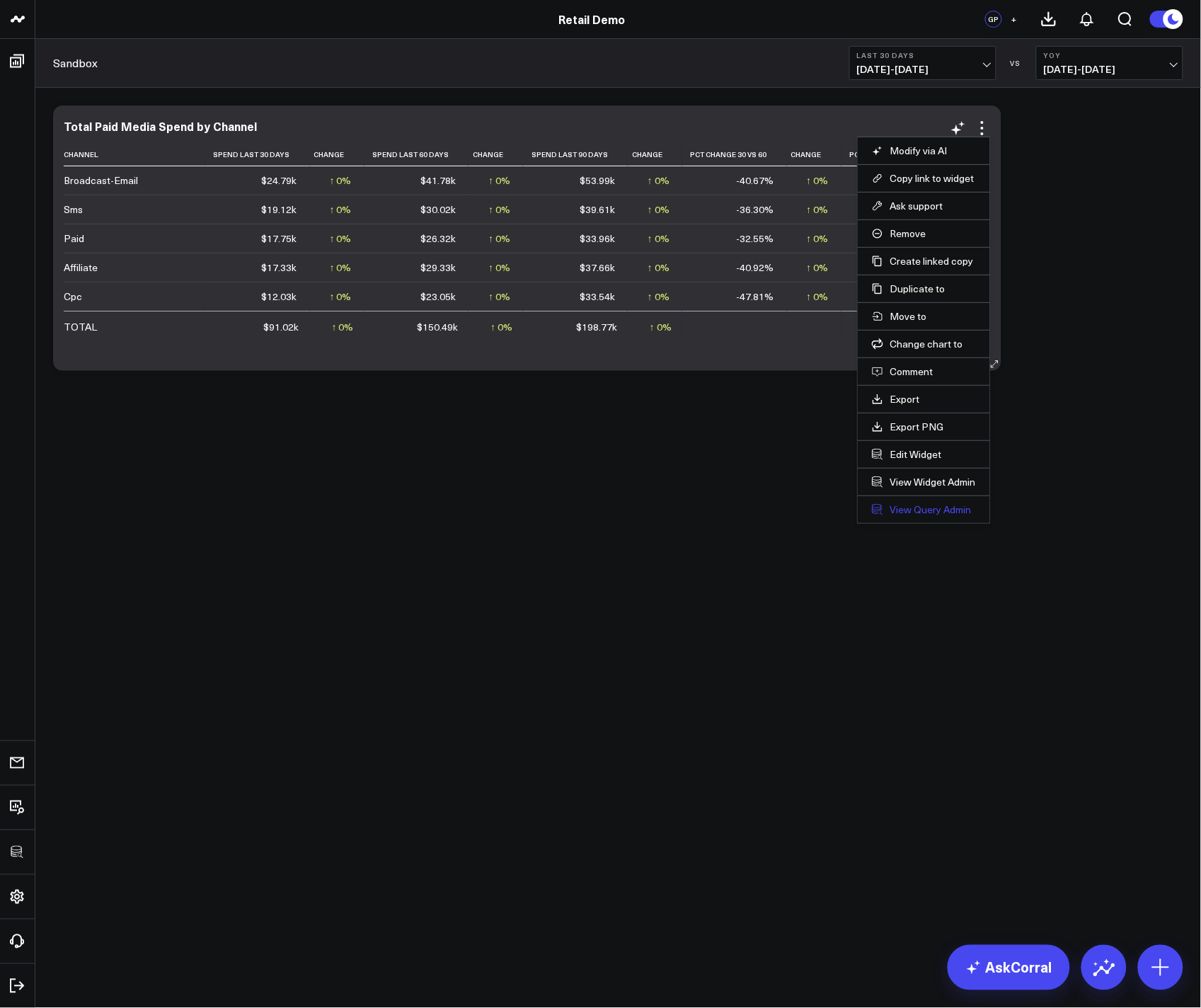
click at [837, 506] on link "View Query Admin" at bounding box center [924, 509] width 104 height 13
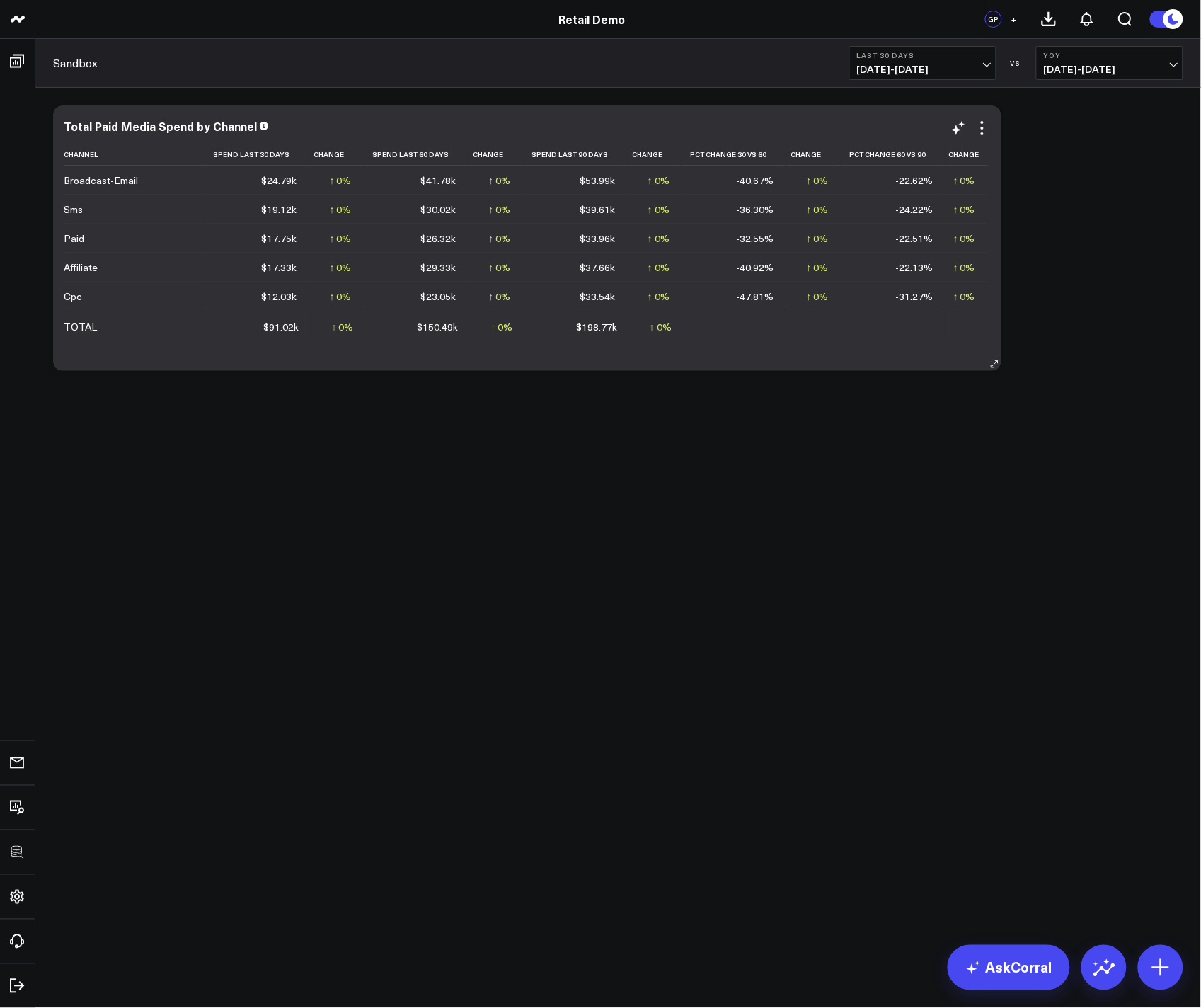
drag, startPoint x: 979, startPoint y: 131, endPoint x: 971, endPoint y: 130, distance: 8.1
click at [837, 130] on icon at bounding box center [983, 129] width 17 height 17
click at [837, 295] on div "Modify via AI Copy link to widget Ask support Remove Create linked copy Executi…" at bounding box center [618, 238] width 1144 height 279
click at [837, 131] on icon at bounding box center [983, 129] width 17 height 17
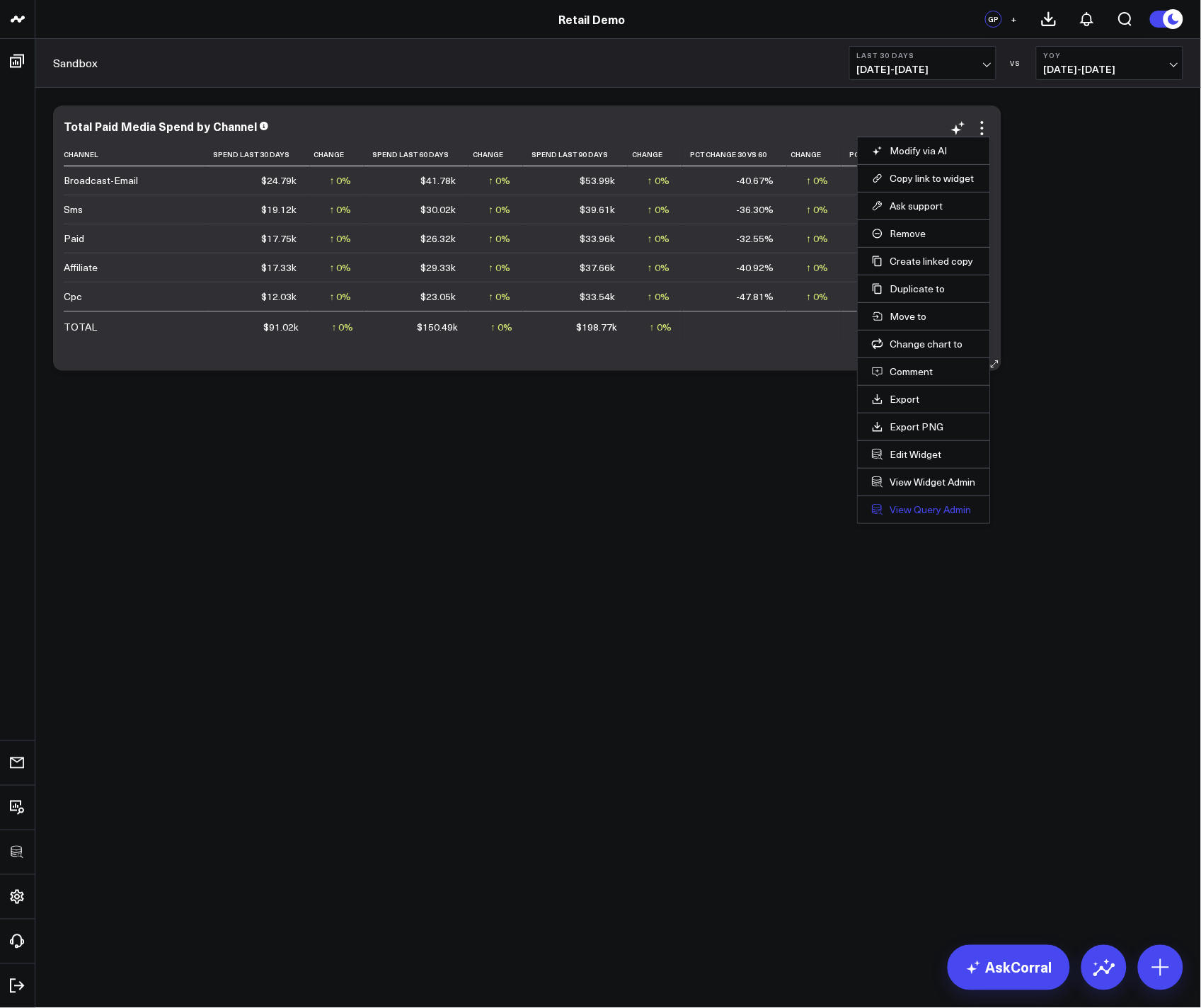
click at [837, 514] on link "View Query Admin" at bounding box center [924, 509] width 104 height 13
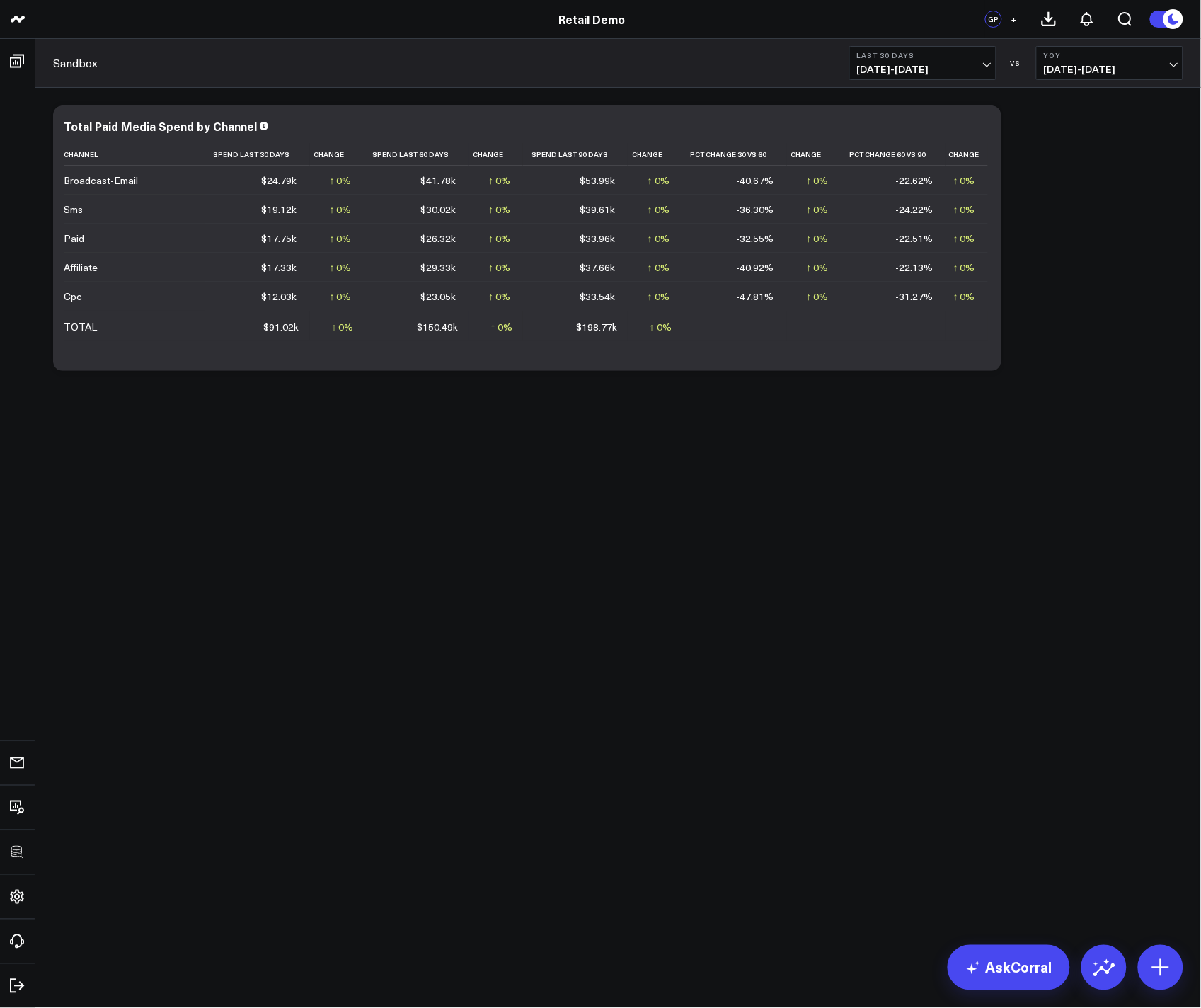
click at [723, 636] on body "3725 Test 829 Studios Accenture Acme Industrial Activant Capital Agriculture & …" at bounding box center [600, 504] width 1201 height 1008
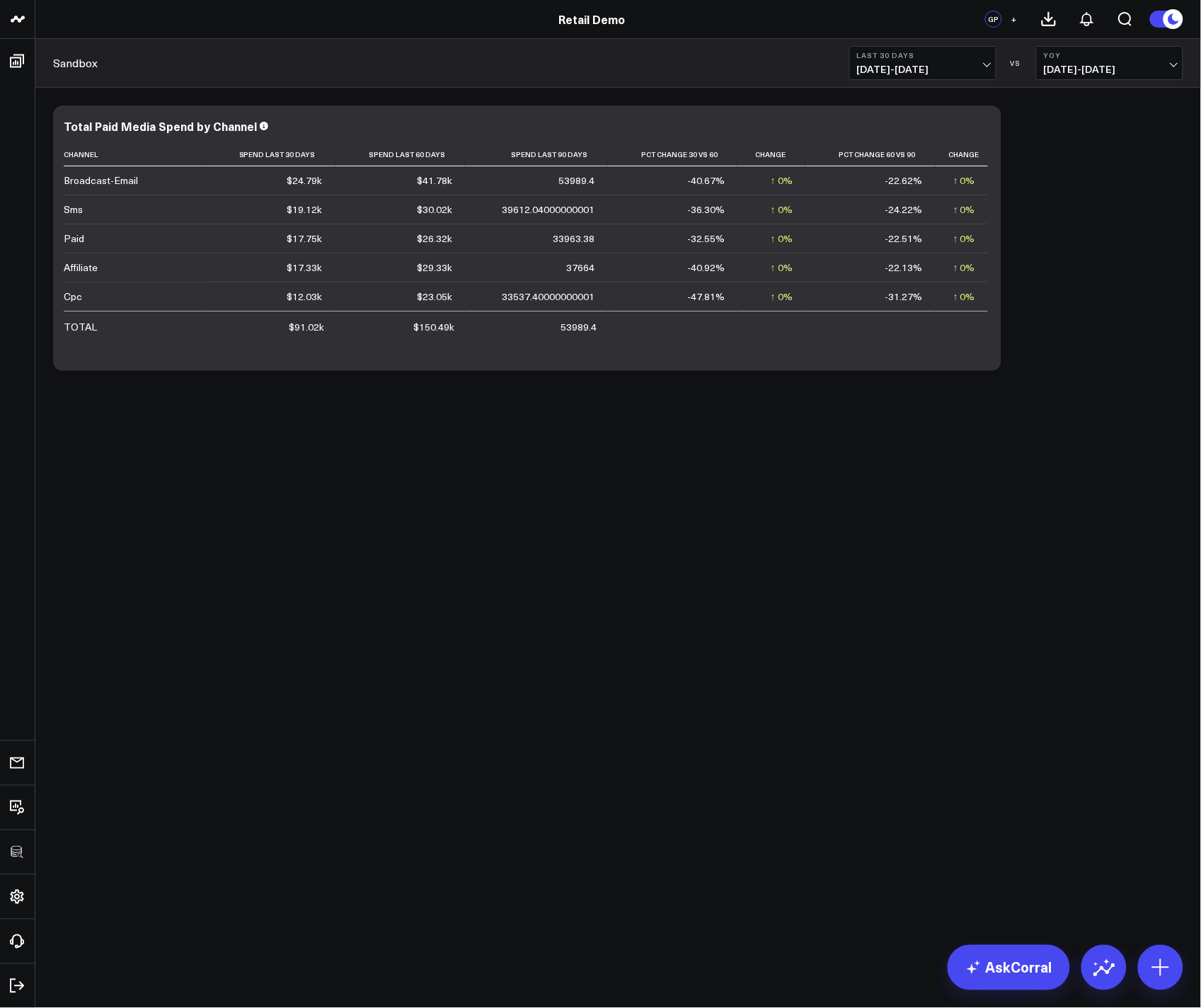
click at [642, 582] on body "3725 Test 829 Studios Accenture Acme Industrial Activant Capital Agriculture & …" at bounding box center [600, 504] width 1201 height 1008
click at [651, 681] on body "3725 Test 829 Studios Accenture Acme Industrial Activant Capital Agriculture & …" at bounding box center [600, 504] width 1201 height 1008
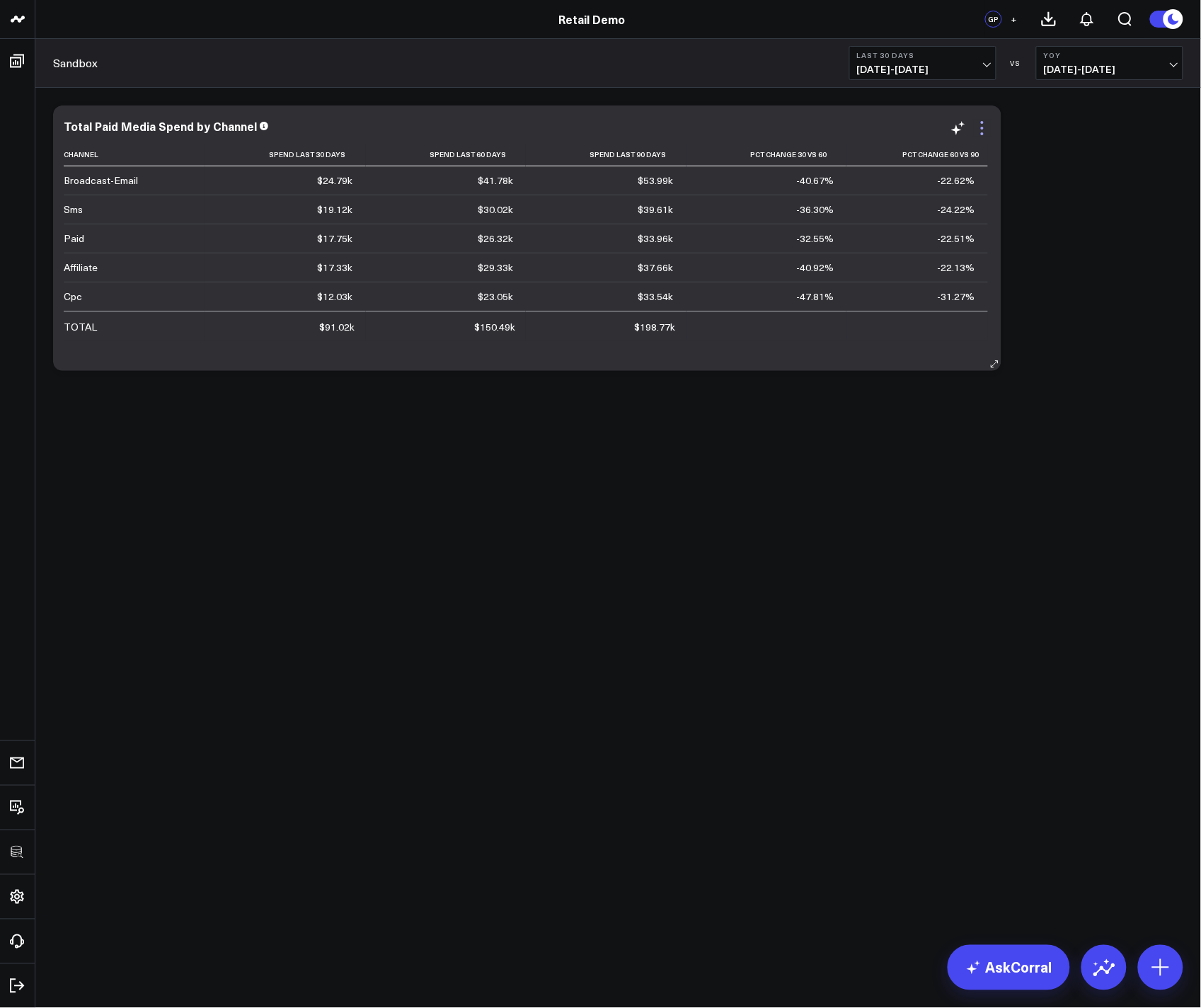
click at [982, 125] on icon at bounding box center [983, 129] width 17 height 17
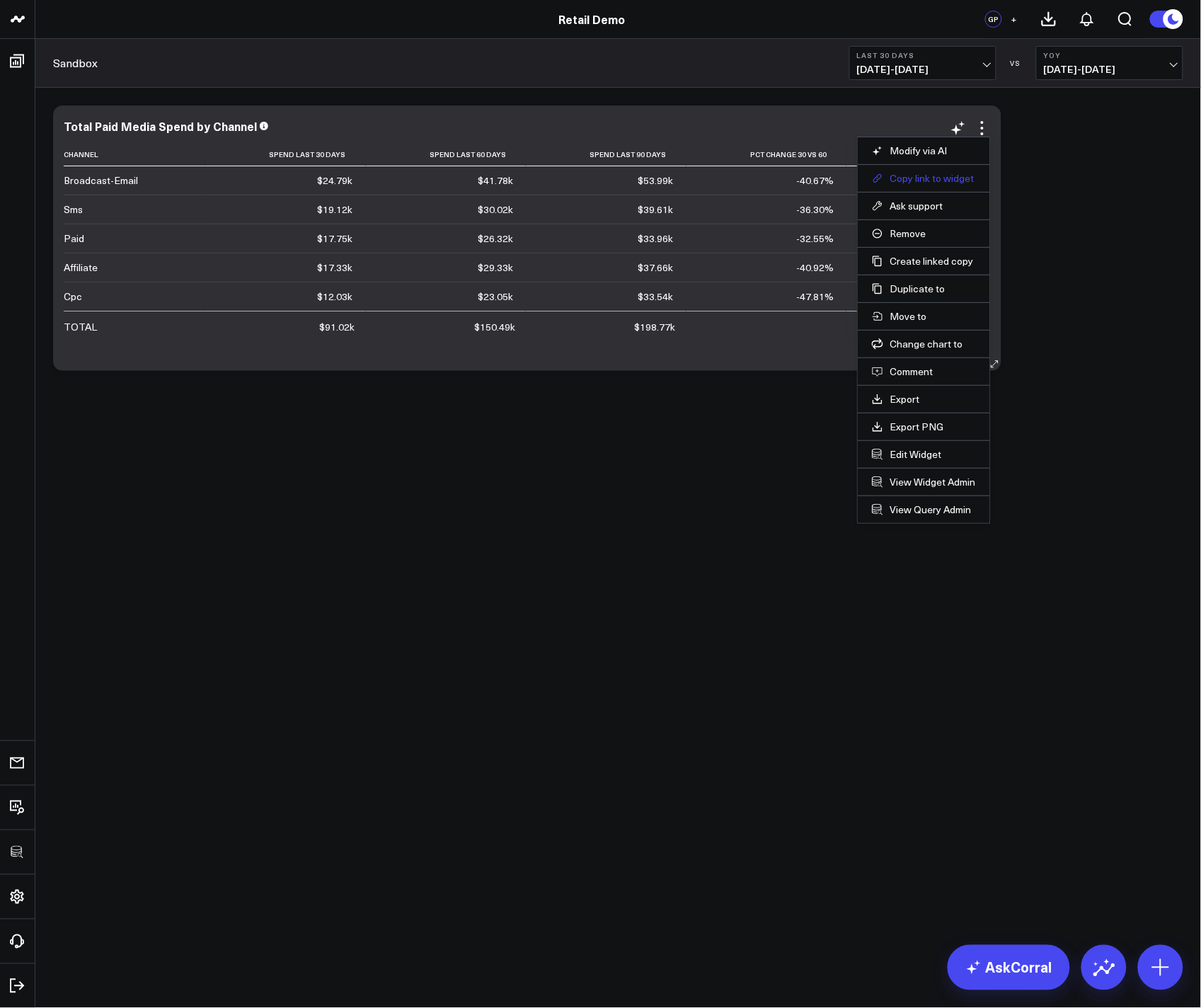
click at [910, 180] on button "Copy link to widget" at bounding box center [924, 178] width 104 height 13
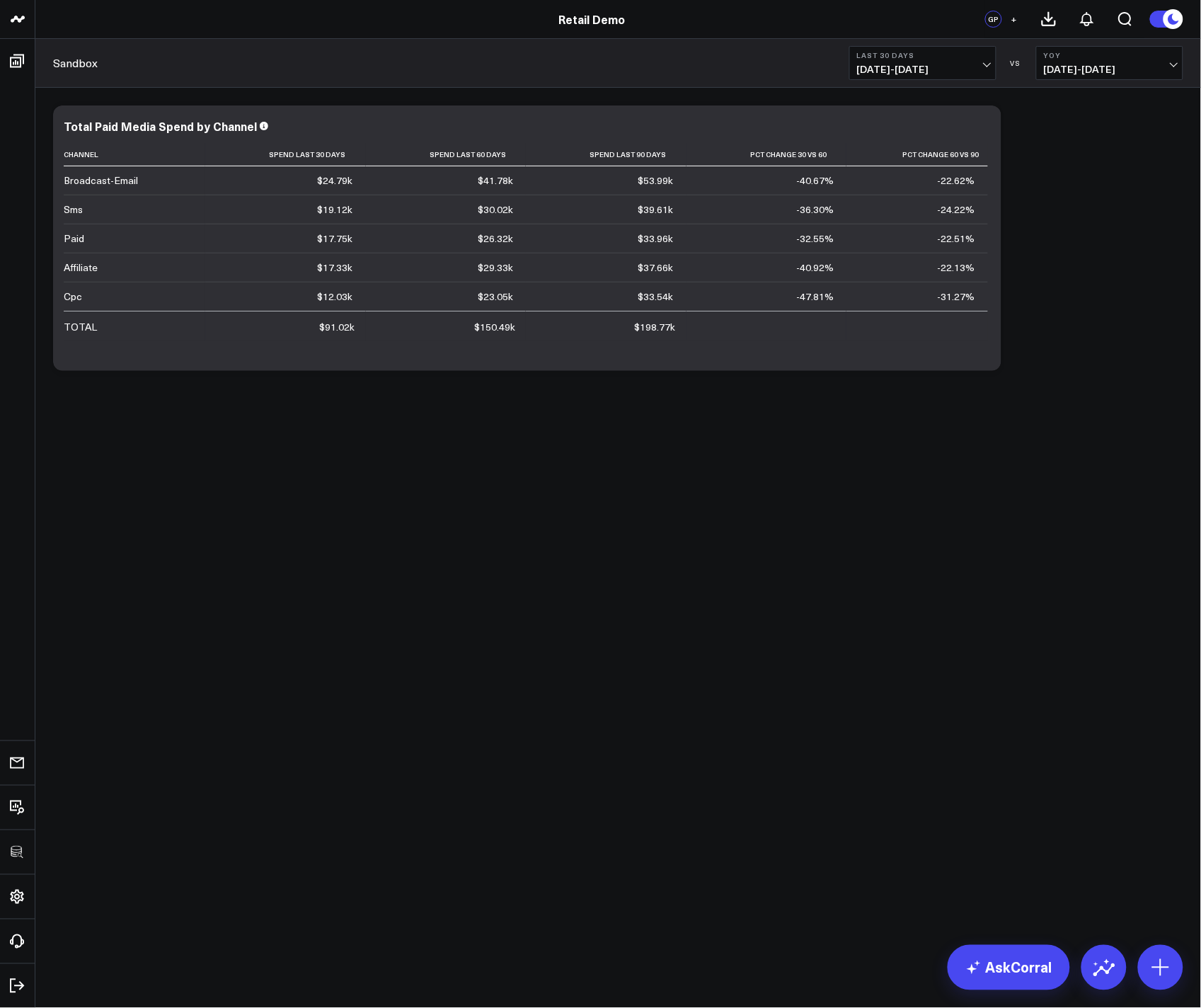
click at [684, 703] on body "3725 Test 829 Studios Accenture Acme Industrial Activant Capital Agriculture & …" at bounding box center [600, 504] width 1201 height 1008
click at [979, 129] on icon at bounding box center [983, 129] width 17 height 17
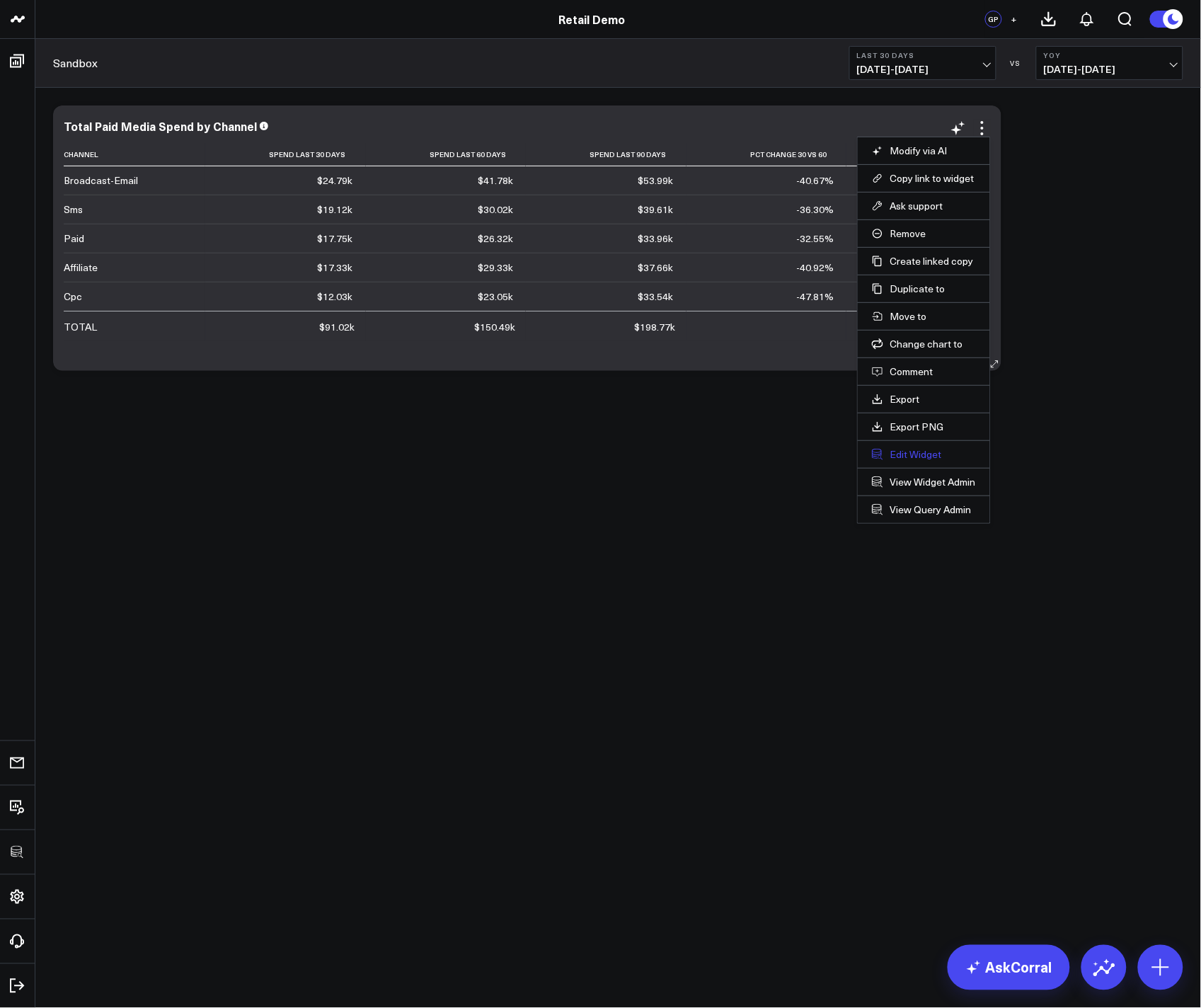
click at [929, 461] on button "Edit Widget" at bounding box center [924, 454] width 104 height 13
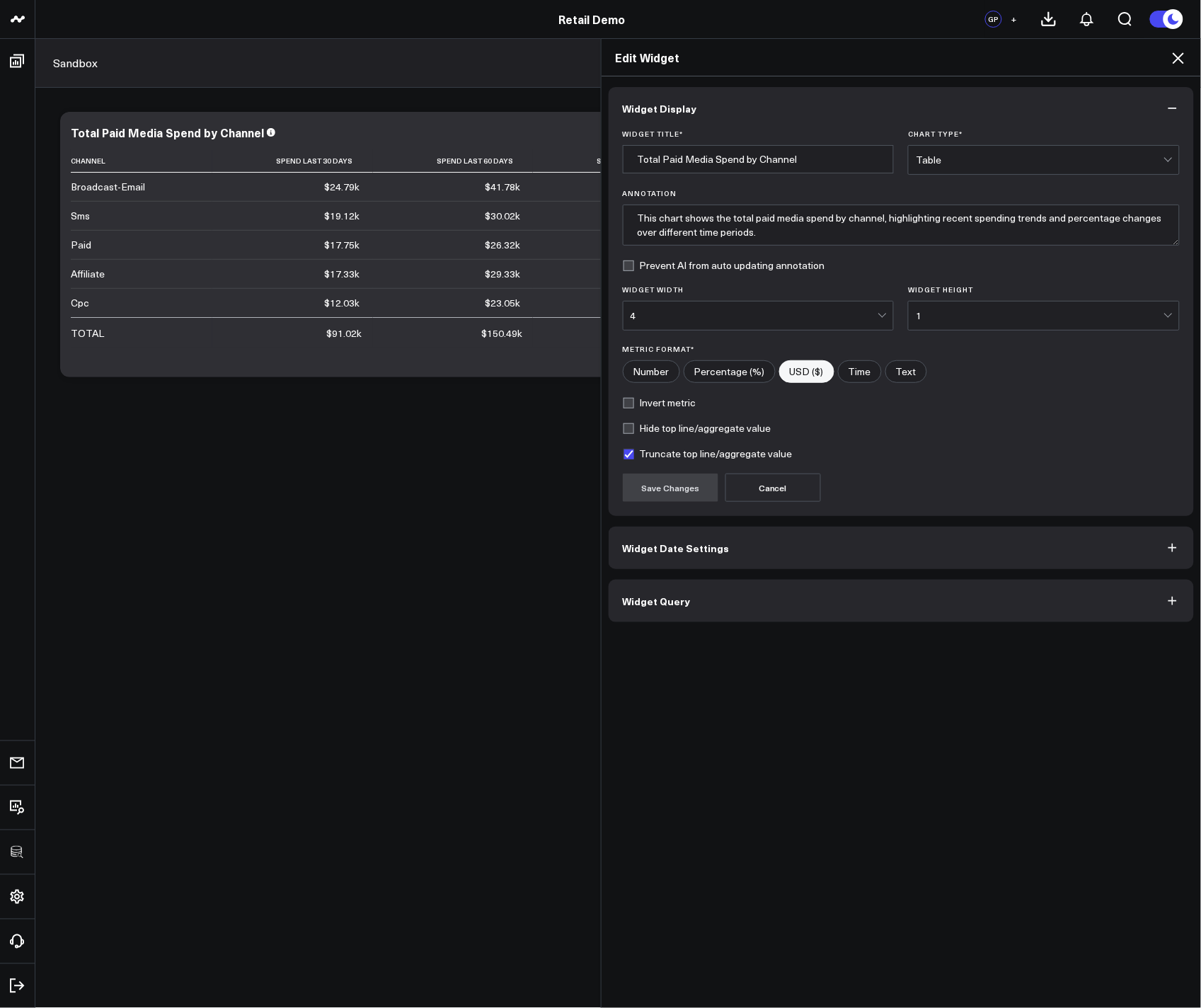
click at [746, 586] on button "Widget Query" at bounding box center [901, 601] width 586 height 43
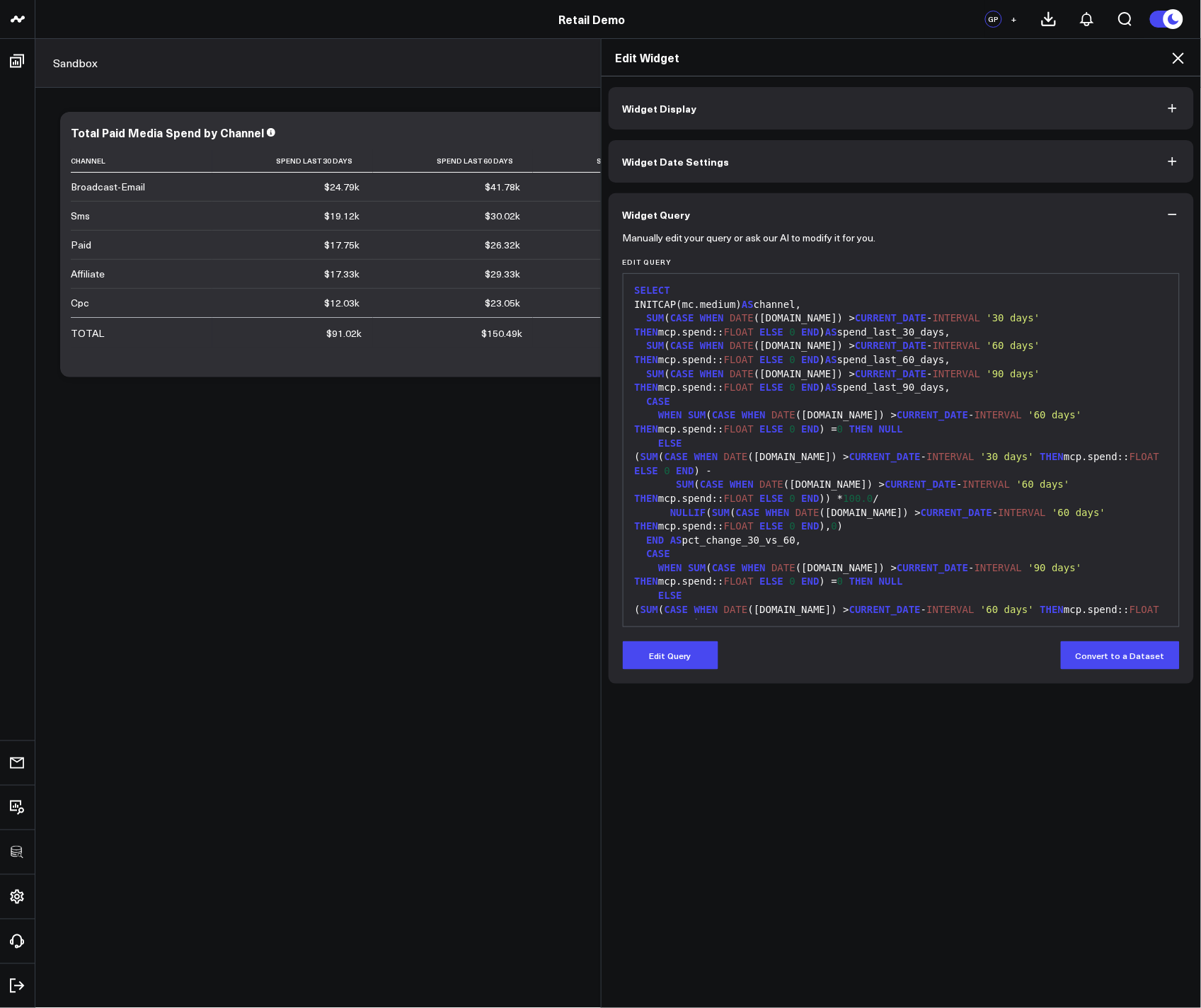
scroll to position [180, 0]
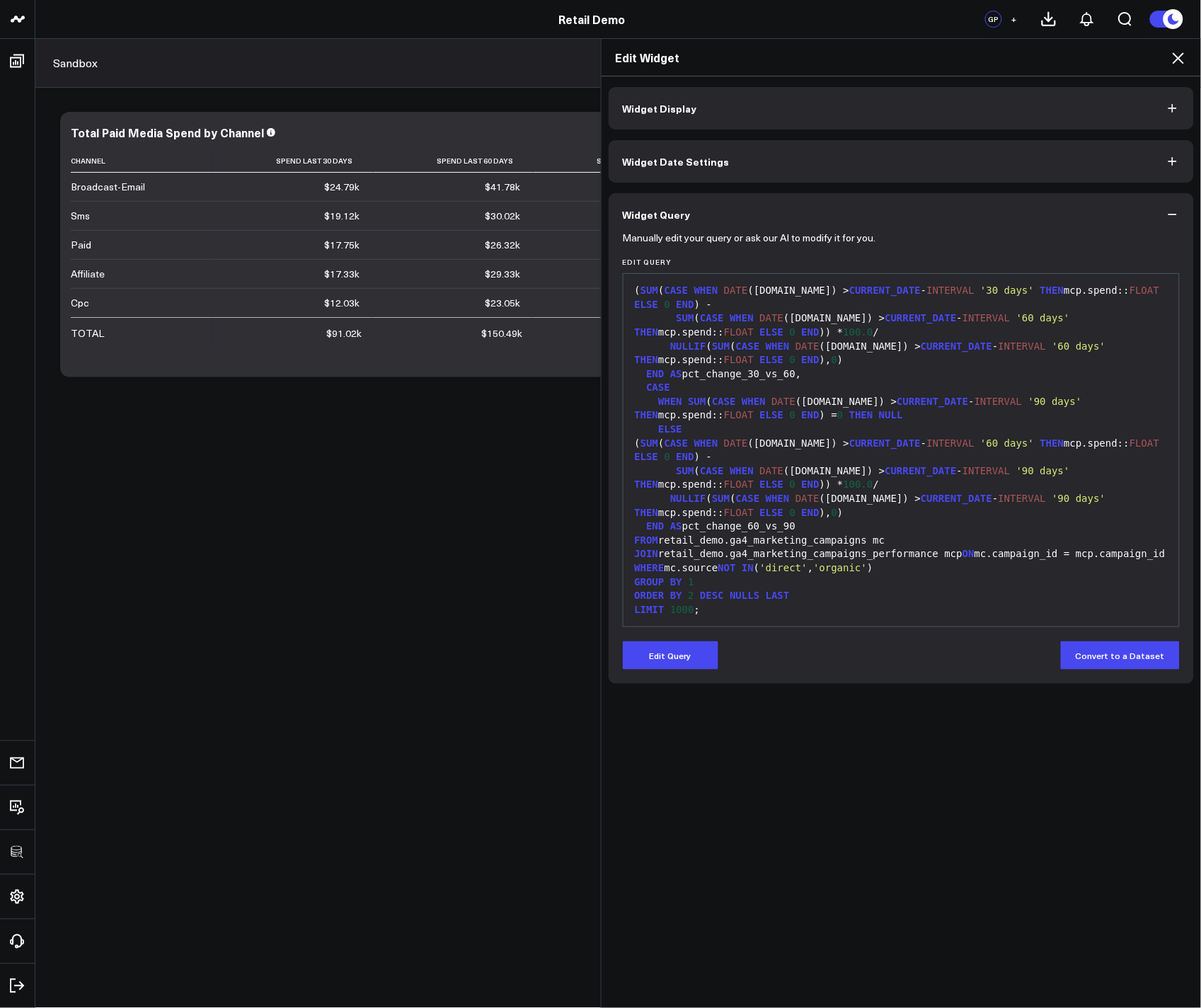
click at [811, 825] on div "Widget Display Widget Date Settings Widget Query Manually edit your query or as…" at bounding box center [901, 542] width 600 height 933
click at [1173, 57] on icon at bounding box center [1179, 58] width 17 height 17
